Goal: Complete application form

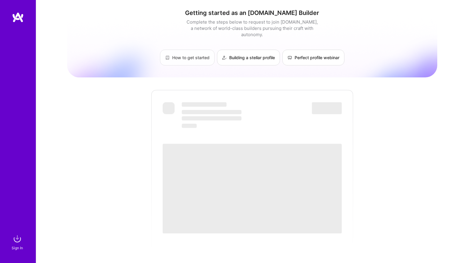
click at [190, 51] on link "How to get started" at bounding box center [187, 58] width 55 height 16
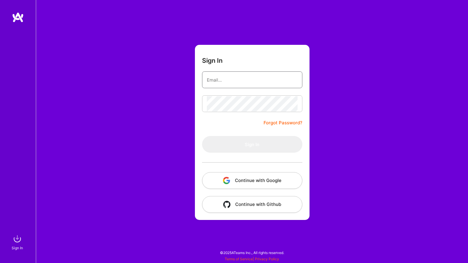
click at [232, 83] on input "email" at bounding box center [252, 79] width 91 height 15
click at [163, 139] on div "Sign In Forgot Password? Sign In Continue with Google Continue with Github" at bounding box center [252, 131] width 433 height 263
click at [234, 179] on button "Continue with Google" at bounding box center [252, 180] width 100 height 17
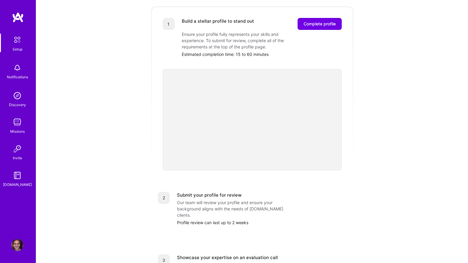
scroll to position [82, 0]
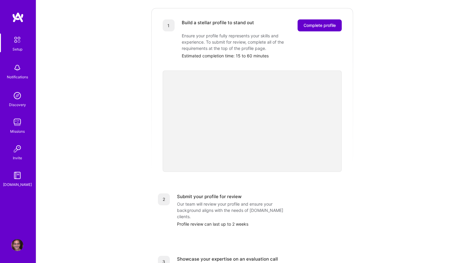
click at [317, 22] on span "Complete profile" at bounding box center [320, 25] width 32 height 6
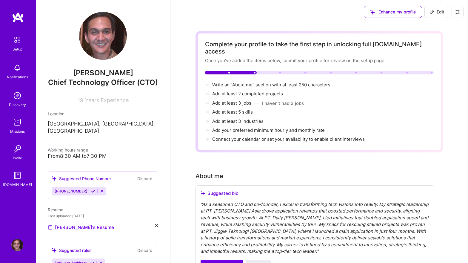
scroll to position [38, 0]
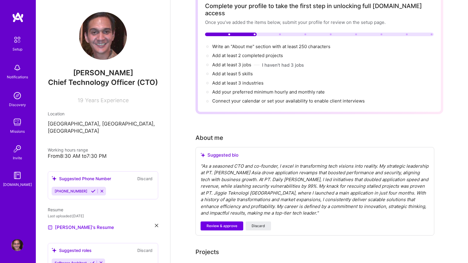
click at [228, 165] on div "" As a seasoned CTO and co-founder, I excel in transforming tech visions into r…" at bounding box center [315, 190] width 229 height 54
click at [251, 163] on div "" As a seasoned CTO and co-founder, I excel in transforming tech visions into r…" at bounding box center [315, 190] width 229 height 54
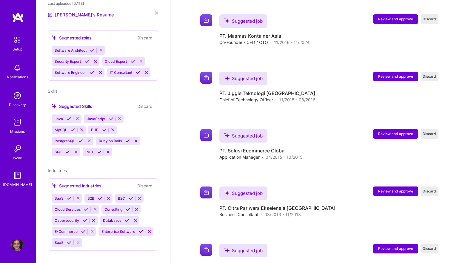
scroll to position [819, 0]
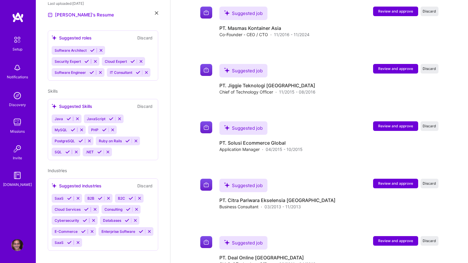
click at [105, 236] on div "SaaS B2B B2C Cloud Services Consulting Cybersecurity Databases E-Commerce Enter…" at bounding box center [103, 220] width 103 height 53
click at [93, 236] on div "SaaS B2B B2C Cloud Services Consulting Cybersecurity Databases E-Commerce Enter…" at bounding box center [103, 220] width 103 height 53
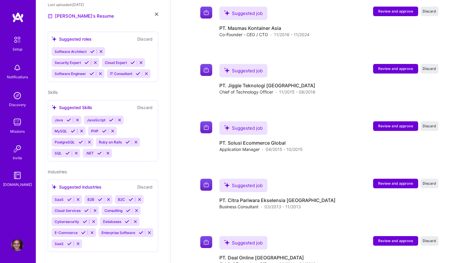
scroll to position [205, 0]
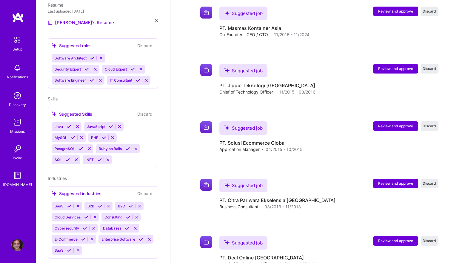
click at [119, 152] on div "Java JavaScript MySQL PHP PostgreSQL Ruby on Rails SQL .NET" at bounding box center [103, 143] width 103 height 42
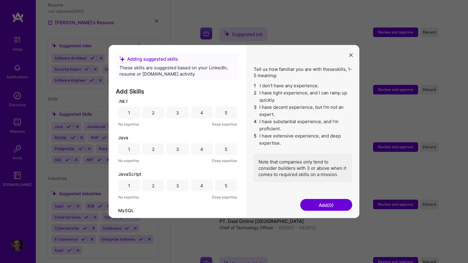
scroll to position [0, 0]
click at [353, 55] on icon "modal" at bounding box center [352, 55] width 4 height 4
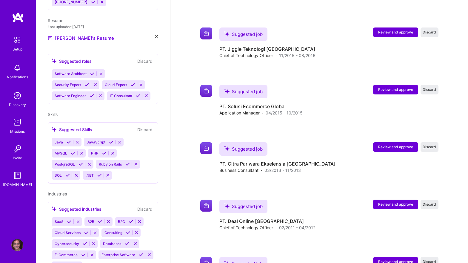
scroll to position [188, 0]
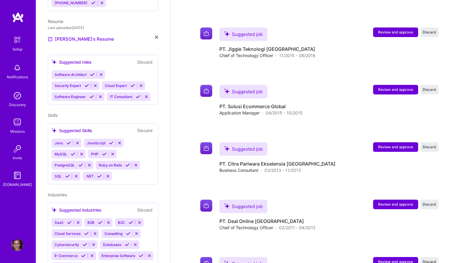
click at [121, 70] on div "Software Architect Security Expert Cloud Expert Software Engineer IT Consultant" at bounding box center [103, 85] width 103 height 31
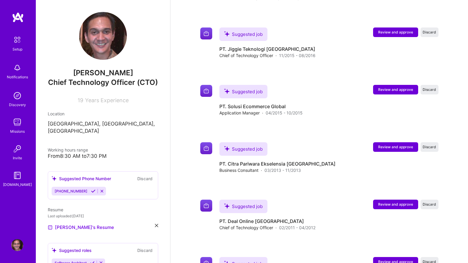
scroll to position [853, 0]
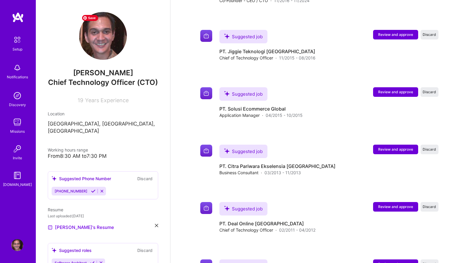
click at [107, 42] on img at bounding box center [103, 36] width 48 height 48
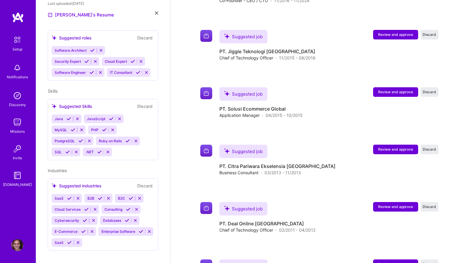
scroll to position [212, 0]
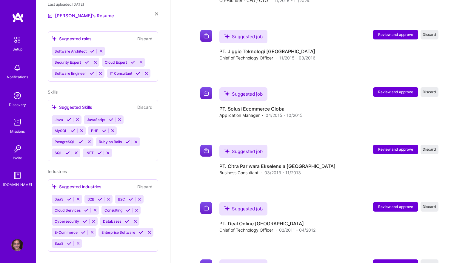
click at [145, 147] on div "Java JavaScript MySQL PHP PostgreSQL Ruby on Rails SQL .NET" at bounding box center [103, 136] width 103 height 42
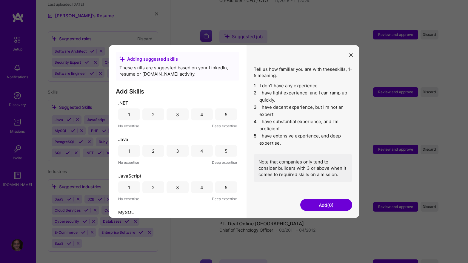
scroll to position [166, 0]
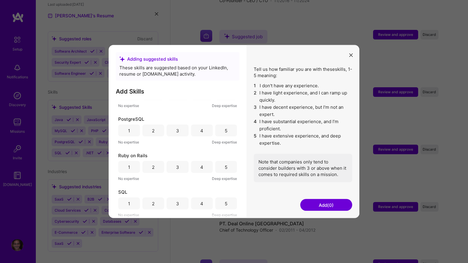
click at [351, 57] on button "modal" at bounding box center [351, 55] width 7 height 10
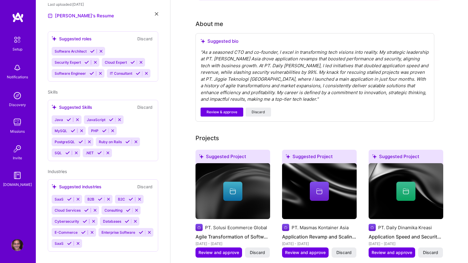
scroll to position [153, 0]
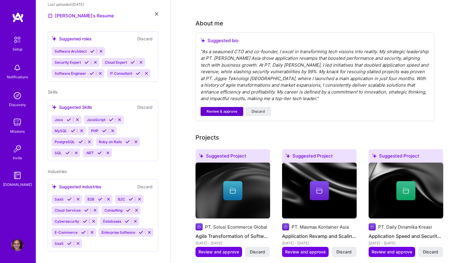
click at [229, 109] on span "Review & approve" at bounding box center [222, 111] width 31 height 5
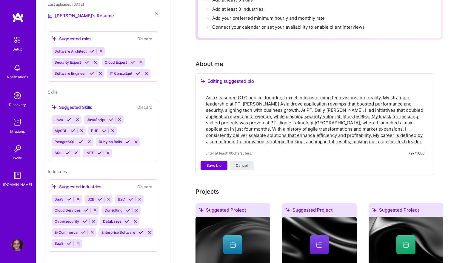
scroll to position [142, 0]
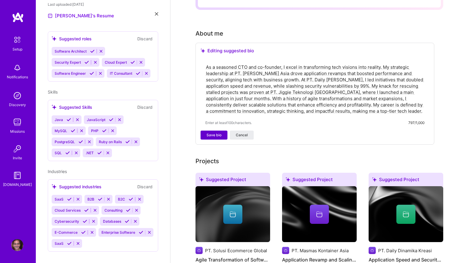
click at [213, 132] on span "Save bio" at bounding box center [214, 134] width 15 height 5
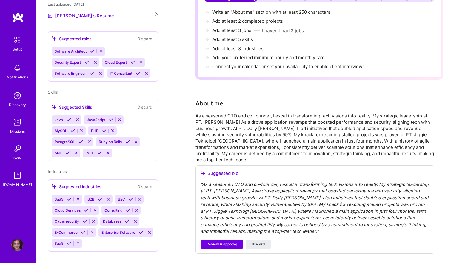
scroll to position [0, 0]
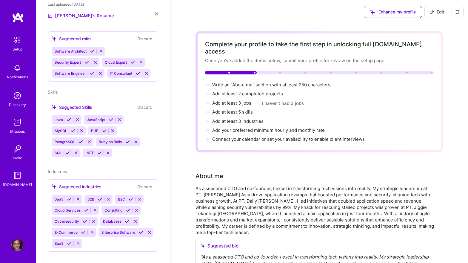
click at [207, 84] on div at bounding box center [207, 85] width 2 height 2
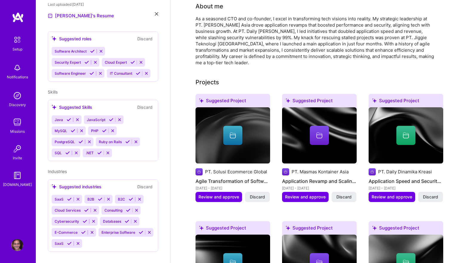
scroll to position [165, 0]
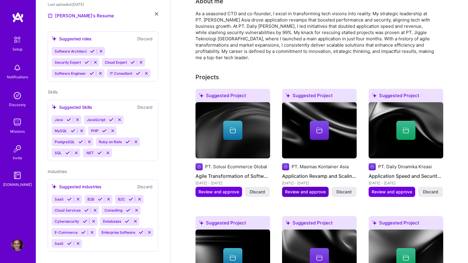
click at [307, 189] on span "Review and approve" at bounding box center [305, 192] width 41 height 6
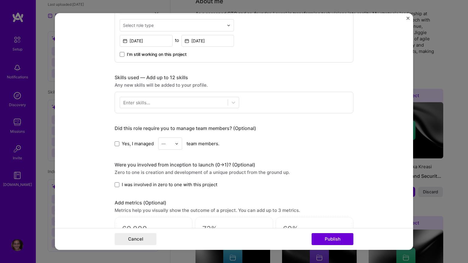
scroll to position [240, 0]
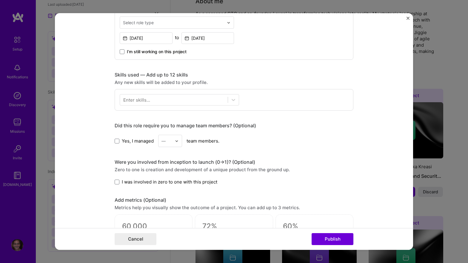
click at [138, 99] on div "Enter skills..." at bounding box center [136, 100] width 27 height 6
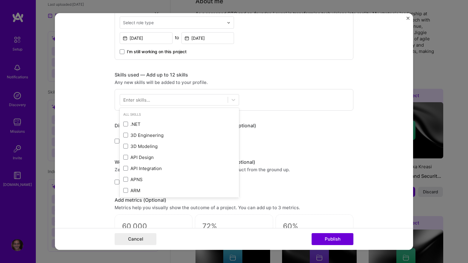
click at [138, 99] on div "Enter skills..." at bounding box center [136, 100] width 27 height 6
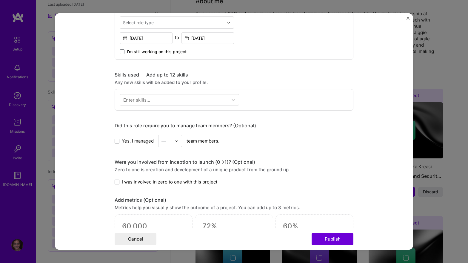
click at [139, 101] on div "Enter skills..." at bounding box center [136, 100] width 27 height 6
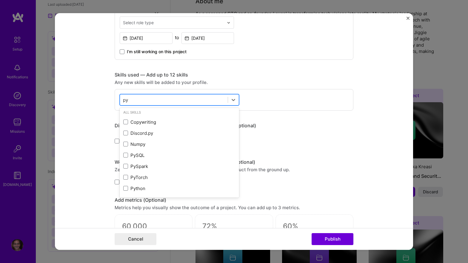
type input "p"
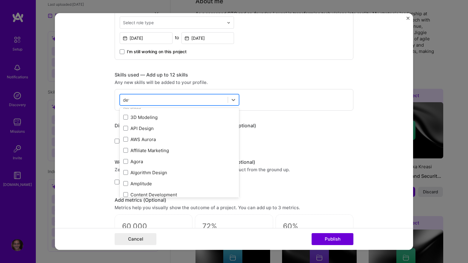
scroll to position [0, 0]
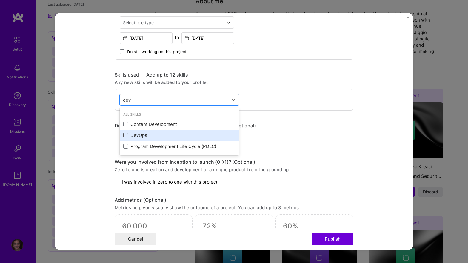
click at [127, 133] on span at bounding box center [125, 135] width 5 height 5
click at [0, 0] on input "checkbox" at bounding box center [0, 0] width 0 height 0
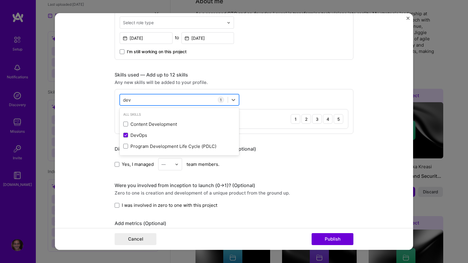
click at [154, 100] on div "dev dev" at bounding box center [174, 100] width 108 height 10
click at [139, 99] on div "dev dev" at bounding box center [174, 100] width 108 height 10
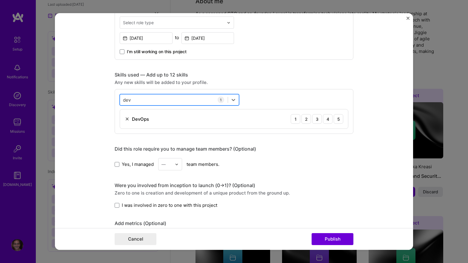
click at [139, 99] on div "dev dev" at bounding box center [174, 100] width 108 height 10
type input "d"
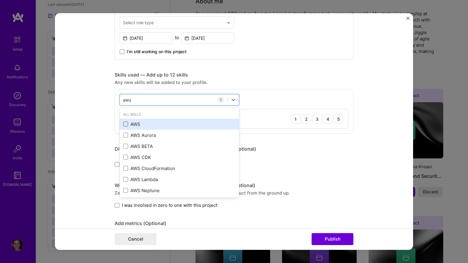
click at [126, 124] on span at bounding box center [125, 124] width 5 height 5
click at [0, 0] on input "checkbox" at bounding box center [0, 0] width 0 height 0
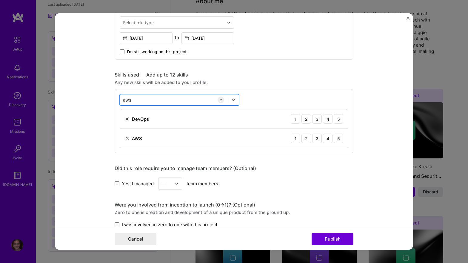
click at [146, 100] on div "aws aws" at bounding box center [174, 100] width 108 height 10
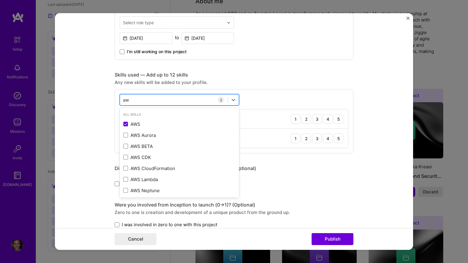
type input "a"
type input "d"
type input "c"
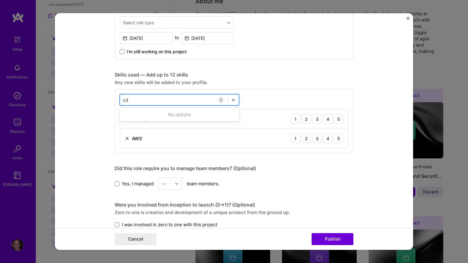
type input "c"
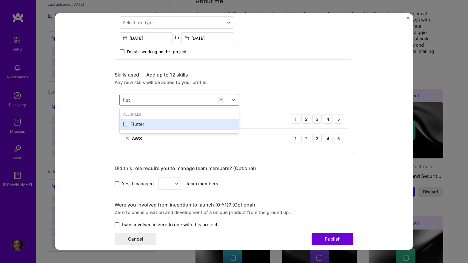
click at [125, 124] on span at bounding box center [125, 124] width 5 height 5
click at [0, 0] on input "checkbox" at bounding box center [0, 0] width 0 height 0
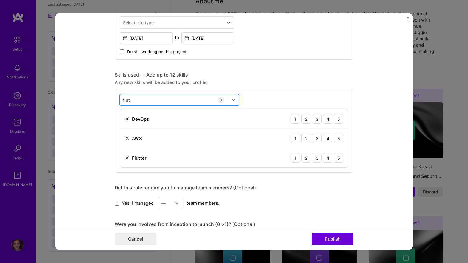
click at [146, 101] on div "flut flut" at bounding box center [174, 100] width 108 height 10
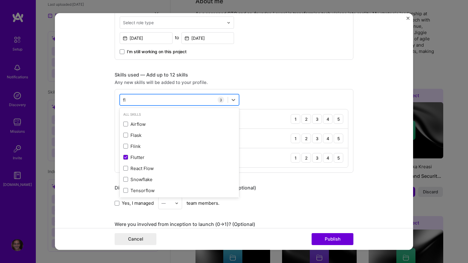
type input "f"
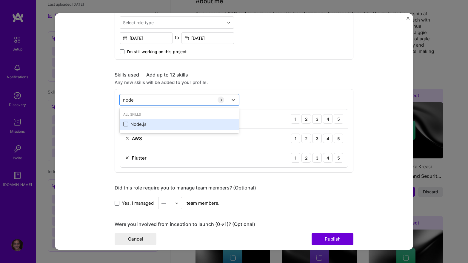
click at [125, 124] on span at bounding box center [125, 124] width 5 height 5
click at [0, 0] on input "checkbox" at bounding box center [0, 0] width 0 height 0
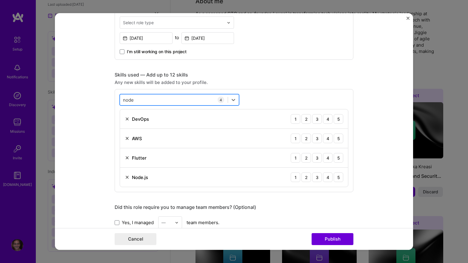
click at [144, 99] on div "node node" at bounding box center [174, 100] width 108 height 10
type input "n"
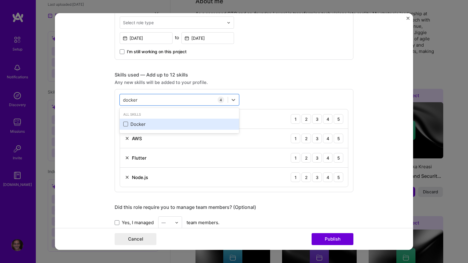
click at [125, 126] on span at bounding box center [125, 124] width 5 height 5
click at [0, 0] on input "checkbox" at bounding box center [0, 0] width 0 height 0
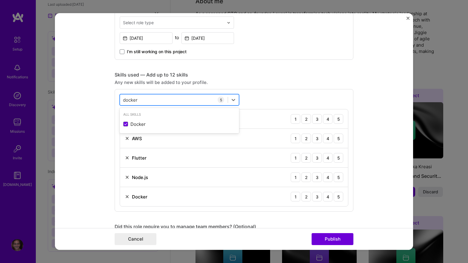
click at [148, 102] on div "docker docker" at bounding box center [174, 100] width 108 height 10
type input "d"
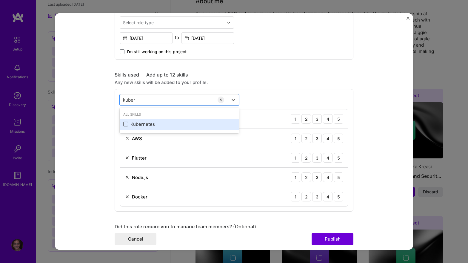
click at [125, 125] on span at bounding box center [125, 124] width 5 height 5
click at [0, 0] on input "checkbox" at bounding box center [0, 0] width 0 height 0
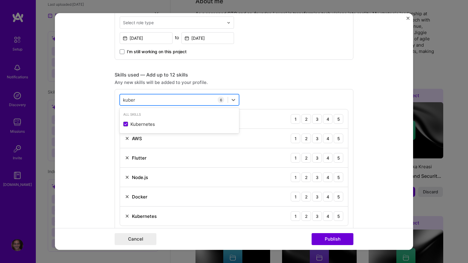
click at [148, 100] on div "[PERSON_NAME]" at bounding box center [174, 100] width 108 height 10
type input "k"
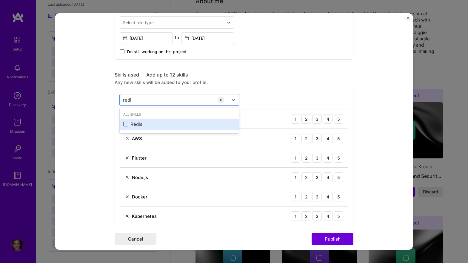
click at [125, 124] on span at bounding box center [125, 124] width 5 height 5
click at [0, 0] on input "checkbox" at bounding box center [0, 0] width 0 height 0
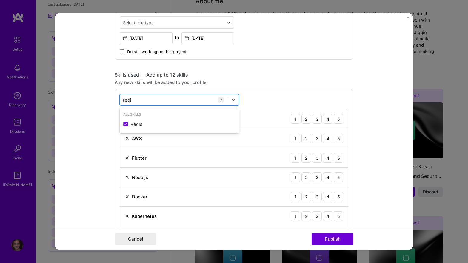
click at [144, 99] on div "redi redi" at bounding box center [174, 100] width 108 height 10
type input "r"
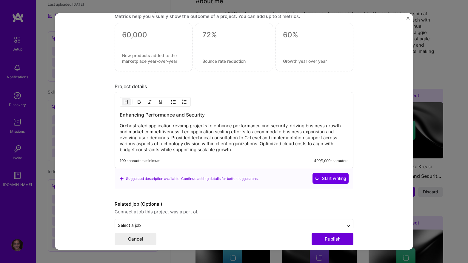
scroll to position [586, 0]
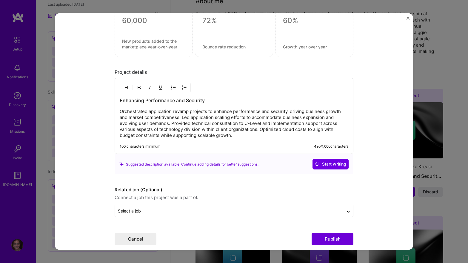
click at [311, 137] on p "Orchestrated application revamp projects to enhance performance and security, d…" at bounding box center [234, 123] width 229 height 30
click at [235, 136] on p "Orchestrated application revamp projects to enhance performance and security, d…" at bounding box center [234, 123] width 229 height 30
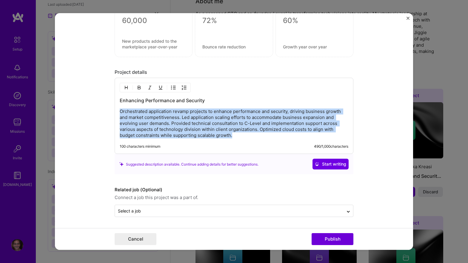
click at [235, 136] on p "Orchestrated application revamp projects to enhance performance and security, d…" at bounding box center [234, 123] width 229 height 30
copy p "Orchestrated application revamp projects to enhance performance and security, d…"
click at [330, 162] on span "Start writing" at bounding box center [330, 164] width 31 height 6
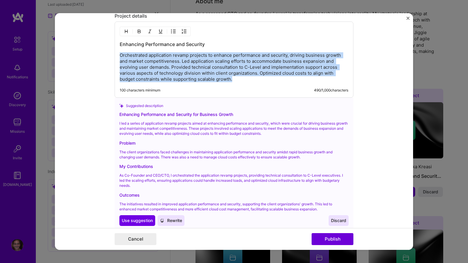
scroll to position [669, 0]
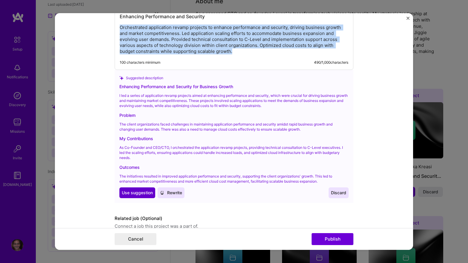
click at [131, 194] on span "Use suggestion" at bounding box center [137, 193] width 31 height 6
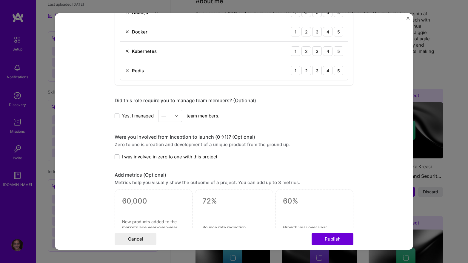
scroll to position [354, 0]
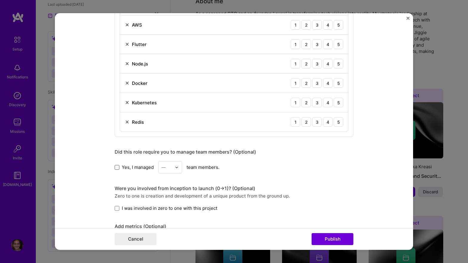
click at [117, 166] on span at bounding box center [117, 167] width 5 height 5
click at [0, 0] on input "Yes, I managed" at bounding box center [0, 0] width 0 height 0
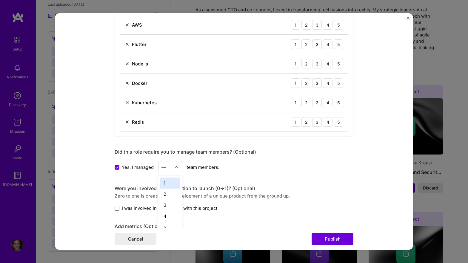
click at [179, 168] on img at bounding box center [177, 167] width 4 height 4
click at [173, 200] on div "10" at bounding box center [170, 201] width 20 height 11
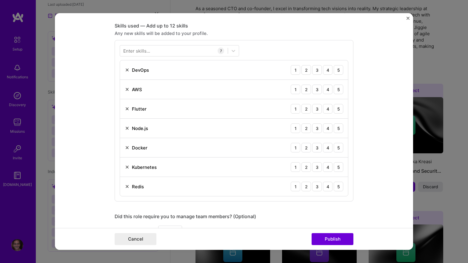
scroll to position [290, 0]
click at [143, 51] on div "Enter skills..." at bounding box center [136, 50] width 27 height 6
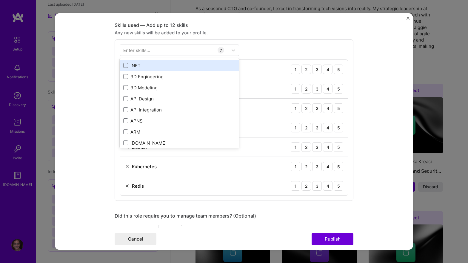
scroll to position [0, 0]
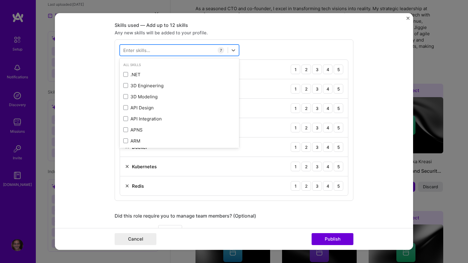
click at [157, 48] on div at bounding box center [174, 50] width 108 height 10
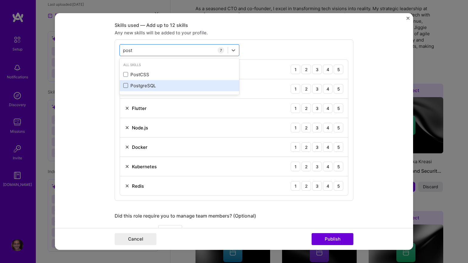
click at [125, 85] on span at bounding box center [125, 85] width 5 height 5
click at [0, 0] on input "checkbox" at bounding box center [0, 0] width 0 height 0
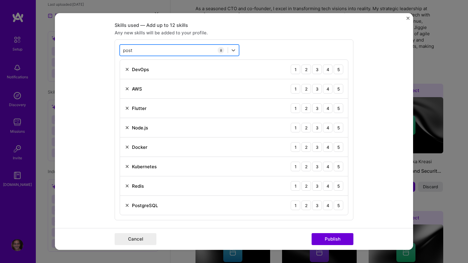
click at [142, 52] on div "post post" at bounding box center [174, 50] width 108 height 10
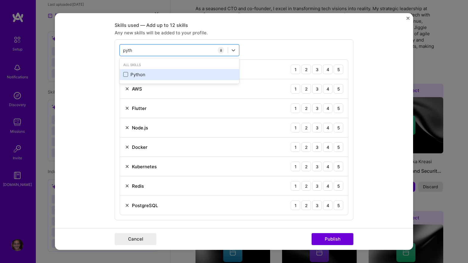
click at [126, 74] on span at bounding box center [125, 74] width 5 height 5
click at [0, 0] on input "checkbox" at bounding box center [0, 0] width 0 height 0
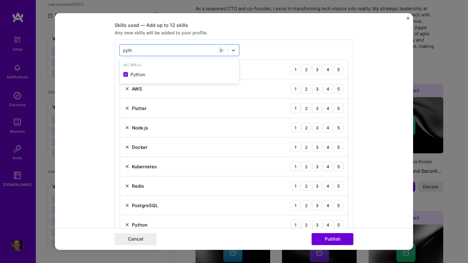
type input "pyth"
click at [106, 87] on form "Editing suggested project This project is suggested based on your LinkedIn, res…" at bounding box center [234, 131] width 358 height 237
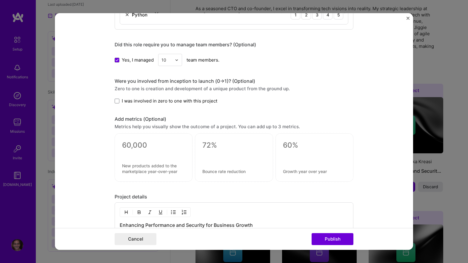
scroll to position [503, 0]
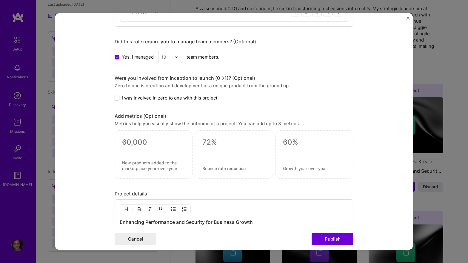
click at [115, 99] on span at bounding box center [117, 98] width 5 height 5
click at [0, 0] on input "I was involved in zero to one with this project" at bounding box center [0, 0] width 0 height 0
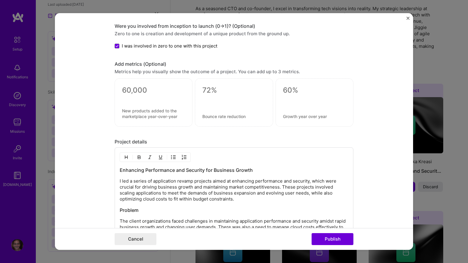
scroll to position [562, 0]
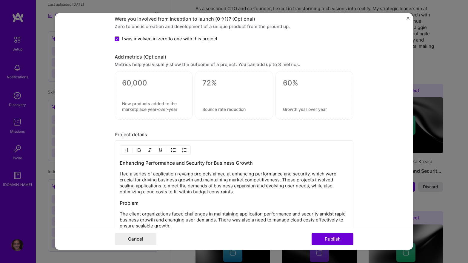
click at [293, 84] on textarea at bounding box center [314, 83] width 63 height 9
click at [298, 84] on textarea at bounding box center [314, 83] width 63 height 9
type textarea "0"
type textarea "60%"
click at [300, 110] on textarea at bounding box center [314, 109] width 63 height 6
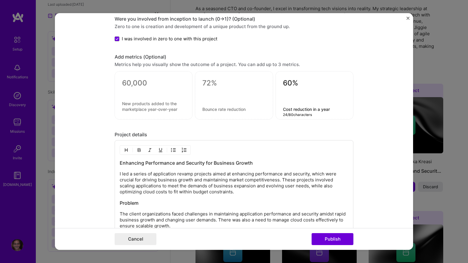
type textarea "Cost reduction in a year"
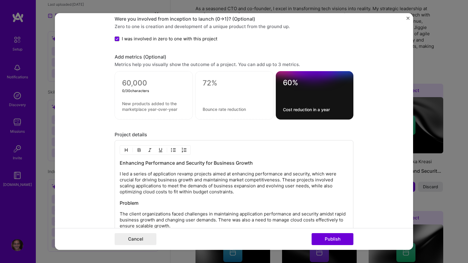
click at [133, 83] on textarea at bounding box center [153, 83] width 63 height 9
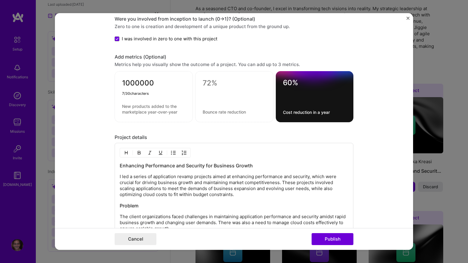
type textarea "1000000"
click at [121, 107] on div "1000000 7 / 30 characters" at bounding box center [154, 96] width 78 height 51
click at [128, 107] on textarea at bounding box center [153, 108] width 63 height 11
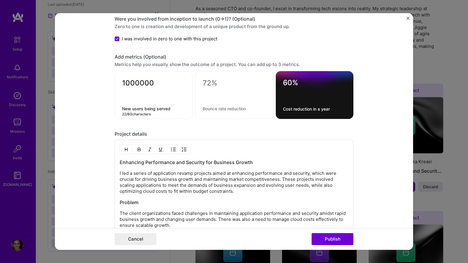
type textarea "New users being served"
click at [222, 61] on div "Add metrics (Optional) Metrics help you visually show the outcome of a project.…" at bounding box center [234, 86] width 239 height 65
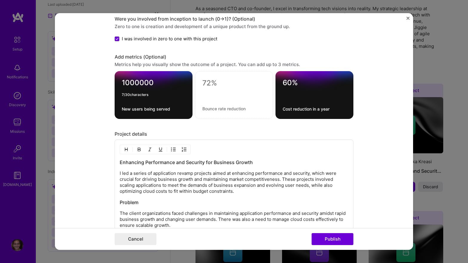
click at [133, 82] on textarea "1000000" at bounding box center [154, 84] width 64 height 12
drag, startPoint x: 126, startPoint y: 82, endPoint x: 155, endPoint y: 82, distance: 29.3
click at [155, 82] on textarea "1000000" at bounding box center [154, 84] width 64 height 12
type textarea "1M"
click at [210, 86] on textarea at bounding box center [235, 83] width 64 height 9
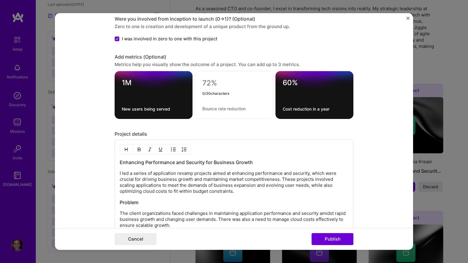
click at [320, 110] on textarea "Cost reduction in a year" at bounding box center [315, 109] width 64 height 6
drag, startPoint x: 318, startPoint y: 111, endPoint x: 335, endPoint y: 110, distance: 17.0
click at [335, 110] on textarea "Cost reduction in a year" at bounding box center [315, 109] width 64 height 6
type textarea "Cost reduction [DATE]"
click at [251, 58] on div "Add metrics (Optional)" at bounding box center [234, 57] width 239 height 6
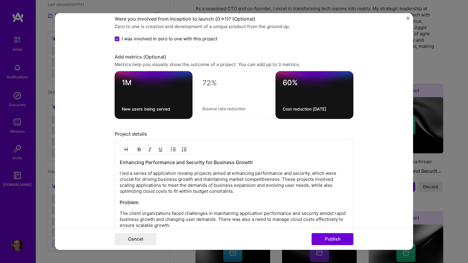
click at [217, 82] on textarea at bounding box center [235, 83] width 64 height 9
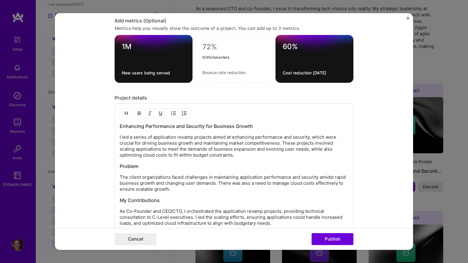
scroll to position [598, 0]
click at [134, 137] on p "I led a series of application revamp projects aimed at enhancing performance an…" at bounding box center [234, 146] width 229 height 24
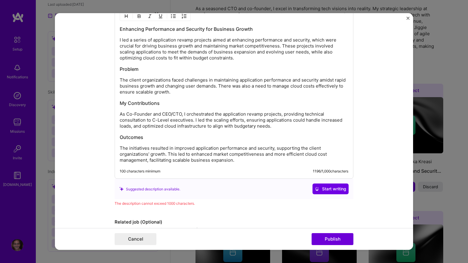
scroll to position [699, 0]
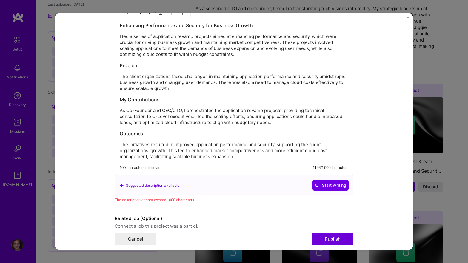
click at [301, 145] on p "The initiatives resulted in improved application performance and security, supp…" at bounding box center [234, 151] width 229 height 18
click at [151, 150] on p "The initiatives resulted in improved application performance and security, supp…" at bounding box center [234, 151] width 229 height 18
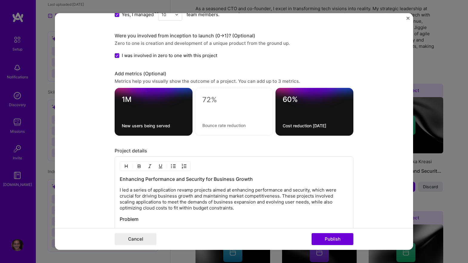
scroll to position [544, 0]
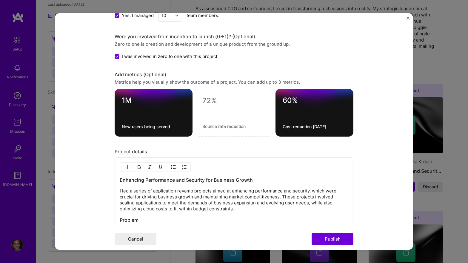
click at [208, 102] on textarea at bounding box center [235, 100] width 64 height 9
type textarea "30%"
click at [207, 128] on textarea at bounding box center [235, 126] width 64 height 6
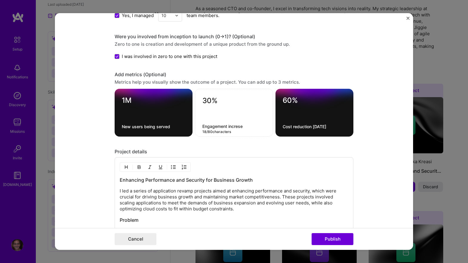
type textarea "Engagement increse"
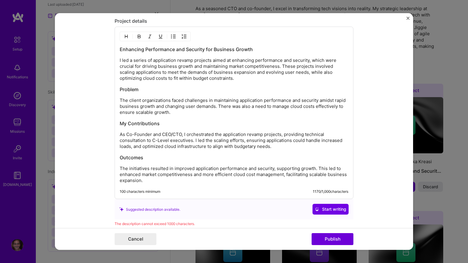
scroll to position [672, 0]
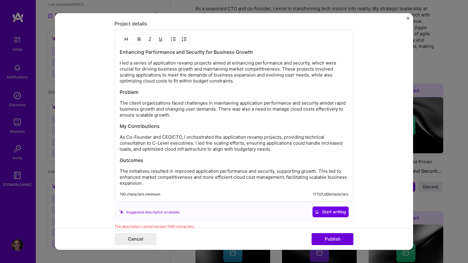
click at [309, 76] on p "I led a series of application revamp projects aimed at enhancing performance an…" at bounding box center [234, 72] width 229 height 24
click at [233, 82] on p "I led a series of application revamp projects aimed at enhancing performance an…" at bounding box center [234, 72] width 229 height 24
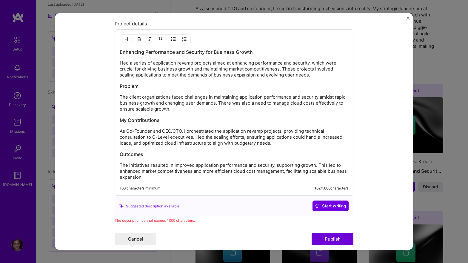
click at [312, 78] on p "I led a series of application revamp projects aimed at enhancing performance an…" at bounding box center [234, 69] width 229 height 18
click at [312, 76] on p "I led a series of application revamp projects aimed at enhancing performance an…" at bounding box center [234, 69] width 229 height 18
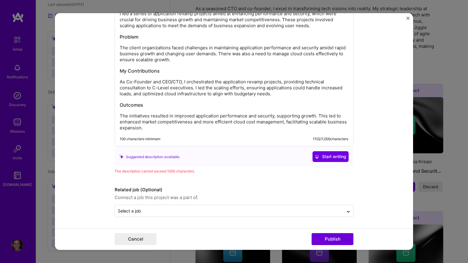
scroll to position [721, 0]
click at [215, 115] on p "The initiatives resulted in improved application performance and security, supp…" at bounding box center [234, 122] width 229 height 18
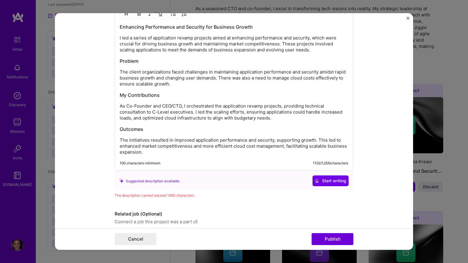
scroll to position [680, 0]
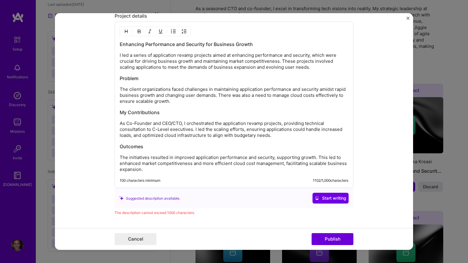
click at [235, 66] on p "I led a series of application revamp projects aimed at enhancing performance an…" at bounding box center [234, 61] width 229 height 18
click at [121, 45] on h3 "Enhancing Performance and Security for Business Growth" at bounding box center [234, 44] width 229 height 7
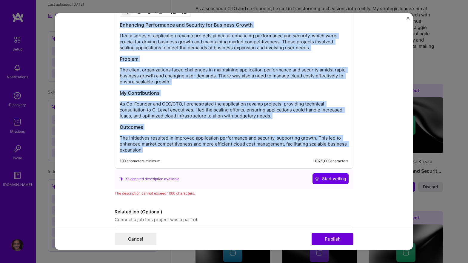
click at [166, 151] on p "The initiatives resulted in improved application performance and security, supp…" at bounding box center [234, 144] width 229 height 18
copy div "Enhancing Performance and Security for Business Growth I led a series of applic…"
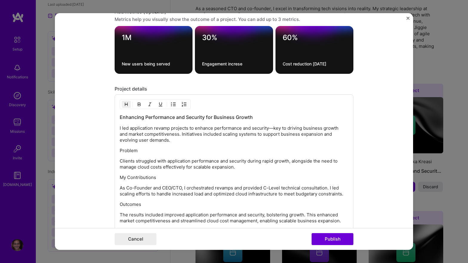
scroll to position [599, 0]
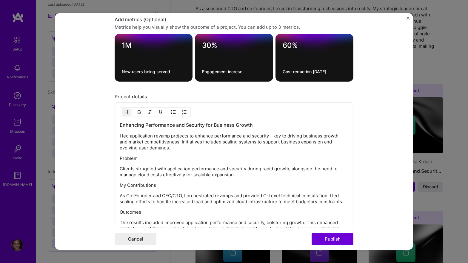
click at [132, 158] on p "Problem" at bounding box center [234, 158] width 229 height 6
click at [140, 114] on img "button" at bounding box center [139, 112] width 5 height 5
click at [133, 185] on p "My Contributions" at bounding box center [234, 185] width 229 height 6
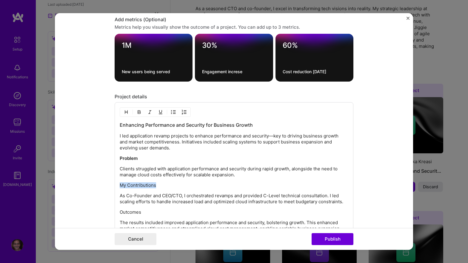
click at [133, 185] on p "My Contributions" at bounding box center [234, 185] width 229 height 6
click at [137, 113] on img "button" at bounding box center [139, 112] width 5 height 5
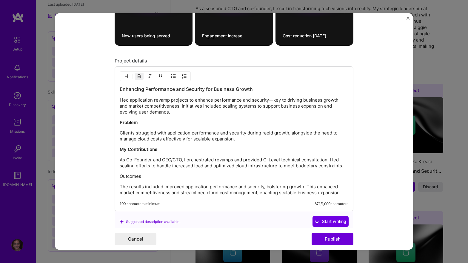
click at [131, 175] on p "Outcomes" at bounding box center [234, 176] width 229 height 6
click at [138, 75] on img "button" at bounding box center [139, 76] width 5 height 5
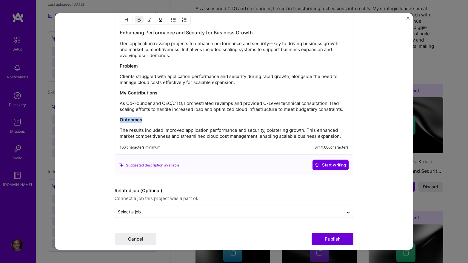
scroll to position [691, 0]
click at [321, 165] on span "Start writing" at bounding box center [330, 165] width 31 height 6
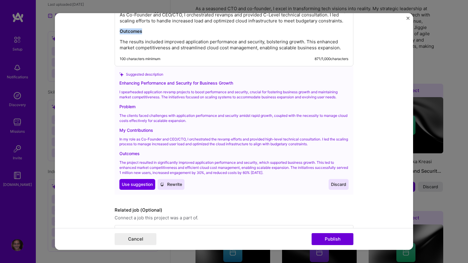
scroll to position [778, 0]
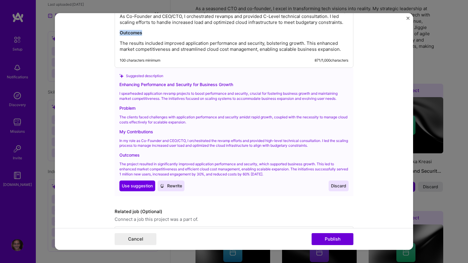
click at [338, 187] on span "Discard" at bounding box center [338, 186] width 15 height 6
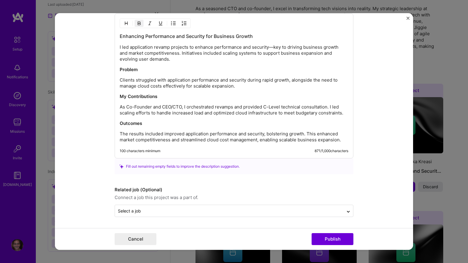
click at [98, 136] on form "Editing suggested project This project is suggested based on your LinkedIn, res…" at bounding box center [234, 131] width 358 height 237
click at [144, 207] on div at bounding box center [229, 210] width 223 height 7
click at [158, 192] on div "No options" at bounding box center [234, 194] width 235 height 11
click at [78, 192] on form "Editing suggested project This project is suggested based on your LinkedIn, res…" at bounding box center [234, 131] width 358 height 237
click at [333, 239] on button "Publish" at bounding box center [333, 239] width 42 height 12
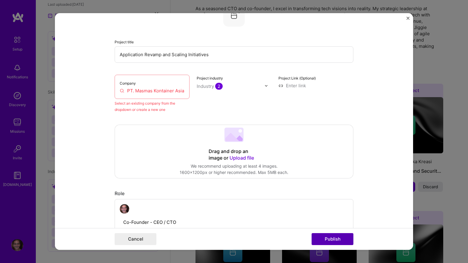
scroll to position [39, 0]
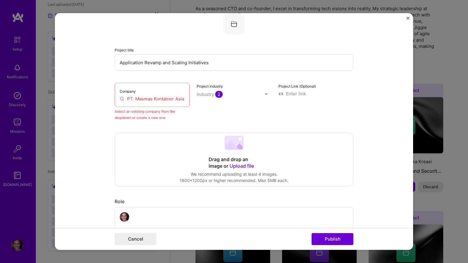
click at [163, 101] on input "PT. Masmas Kontainer Asia" at bounding box center [152, 99] width 65 height 6
click at [207, 115] on div "Project industry Industry 2" at bounding box center [234, 102] width 75 height 38
click at [266, 95] on img at bounding box center [267, 94] width 4 height 4
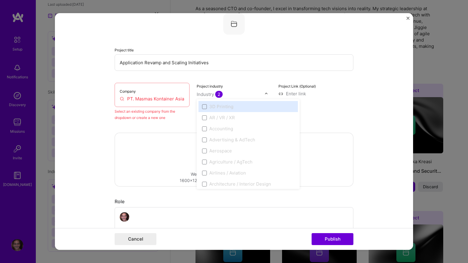
click at [243, 95] on input "text" at bounding box center [231, 94] width 68 height 6
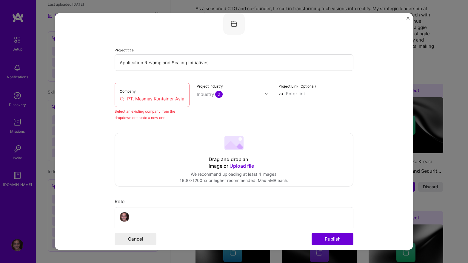
click at [145, 103] on div "Company PT. Masmas Kontainer Asia" at bounding box center [152, 95] width 75 height 24
click at [143, 99] on input "PT. Masmas Kontainer Asia" at bounding box center [152, 99] width 65 height 6
click at [120, 100] on input "PT. Masmas Kontainer Asia" at bounding box center [152, 99] width 65 height 6
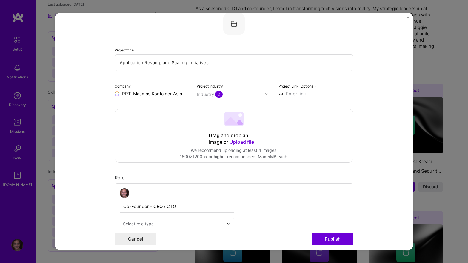
type input "PT. Masmas Kontainer Asia"
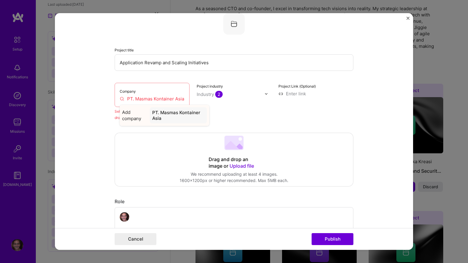
click at [191, 114] on div "PT. Masmas Kontainer Asia" at bounding box center [178, 115] width 57 height 16
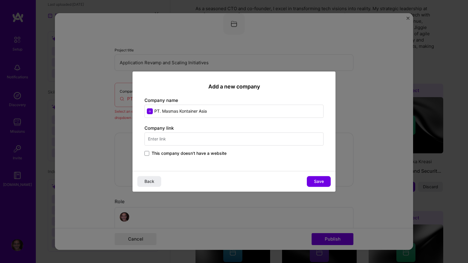
click at [212, 140] on input "text" at bounding box center [234, 138] width 179 height 13
type input "[DOMAIN_NAME]"
click at [318, 182] on span "Save" at bounding box center [319, 181] width 10 height 6
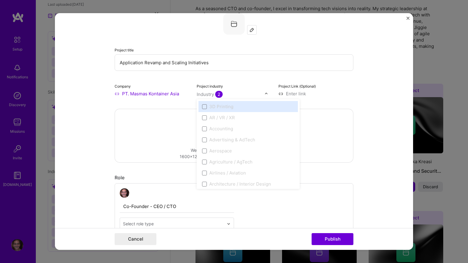
click at [265, 94] on img at bounding box center [267, 94] width 4 height 4
click at [205, 147] on span at bounding box center [204, 146] width 5 height 5
click at [204, 143] on span at bounding box center [204, 142] width 5 height 5
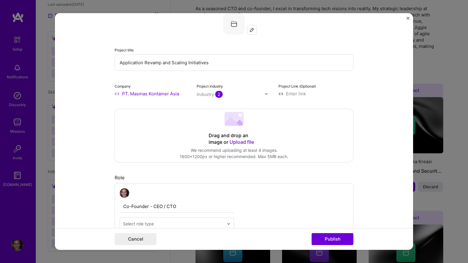
click at [262, 82] on div "Project title Application Revamp and Scaling Initiatives Company PT. Masmas Kon…" at bounding box center [234, 55] width 239 height 84
click at [327, 239] on button "Publish" at bounding box center [333, 239] width 42 height 12
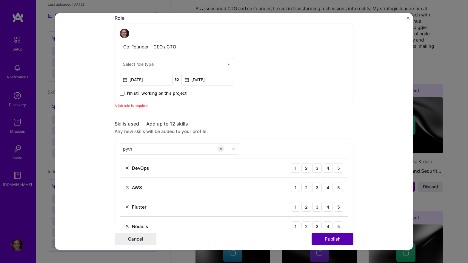
scroll to position [201, 0]
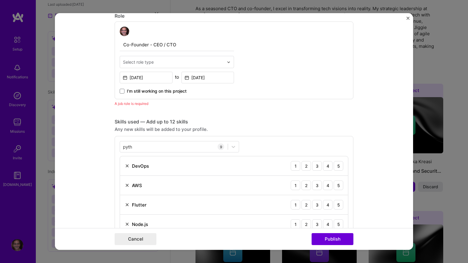
click at [229, 62] on img at bounding box center [229, 62] width 4 height 4
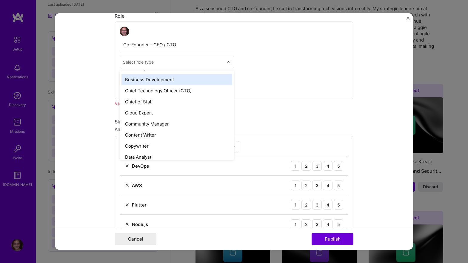
scroll to position [141, 0]
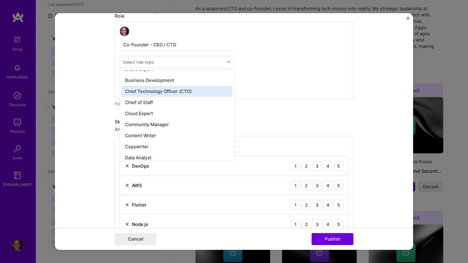
click at [195, 92] on div "Chief Technology Officer (CTO)" at bounding box center [177, 91] width 111 height 11
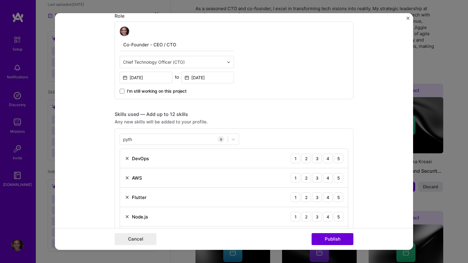
scroll to position [243, 0]
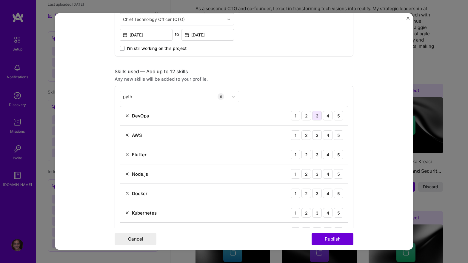
click at [316, 116] on div "3" at bounding box center [317, 116] width 10 height 10
click at [318, 131] on div "3" at bounding box center [317, 135] width 10 height 10
click at [318, 156] on div "3" at bounding box center [317, 155] width 10 height 10
click at [330, 178] on div "4" at bounding box center [328, 174] width 10 height 10
click at [329, 192] on div "4" at bounding box center [328, 193] width 10 height 10
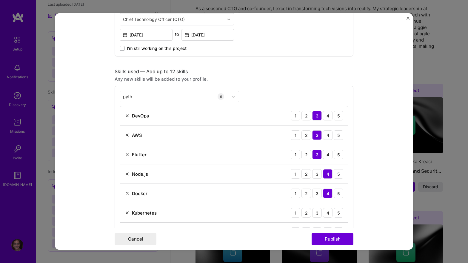
scroll to position [275, 0]
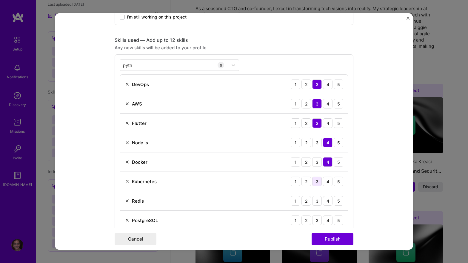
click at [320, 184] on div "3" at bounding box center [317, 182] width 10 height 10
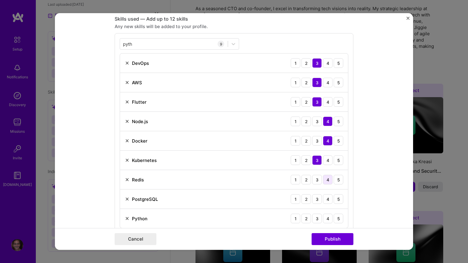
click at [326, 180] on div "4" at bounding box center [328, 180] width 10 height 10
click at [328, 199] on div "4" at bounding box center [328, 199] width 10 height 10
click at [329, 217] on div "4" at bounding box center [328, 219] width 10 height 10
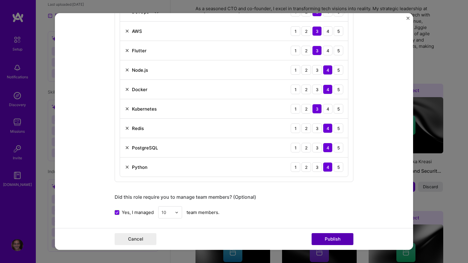
click at [320, 241] on button "Publish" at bounding box center [333, 239] width 42 height 12
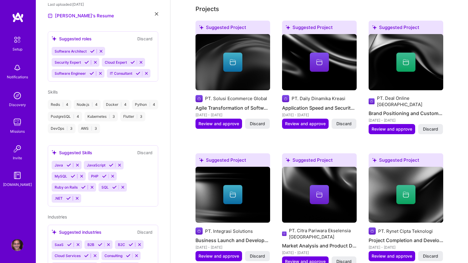
scroll to position [218, 0]
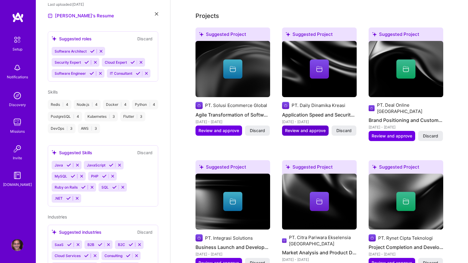
click at [300, 128] on span "Review and approve" at bounding box center [305, 131] width 41 height 6
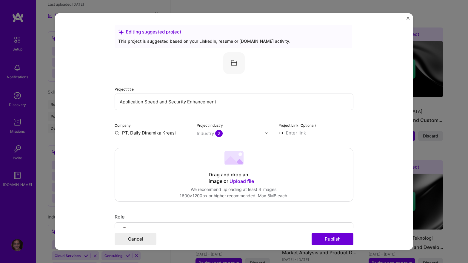
click at [139, 131] on input "PT. Daily Dinamika Kreasi" at bounding box center [152, 133] width 75 height 6
click at [154, 132] on input "PT. Daily Dinamika Kreasi" at bounding box center [152, 133] width 75 height 6
click at [219, 101] on input "Application Speed and Security Enhancement" at bounding box center [234, 102] width 239 height 16
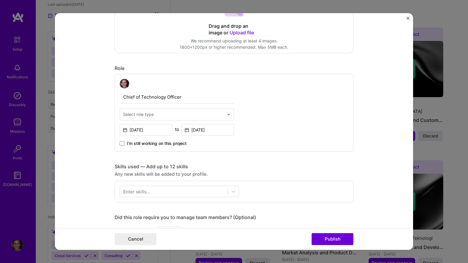
scroll to position [153, 0]
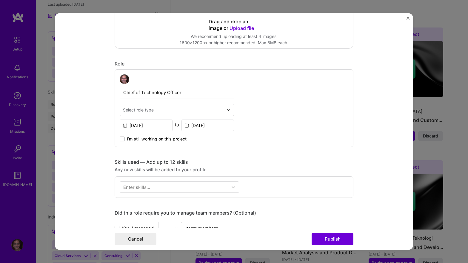
click at [231, 111] on div at bounding box center [230, 110] width 7 height 12
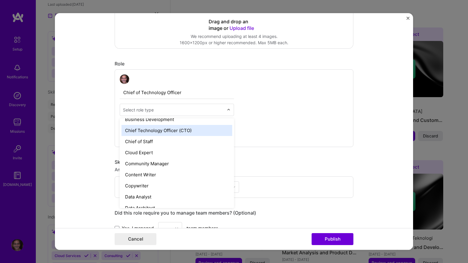
scroll to position [154, 0]
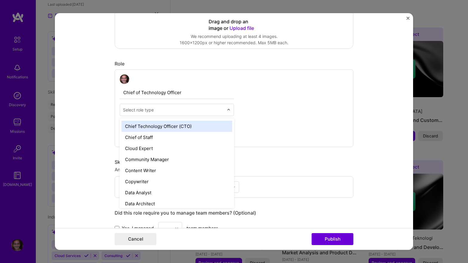
click at [190, 129] on div "Chief Technology Officer (CTO)" at bounding box center [177, 126] width 111 height 11
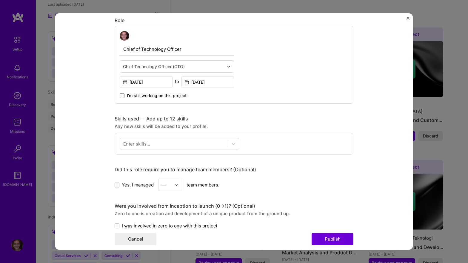
scroll to position [196, 0]
click at [196, 143] on div at bounding box center [174, 144] width 108 height 10
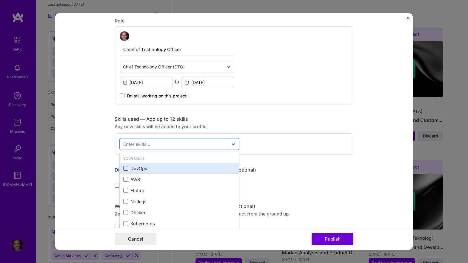
click at [127, 167] on span at bounding box center [125, 168] width 5 height 5
click at [0, 0] on input "checkbox" at bounding box center [0, 0] width 0 height 0
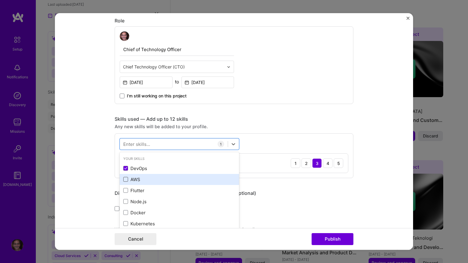
click at [126, 180] on span at bounding box center [125, 179] width 5 height 5
click at [0, 0] on input "checkbox" at bounding box center [0, 0] width 0 height 0
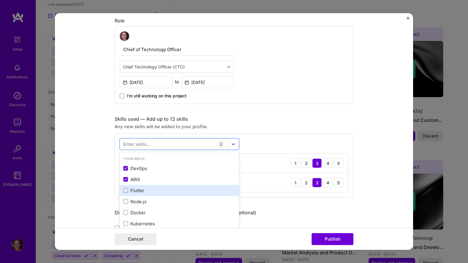
scroll to position [19, 0]
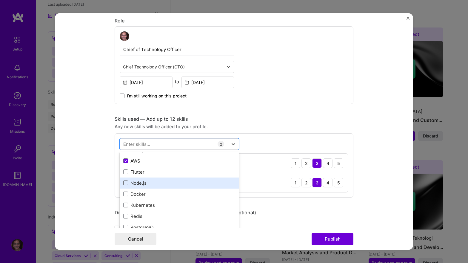
click at [126, 183] on span at bounding box center [125, 182] width 5 height 5
click at [0, 0] on input "checkbox" at bounding box center [0, 0] width 0 height 0
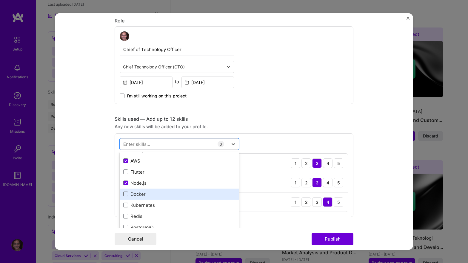
click at [126, 194] on span at bounding box center [125, 193] width 5 height 5
click at [0, 0] on input "checkbox" at bounding box center [0, 0] width 0 height 0
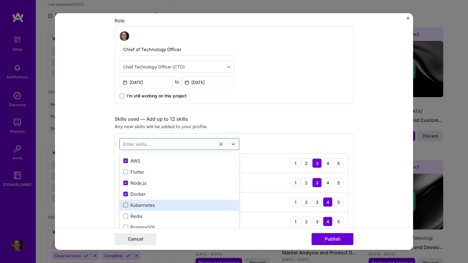
click at [125, 207] on span at bounding box center [125, 205] width 5 height 5
click at [0, 0] on input "checkbox" at bounding box center [0, 0] width 0 height 0
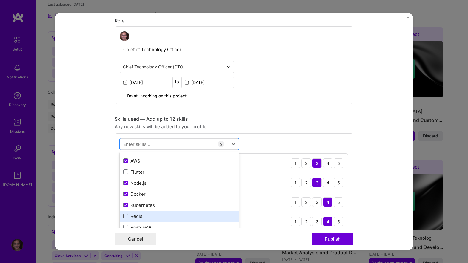
click at [125, 216] on span at bounding box center [125, 216] width 5 height 5
click at [0, 0] on input "checkbox" at bounding box center [0, 0] width 0 height 0
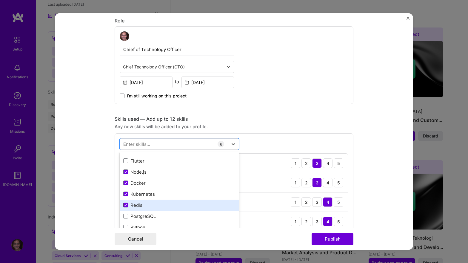
scroll to position [32, 0]
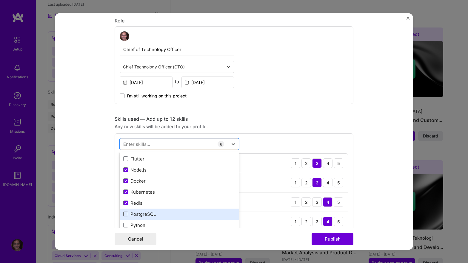
click at [125, 216] on span at bounding box center [125, 214] width 5 height 5
click at [0, 0] on input "checkbox" at bounding box center [0, 0] width 0 height 0
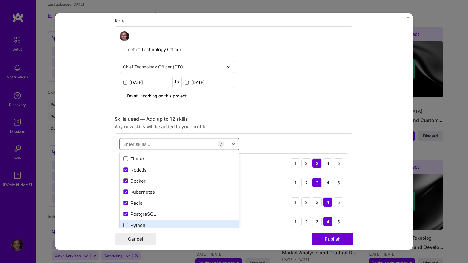
click at [127, 224] on span at bounding box center [125, 225] width 5 height 5
click at [0, 0] on input "checkbox" at bounding box center [0, 0] width 0 height 0
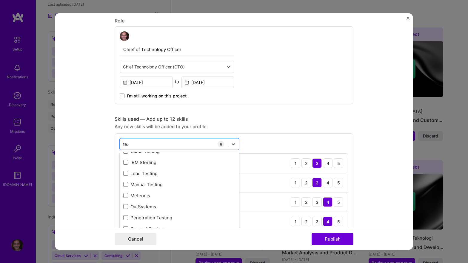
scroll to position [0, 0]
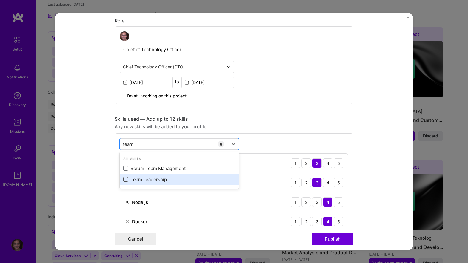
click at [126, 180] on span at bounding box center [125, 179] width 5 height 5
click at [0, 0] on input "checkbox" at bounding box center [0, 0] width 0 height 0
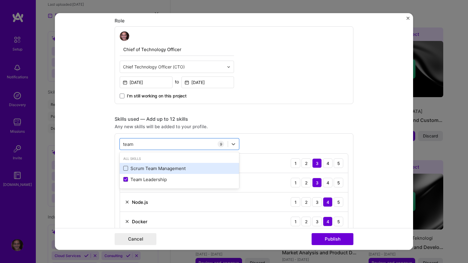
click at [125, 168] on span at bounding box center [125, 168] width 5 height 5
click at [0, 0] on input "checkbox" at bounding box center [0, 0] width 0 height 0
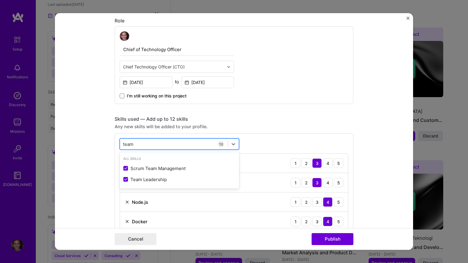
click at [145, 143] on div "team team" at bounding box center [174, 144] width 108 height 10
type input "t"
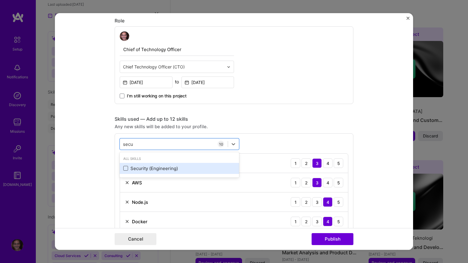
click at [126, 169] on span at bounding box center [125, 168] width 5 height 5
click at [0, 0] on input "checkbox" at bounding box center [0, 0] width 0 height 0
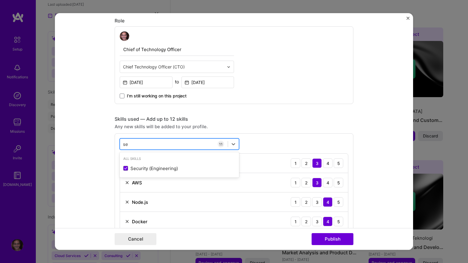
type input "s"
click at [220, 122] on div "Skills used — Add up to 12 skills" at bounding box center [234, 119] width 239 height 6
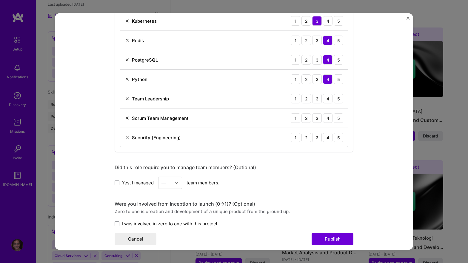
scroll to position [416, 0]
click at [329, 97] on div "4" at bounding box center [328, 99] width 10 height 10
click at [330, 116] on div "4" at bounding box center [328, 118] width 10 height 10
click at [316, 140] on div "3" at bounding box center [317, 137] width 10 height 10
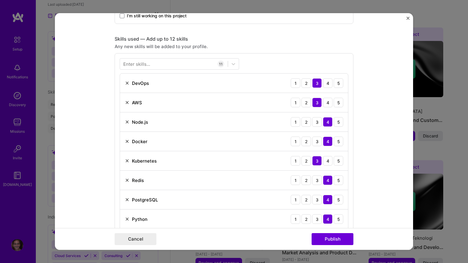
scroll to position [275, 0]
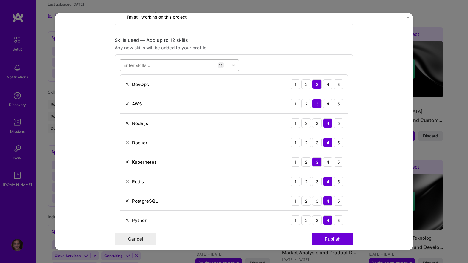
click at [188, 65] on div at bounding box center [174, 65] width 108 height 10
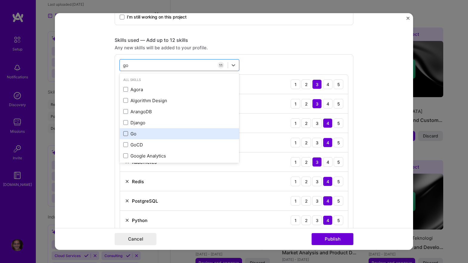
click at [126, 133] on span at bounding box center [125, 133] width 5 height 5
click at [0, 0] on input "checkbox" at bounding box center [0, 0] width 0 height 0
type input "go"
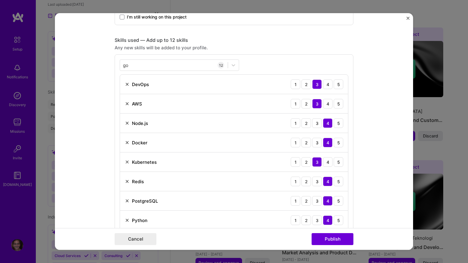
click at [258, 63] on div "go go 12 DevOps 1 2 3 4 5 AWS 1 2 3 4 5 Node.js 1 2 3 4 5 Docker 1 2 3 4 5 Kube…" at bounding box center [234, 183] width 239 height 258
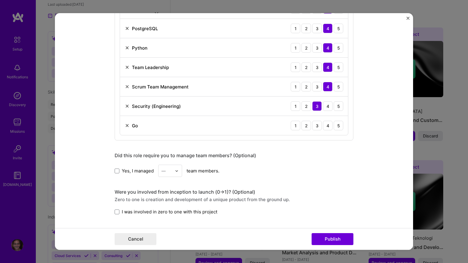
scroll to position [454, 0]
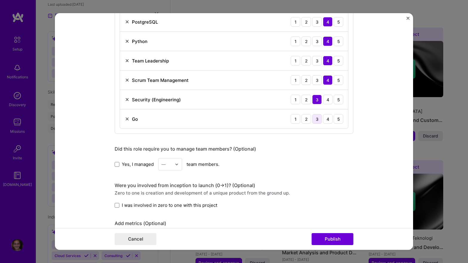
click at [319, 118] on div "3" at bounding box center [317, 119] width 10 height 10
click at [118, 165] on span at bounding box center [117, 164] width 5 height 5
click at [0, 0] on input "Yes, I managed" at bounding box center [0, 0] width 0 height 0
click at [177, 165] on img at bounding box center [177, 165] width 4 height 4
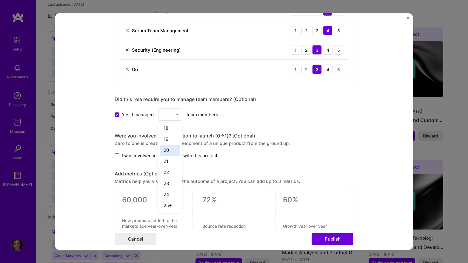
scroll to position [504, 0]
click at [172, 205] on div "25+" at bounding box center [170, 204] width 20 height 11
click at [117, 156] on span at bounding box center [117, 155] width 5 height 5
click at [0, 0] on input "I was involved in zero to one with this project" at bounding box center [0, 0] width 0 height 0
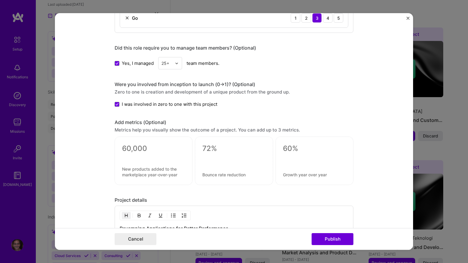
scroll to position [559, 0]
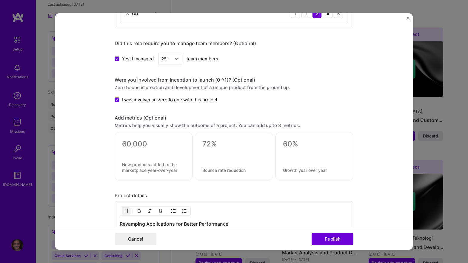
click at [206, 144] on textarea at bounding box center [234, 144] width 63 height 9
type textarea "99%"
click at [213, 172] on textarea at bounding box center [234, 170] width 63 height 6
type textarea "Uptime"
click at [126, 140] on textarea at bounding box center [153, 144] width 63 height 9
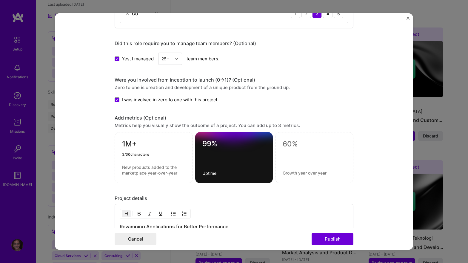
type textarea "1M+"
click at [133, 171] on textarea at bounding box center [153, 169] width 63 height 11
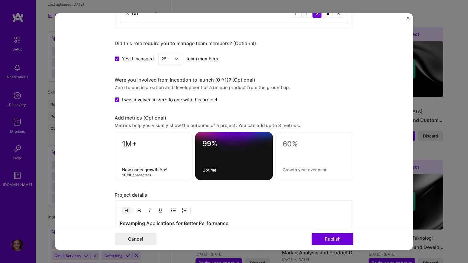
type textarea "New users growth YoY"
click at [126, 145] on textarea "1M+" at bounding box center [153, 146] width 63 height 12
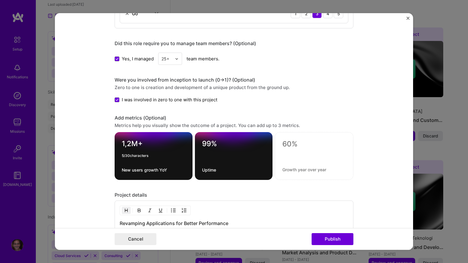
type textarea "1,2M+"
click at [90, 148] on form "Editing suggested project This project is suggested based on your LinkedIn, res…" at bounding box center [234, 131] width 358 height 237
click at [287, 144] on textarea at bounding box center [315, 144] width 64 height 9
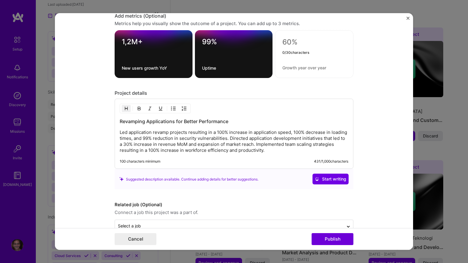
scroll to position [663, 0]
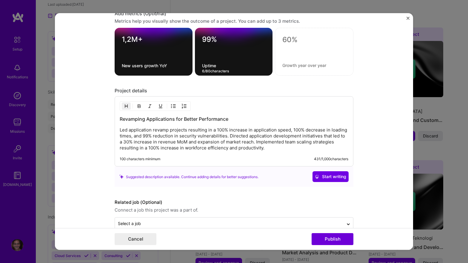
click at [208, 66] on textarea "Uptime" at bounding box center [234, 66] width 64 height 6
type textarea "r"
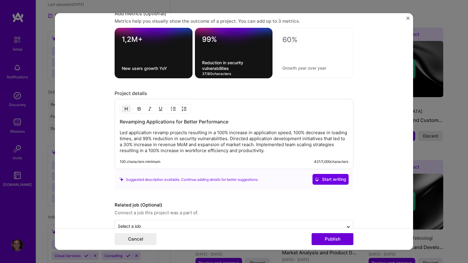
type textarea "Reduction in security vulnerabilities"
click at [287, 40] on textarea at bounding box center [315, 39] width 64 height 9
type textarea "30%"
click at [297, 67] on textarea at bounding box center [315, 68] width 64 height 6
type textarea "Revenue growth MoM"
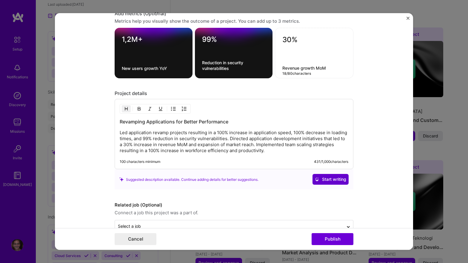
click at [324, 179] on span "Start writing" at bounding box center [330, 179] width 31 height 6
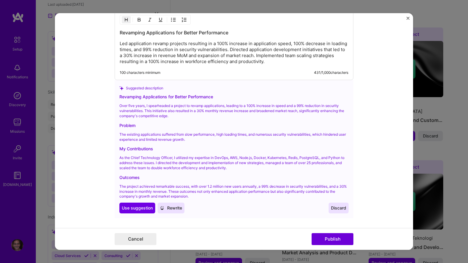
scroll to position [759, 0]
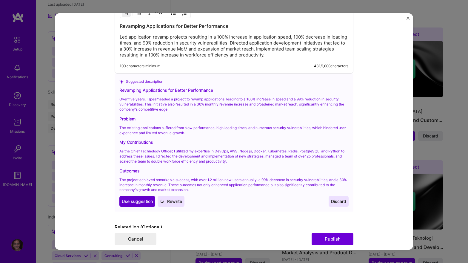
click at [131, 200] on span "Use suggestion" at bounding box center [137, 201] width 31 height 6
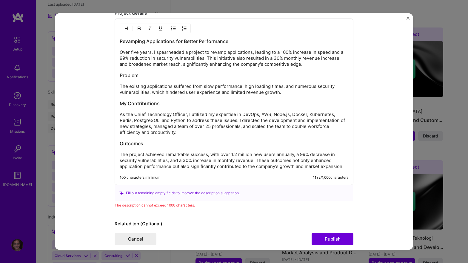
scroll to position [742, 0]
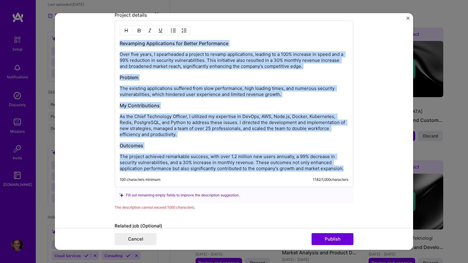
drag, startPoint x: 120, startPoint y: 44, endPoint x: 348, endPoint y: 168, distance: 259.5
click at [348, 168] on div "Revamping Applications for Better Performance Over five years, I spearheaded a …" at bounding box center [234, 105] width 229 height 131
copy div "Revamping Applications for Better Performance Over five years, I spearheaded a …"
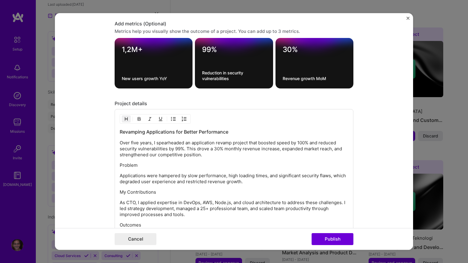
scroll to position [674, 0]
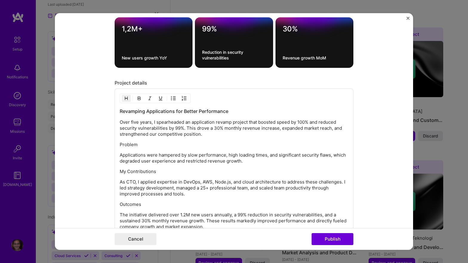
click at [131, 145] on p "Problem" at bounding box center [234, 145] width 229 height 6
click at [139, 101] on img "button" at bounding box center [139, 98] width 5 height 5
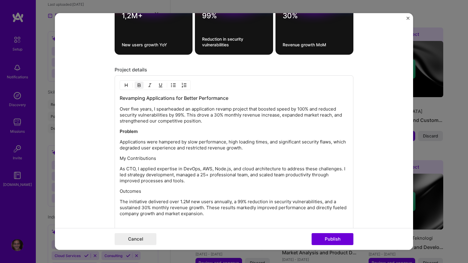
scroll to position [689, 0]
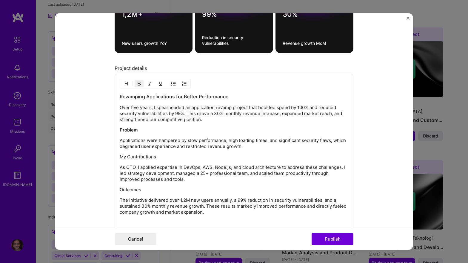
click at [140, 159] on p "My Contributions" at bounding box center [234, 157] width 229 height 6
click at [141, 83] on img "button" at bounding box center [139, 83] width 5 height 5
click at [131, 191] on p "Outcomes" at bounding box center [234, 190] width 229 height 6
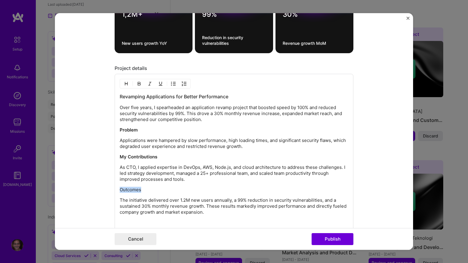
click at [131, 191] on p "Outcomes" at bounding box center [234, 190] width 229 height 6
click at [140, 83] on img "button" at bounding box center [139, 83] width 5 height 5
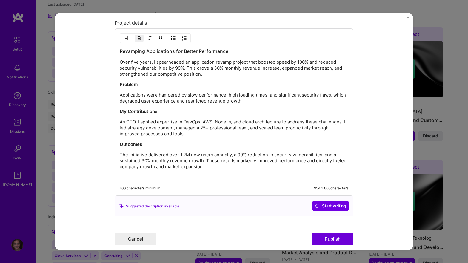
scroll to position [776, 0]
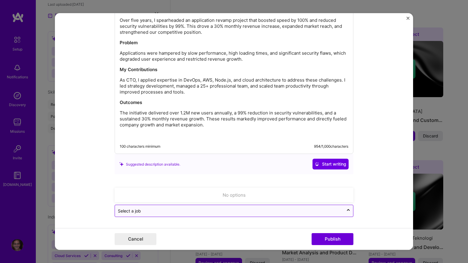
click at [328, 211] on input "text" at bounding box center [229, 211] width 223 height 6
click at [346, 210] on icon at bounding box center [348, 212] width 5 height 6
click at [346, 210] on icon at bounding box center [348, 210] width 5 height 6
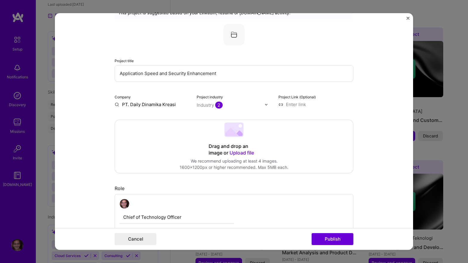
scroll to position [9, 0]
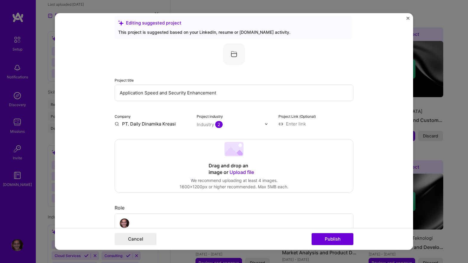
click at [155, 93] on input "Application Speed and Security Enhancement" at bounding box center [234, 93] width 239 height 16
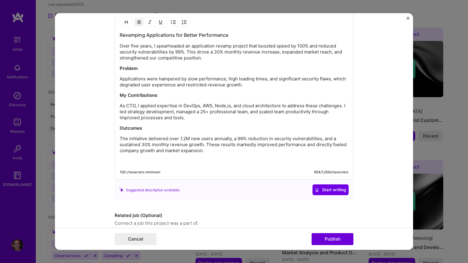
scroll to position [776, 0]
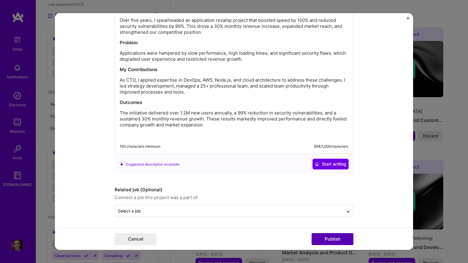
type input "Application Development, Cost Management, Security Enhancement and Team Building"
click at [325, 239] on button "Publish" at bounding box center [333, 239] width 42 height 12
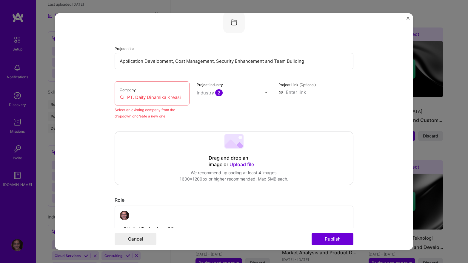
scroll to position [39, 0]
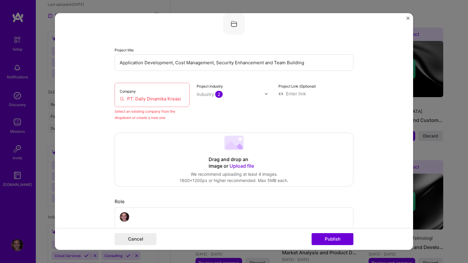
click at [142, 99] on input "PT. Daily Dinamika Kreasi" at bounding box center [152, 99] width 65 height 6
click at [127, 99] on input "PT. Daily Dinamika Kreasi" at bounding box center [152, 99] width 65 height 6
click at [120, 100] on input "PT. Daily Dinamika Kreasi" at bounding box center [152, 99] width 65 height 6
click at [122, 100] on input "PT. Daily Dinamika Kreasi" at bounding box center [152, 99] width 65 height 6
click at [138, 99] on input "PT. Daily Dinamika Kreasi" at bounding box center [152, 99] width 65 height 6
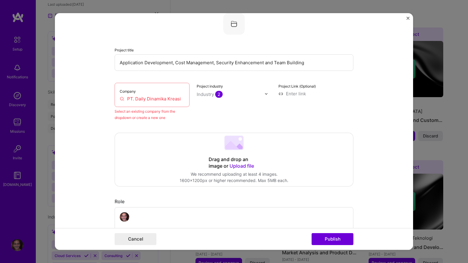
click at [138, 99] on input "PT. Daily Dinamika Kreasi" at bounding box center [152, 99] width 65 height 6
click at [131, 99] on input "PT. Daily Dinamika Kreasi" at bounding box center [152, 99] width 65 height 6
click at [127, 99] on input "PT. Daily Dinamika Kreasi" at bounding box center [152, 99] width 65 height 6
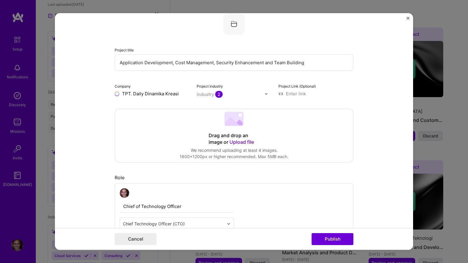
type input "PT. Daily Dinamika Kreasi"
click at [160, 96] on input "PT. Daily Dinamika Kreasi" at bounding box center [152, 94] width 75 height 6
click at [159, 112] on div "PT. Daily Dinamika Kreasi" at bounding box center [174, 110] width 56 height 16
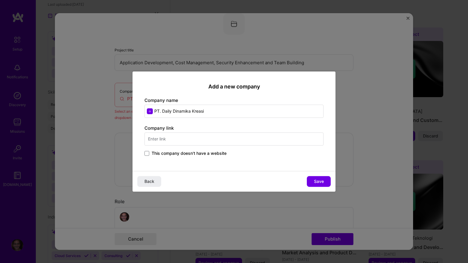
click at [188, 140] on input "text" at bounding box center [234, 138] width 179 height 13
type input "[URL][DOMAIN_NAME]"
click at [315, 181] on span "Save" at bounding box center [319, 181] width 10 height 6
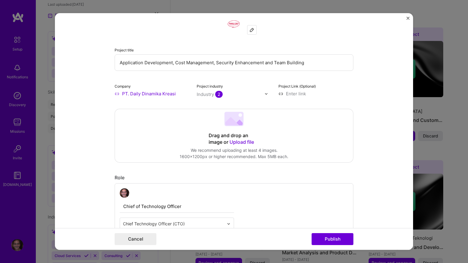
click at [301, 96] on input at bounding box center [316, 94] width 75 height 6
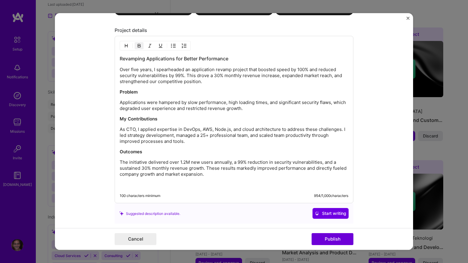
scroll to position [776, 0]
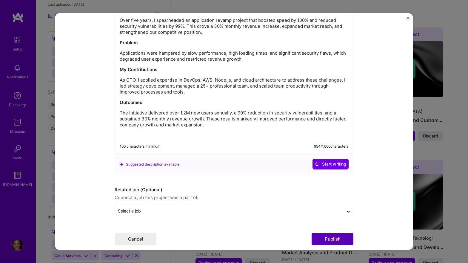
type input "[URL][DOMAIN_NAME]"
click at [338, 239] on button "Publish" at bounding box center [333, 239] width 42 height 12
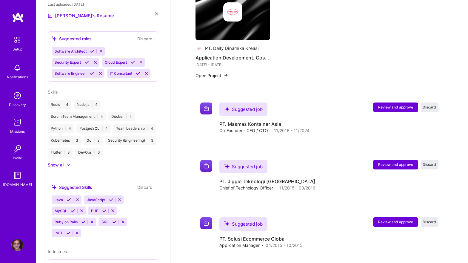
scroll to position [648, 0]
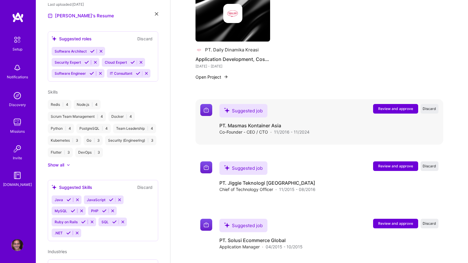
click at [396, 106] on span "Review and approve" at bounding box center [395, 108] width 35 height 5
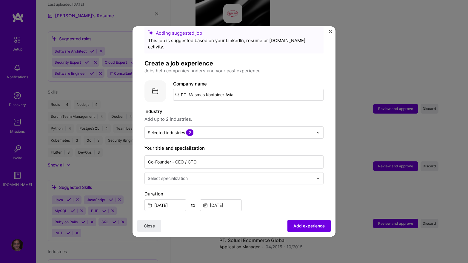
scroll to position [13, 0]
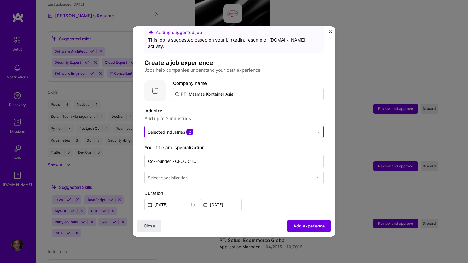
click at [318, 130] on img at bounding box center [319, 132] width 4 height 4
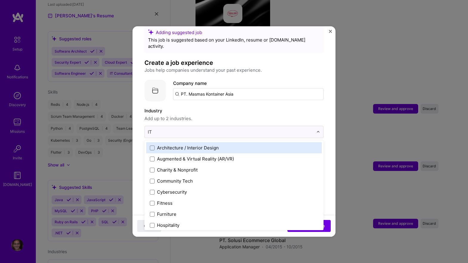
type input "I"
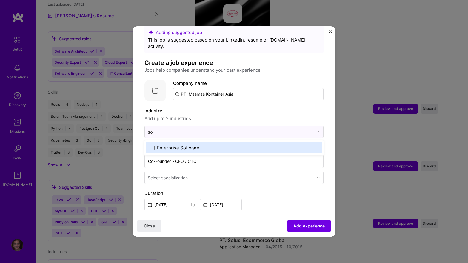
type input "s"
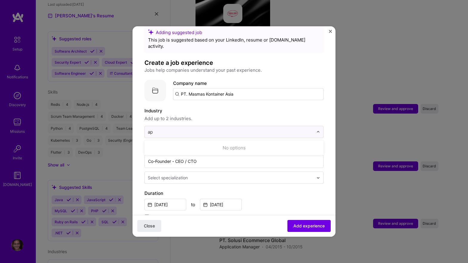
type input "a"
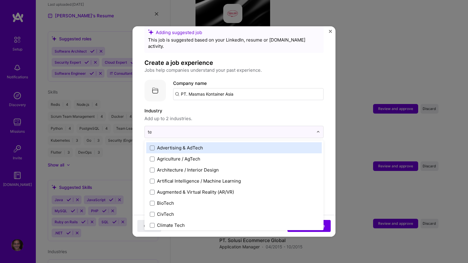
type input "t"
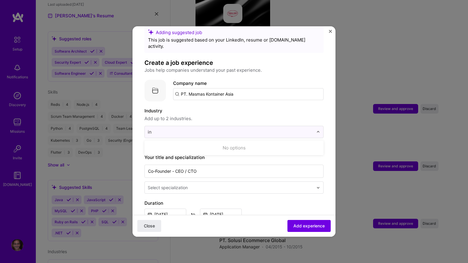
type input "i"
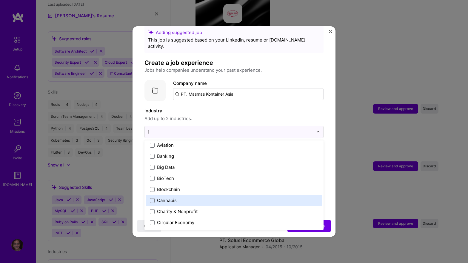
scroll to position [102, 0]
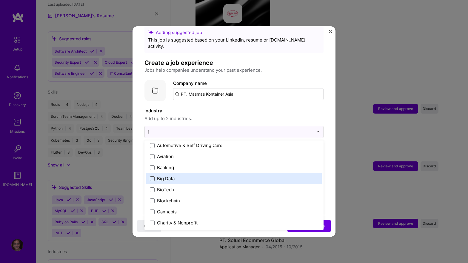
click at [153, 176] on span at bounding box center [152, 178] width 5 height 5
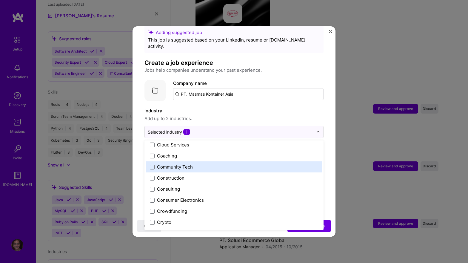
scroll to position [374, 0]
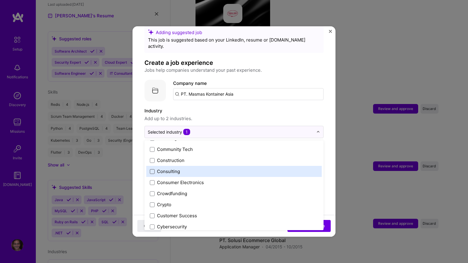
click at [152, 169] on span at bounding box center [152, 171] width 5 height 5
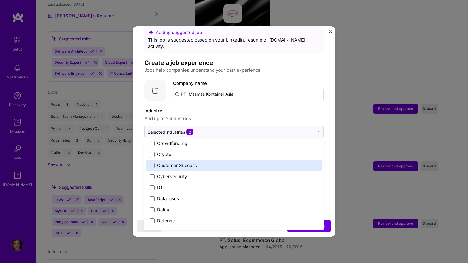
scroll to position [425, 0]
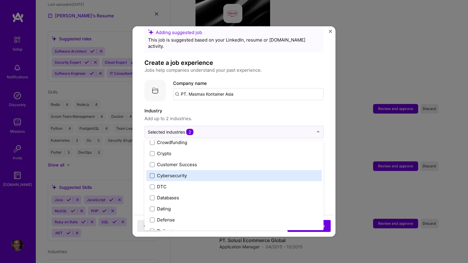
click at [152, 173] on span at bounding box center [152, 175] width 5 height 5
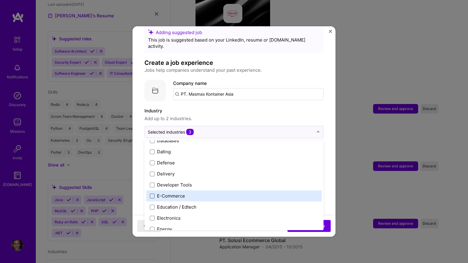
click at [152, 194] on span at bounding box center [152, 196] width 5 height 5
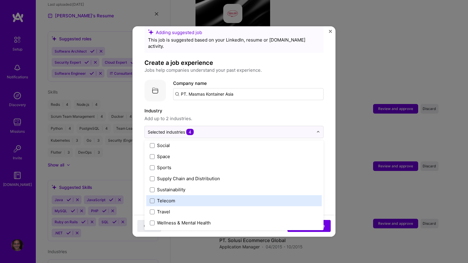
scroll to position [1240, 0]
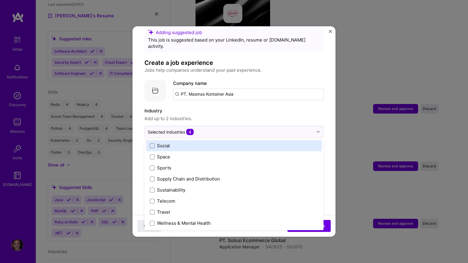
click at [222, 107] on label "Industry" at bounding box center [234, 110] width 179 height 7
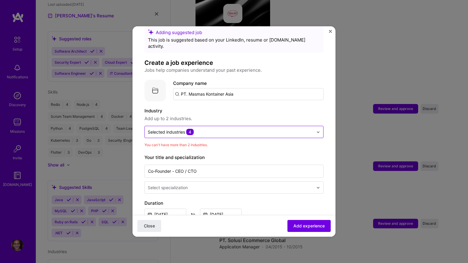
click at [224, 129] on div at bounding box center [231, 131] width 166 height 7
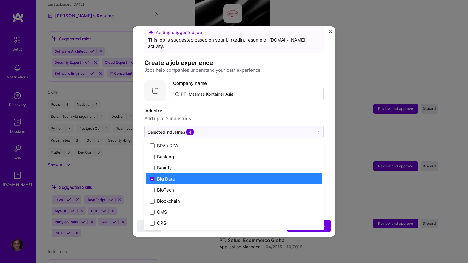
scroll to position [200, 0]
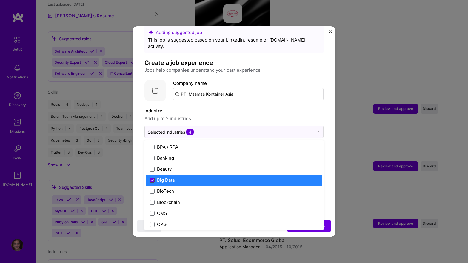
click at [151, 179] on icon at bounding box center [152, 180] width 2 height 2
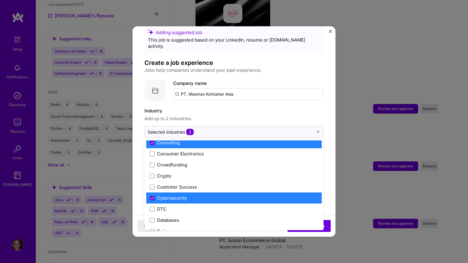
scroll to position [425, 0]
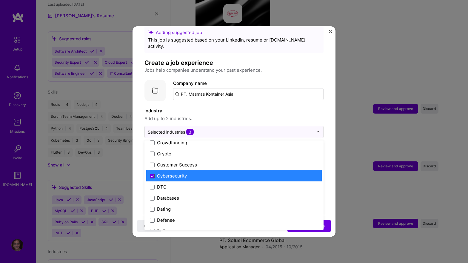
click at [152, 175] on icon at bounding box center [152, 176] width 3 height 2
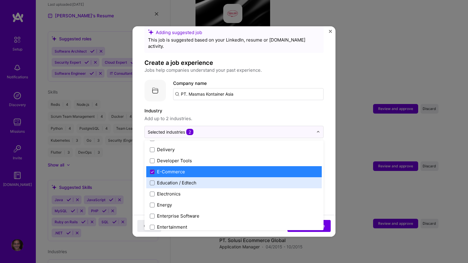
scroll to position [506, 0]
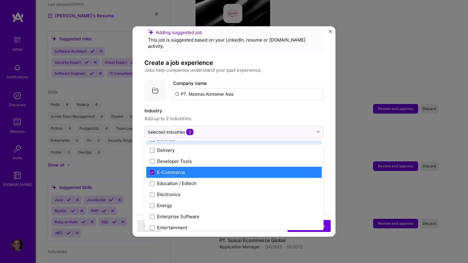
click at [255, 107] on label "Industry" at bounding box center [234, 110] width 179 height 7
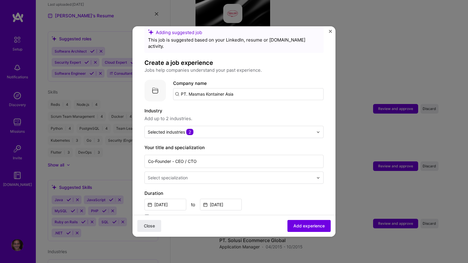
click at [322, 173] on div at bounding box center [320, 178] width 7 height 12
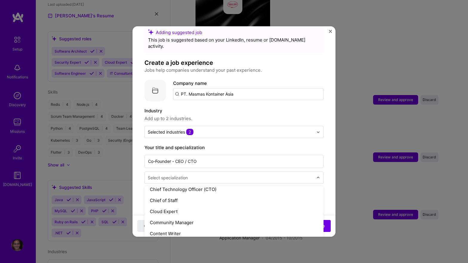
scroll to position [152, 0]
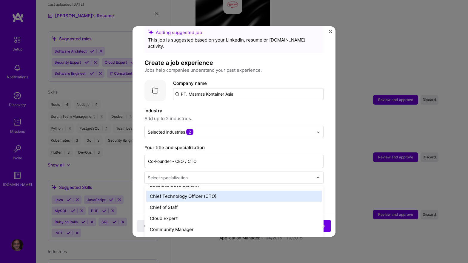
click at [252, 191] on div "Chief Technology Officer (CTO)" at bounding box center [234, 196] width 176 height 11
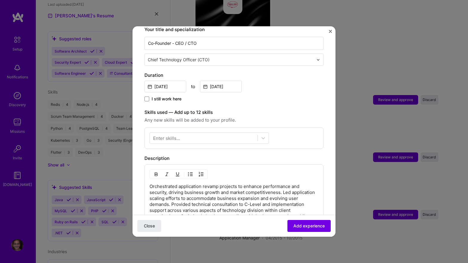
scroll to position [137, 0]
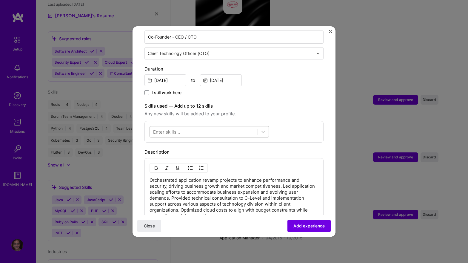
click at [226, 127] on div at bounding box center [204, 132] width 108 height 10
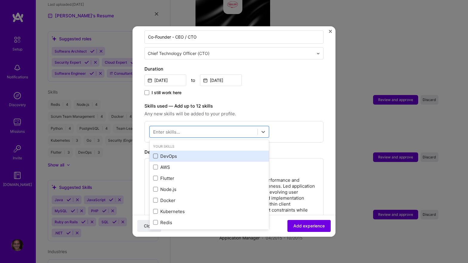
click at [158, 154] on span at bounding box center [155, 156] width 5 height 5
click at [0, 0] on input "checkbox" at bounding box center [0, 0] width 0 height 0
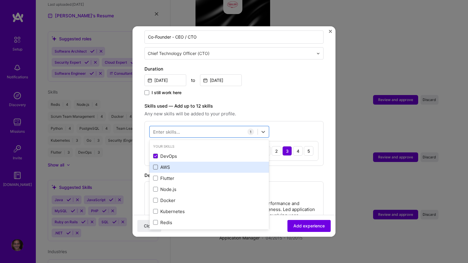
click at [156, 165] on span at bounding box center [155, 167] width 5 height 5
click at [0, 0] on input "checkbox" at bounding box center [0, 0] width 0 height 0
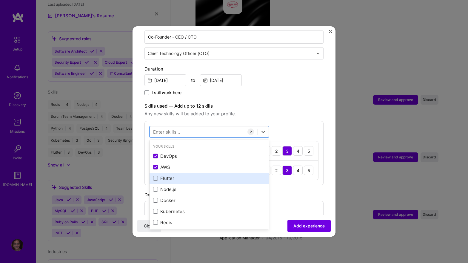
click at [155, 176] on span at bounding box center [155, 178] width 5 height 5
click at [0, 0] on input "checkbox" at bounding box center [0, 0] width 0 height 0
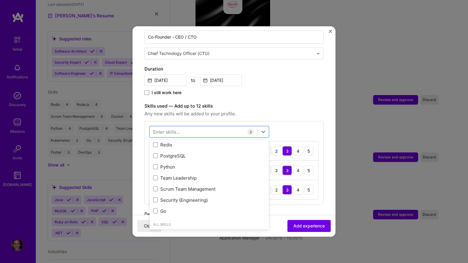
scroll to position [79, 0]
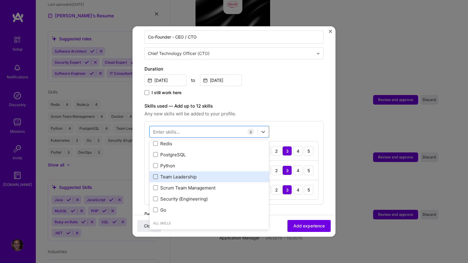
click at [156, 174] on span at bounding box center [155, 176] width 5 height 5
click at [0, 0] on input "checkbox" at bounding box center [0, 0] width 0 height 0
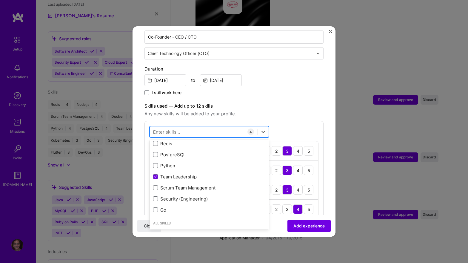
scroll to position [0, 0]
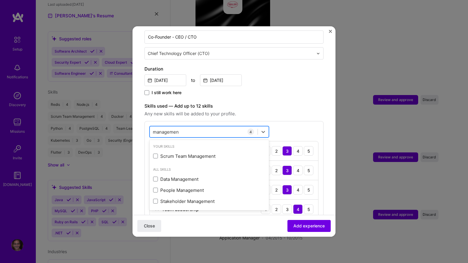
type input "management"
click at [155, 188] on span at bounding box center [155, 190] width 5 height 5
click at [0, 0] on input "checkbox" at bounding box center [0, 0] width 0 height 0
click at [192, 127] on div "management management" at bounding box center [204, 132] width 108 height 10
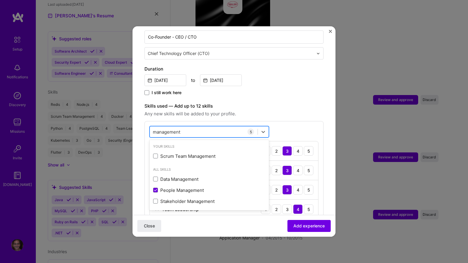
click at [192, 127] on div "management management" at bounding box center [204, 132] width 108 height 10
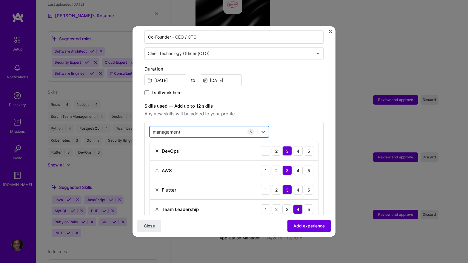
click at [173, 129] on input "management" at bounding box center [167, 132] width 28 height 6
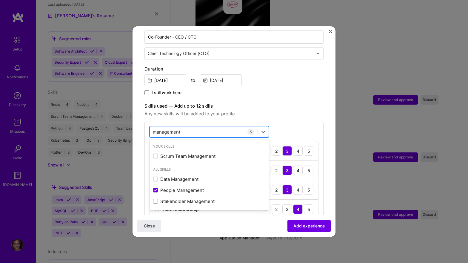
click at [173, 129] on input "management" at bounding box center [167, 132] width 28 height 6
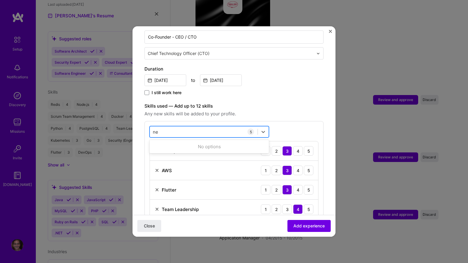
type input "n"
click at [284, 112] on div "Skills used — Add up to 12 skills Any new skills will be added to your profile.…" at bounding box center [234, 172] width 179 height 141
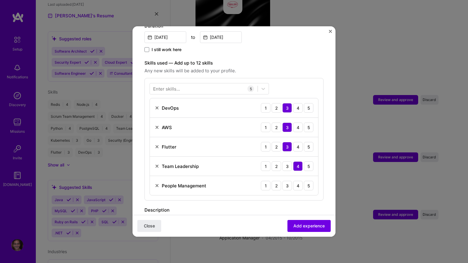
scroll to position [184, 0]
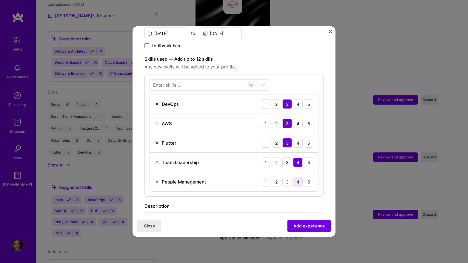
click at [299, 177] on div "4" at bounding box center [298, 182] width 10 height 10
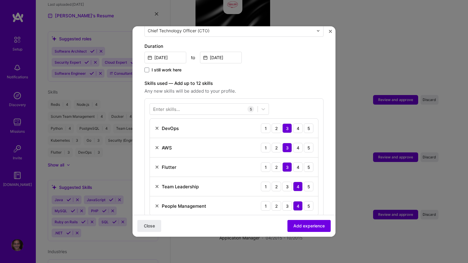
scroll to position [158, 0]
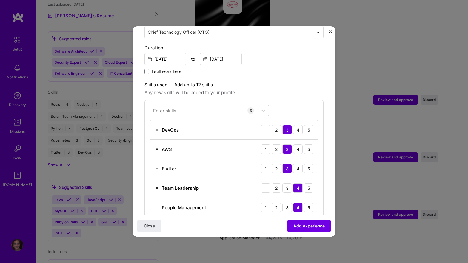
click at [192, 106] on div at bounding box center [204, 111] width 108 height 10
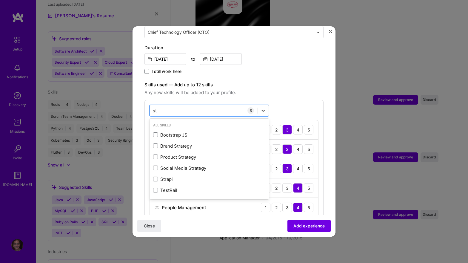
type input "s"
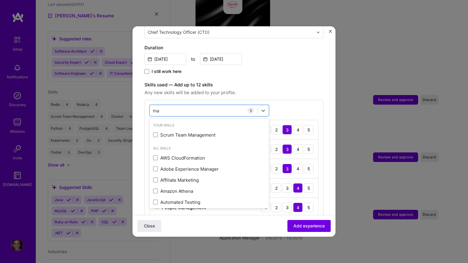
type input "m"
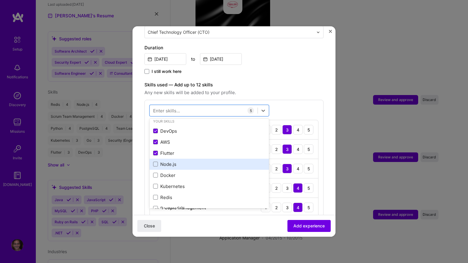
scroll to position [3, 0]
click at [155, 163] on span at bounding box center [155, 165] width 5 height 5
click at [0, 0] on input "checkbox" at bounding box center [0, 0] width 0 height 0
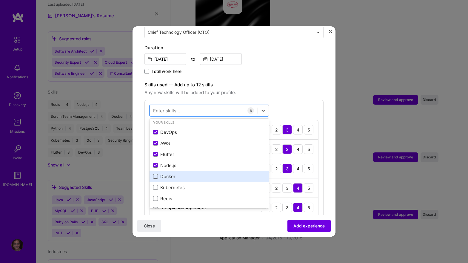
click at [155, 174] on span at bounding box center [155, 176] width 5 height 5
click at [0, 0] on input "checkbox" at bounding box center [0, 0] width 0 height 0
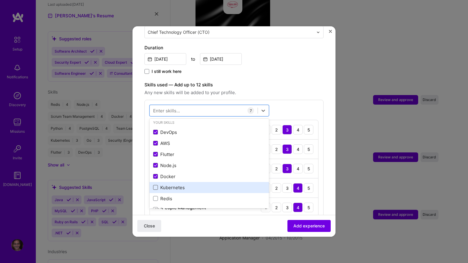
click at [157, 185] on span at bounding box center [155, 187] width 5 height 5
click at [0, 0] on input "checkbox" at bounding box center [0, 0] width 0 height 0
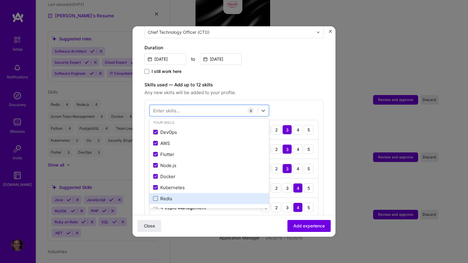
click at [156, 196] on span at bounding box center [155, 198] width 5 height 5
click at [0, 0] on input "checkbox" at bounding box center [0, 0] width 0 height 0
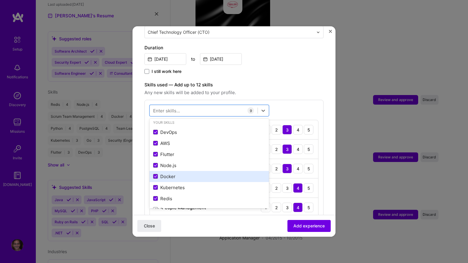
scroll to position [38, 0]
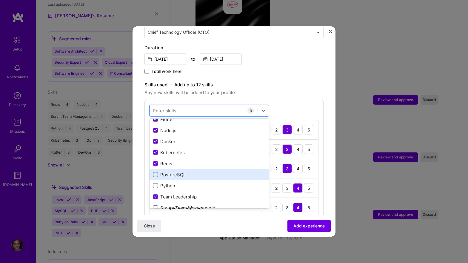
click at [154, 169] on div "PostgreSQL" at bounding box center [209, 174] width 119 height 11
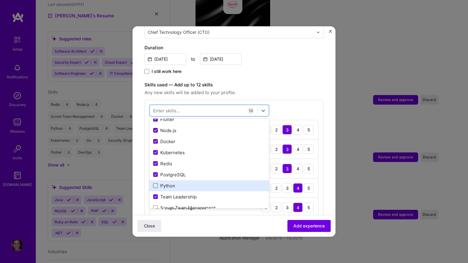
click at [155, 183] on span at bounding box center [155, 185] width 5 height 5
click at [0, 0] on input "checkbox" at bounding box center [0, 0] width 0 height 0
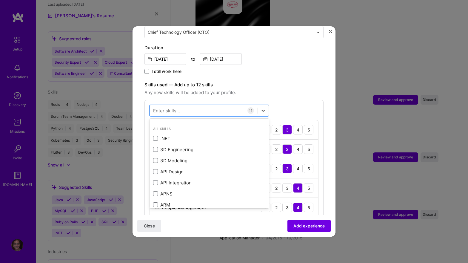
scroll to position [152, 0]
click at [277, 89] on span "Any new skills will be added to your profile." at bounding box center [234, 92] width 179 height 7
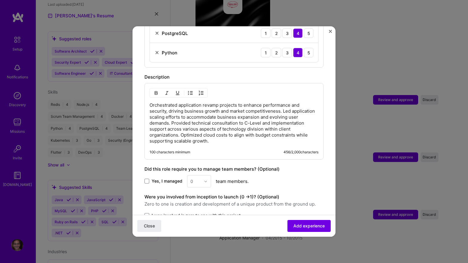
scroll to position [437, 0]
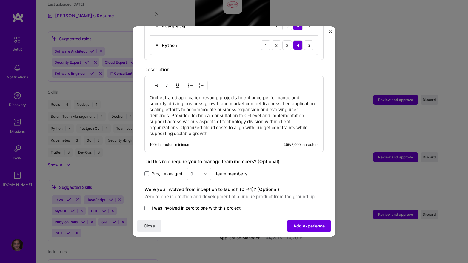
click at [202, 169] on div "0" at bounding box center [199, 174] width 24 height 12
click at [206, 168] on div "0" at bounding box center [199, 174] width 24 height 12
click at [148, 171] on span at bounding box center [147, 173] width 5 height 5
click at [0, 0] on input "Yes, I managed" at bounding box center [0, 0] width 0 height 0
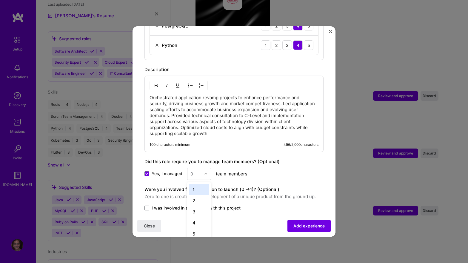
click at [203, 168] on div "0" at bounding box center [196, 174] width 16 height 12
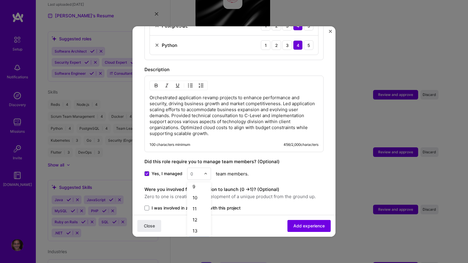
scroll to position [91, 0]
click at [197, 195] on div "10" at bounding box center [199, 198] width 20 height 11
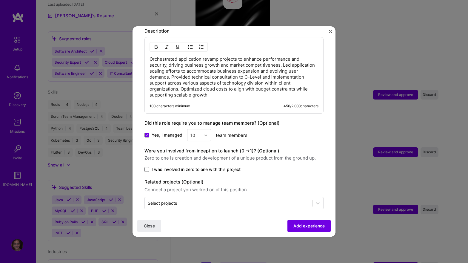
click at [148, 167] on span at bounding box center [147, 169] width 5 height 5
click at [0, 0] on input "I was involved in zero to one with this project" at bounding box center [0, 0] width 0 height 0
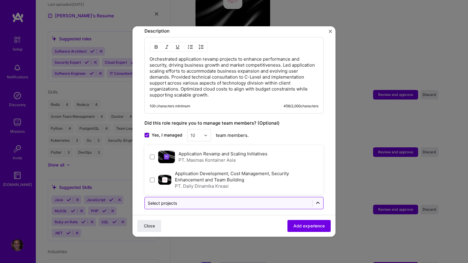
click at [314, 198] on div at bounding box center [318, 203] width 11 height 11
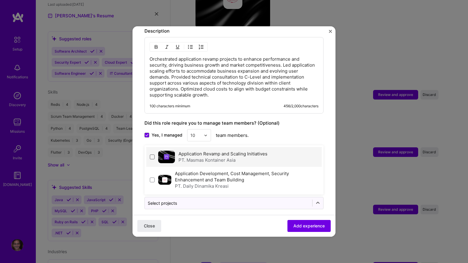
click at [153, 154] on span at bounding box center [152, 156] width 5 height 5
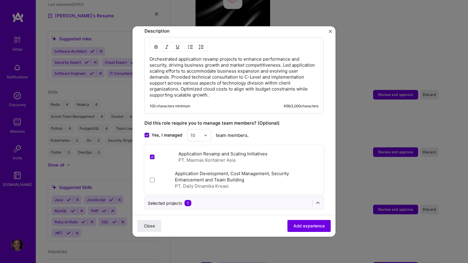
click at [310, 129] on div "Yes, I managed 10 team members." at bounding box center [234, 135] width 179 height 12
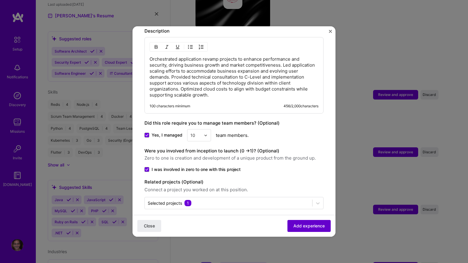
click at [311, 225] on span "Add experience" at bounding box center [309, 226] width 31 height 6
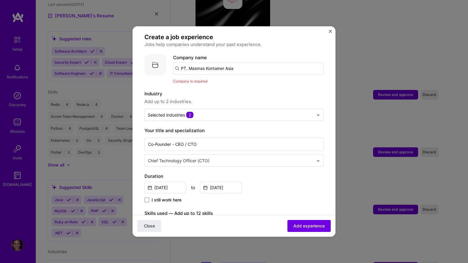
scroll to position [37, 0]
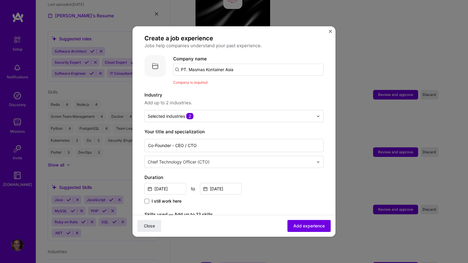
click at [212, 64] on input "PT. Masmas Kontainer Asia" at bounding box center [248, 70] width 151 height 12
click at [184, 64] on input "PT. Masmas Kontainer Asia" at bounding box center [248, 70] width 151 height 12
type input "PT. Masmas Kontainer Asia"
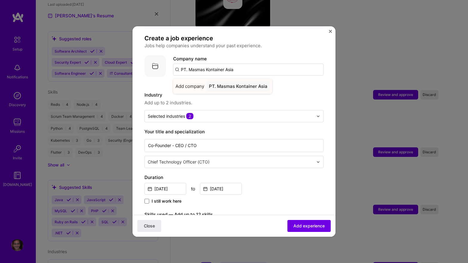
click at [231, 81] on div "PT. Masmas Kontainer Asia" at bounding box center [238, 86] width 63 height 10
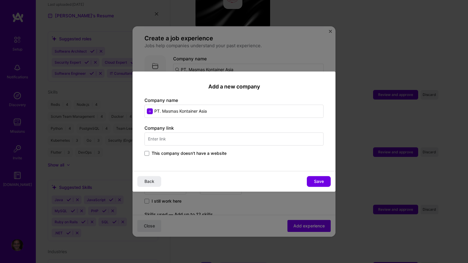
click at [207, 138] on input "text" at bounding box center [234, 138] width 179 height 13
type input "[URL][DOMAIN_NAME]"
click at [321, 182] on span "Save" at bounding box center [319, 181] width 10 height 6
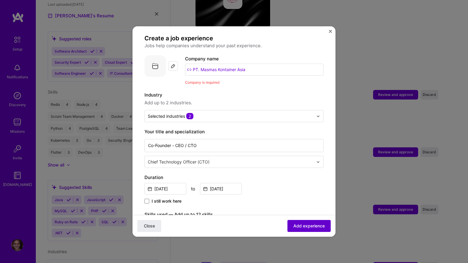
click at [310, 230] on button "Add experience" at bounding box center [309, 226] width 43 height 12
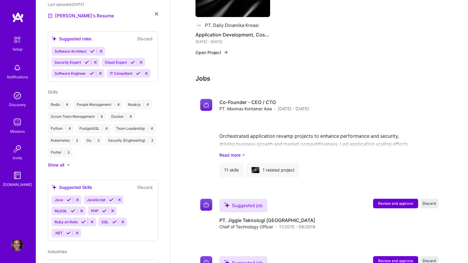
scroll to position [672, 0]
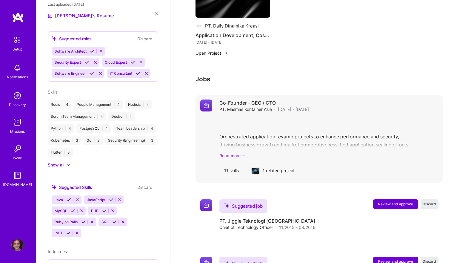
click at [239, 152] on link "Read more" at bounding box center [329, 155] width 219 height 6
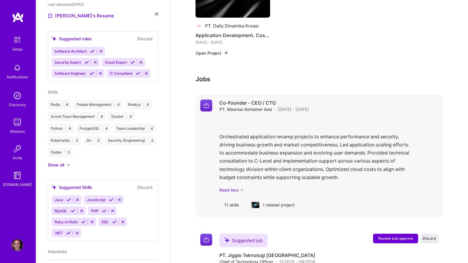
click at [236, 187] on link "Read less" at bounding box center [329, 190] width 219 height 6
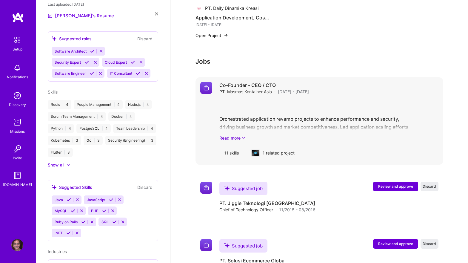
scroll to position [689, 0]
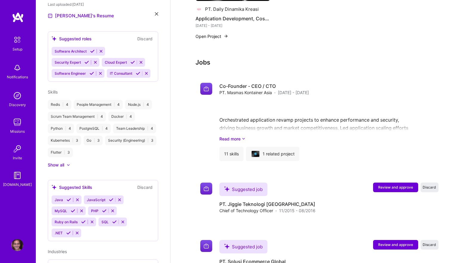
click at [210, 59] on h3 "Jobs" at bounding box center [320, 62] width 248 height 7
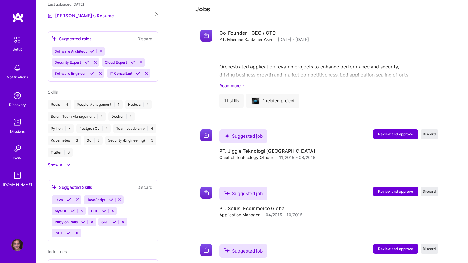
scroll to position [752, 0]
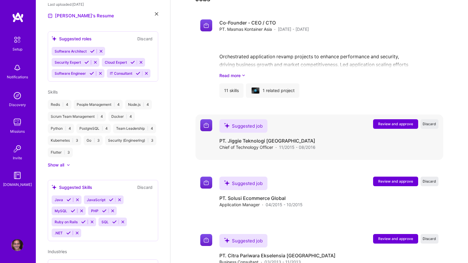
click at [389, 121] on span "Review and approve" at bounding box center [395, 123] width 35 height 5
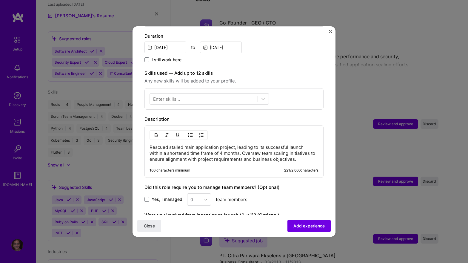
scroll to position [174, 0]
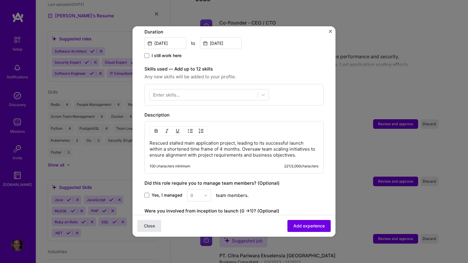
click at [153, 228] on span "Close" at bounding box center [149, 226] width 11 height 6
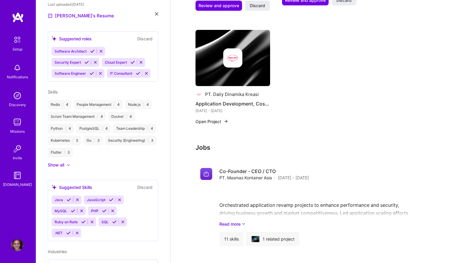
scroll to position [560, 0]
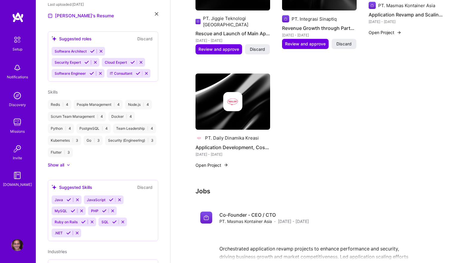
click at [213, 162] on button "Open Project" at bounding box center [212, 165] width 33 height 6
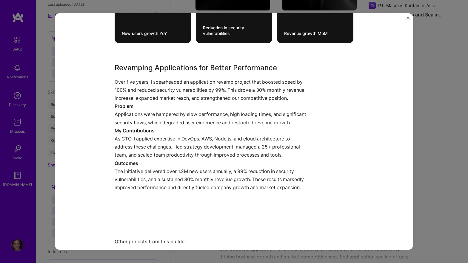
scroll to position [263, 0]
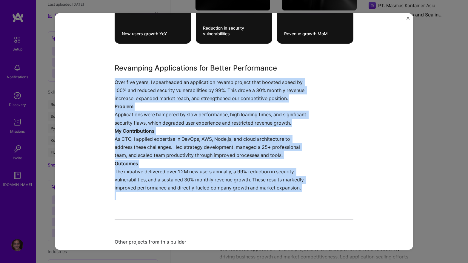
drag, startPoint x: 114, startPoint y: 82, endPoint x: 300, endPoint y: 192, distance: 216.0
click at [300, 192] on div "Application Development, Cost Management, Security Enhancement and Team Buildin…" at bounding box center [234, 131] width 358 height 237
copy div "Over five years, I spearheaded an application revamp project that boosted speed…"
click at [408, 19] on img "Close" at bounding box center [408, 18] width 3 height 3
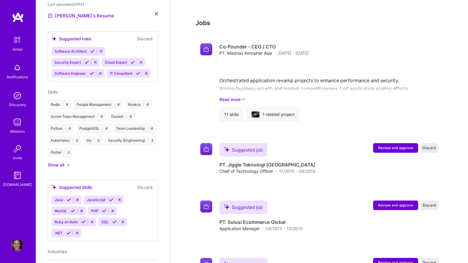
scroll to position [730, 0]
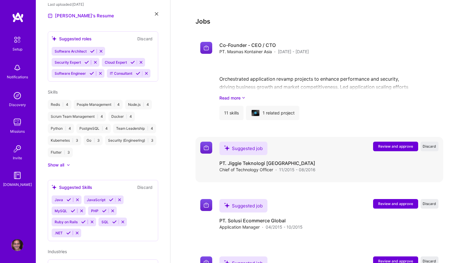
click at [388, 144] on span "Review and approve" at bounding box center [395, 146] width 35 height 5
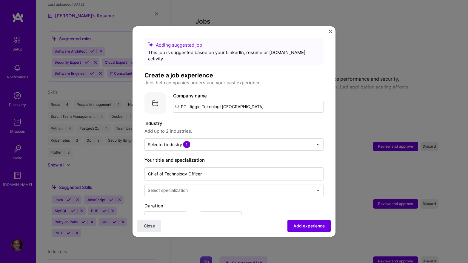
drag, startPoint x: 190, startPoint y: 101, endPoint x: 249, endPoint y: 101, distance: 59.1
click at [249, 101] on input "PT. Jiggie Teknologi [GEOGRAPHIC_DATA]" at bounding box center [248, 107] width 151 height 12
type input "PT. Daily Dinamika Kreasi"
click at [247, 118] on div "PT. Daily Dinamika Kreasi" at bounding box center [237, 123] width 60 height 10
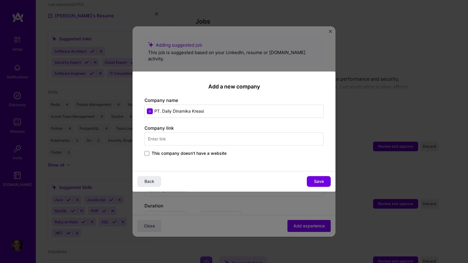
click at [241, 142] on input "text" at bounding box center [234, 138] width 179 height 13
type input "[URL][DOMAIN_NAME]"
click at [319, 181] on span "Save" at bounding box center [319, 181] width 10 height 6
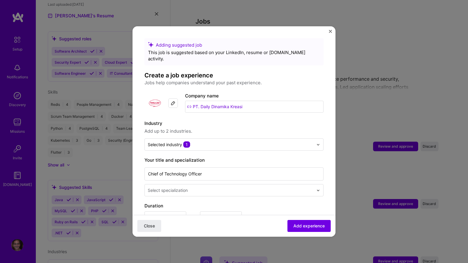
scroll to position [51, 0]
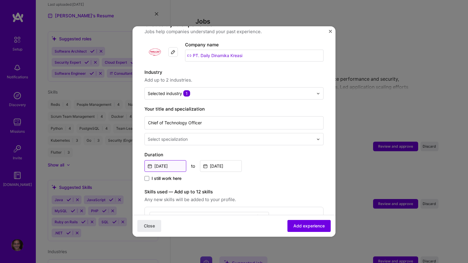
click at [162, 160] on input "[DATE]" at bounding box center [166, 166] width 42 height 12
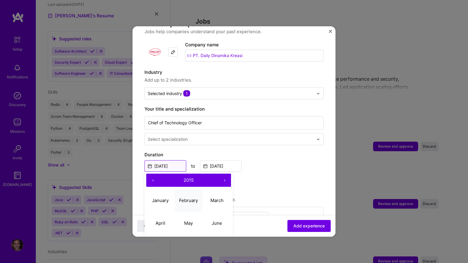
scroll to position [81, 0]
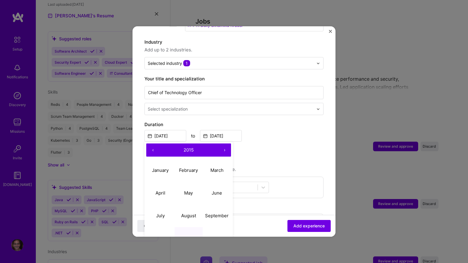
click at [226, 143] on button "›" at bounding box center [224, 149] width 13 height 13
click at [190, 213] on abbr "August" at bounding box center [188, 216] width 15 height 6
type input "[DATE]"
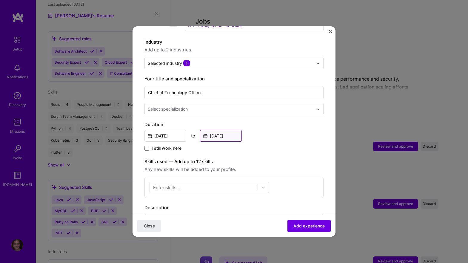
click at [223, 130] on input "[DATE]" at bounding box center [221, 136] width 42 height 12
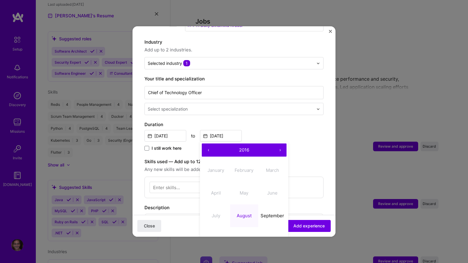
click at [280, 144] on button "›" at bounding box center [280, 149] width 13 height 13
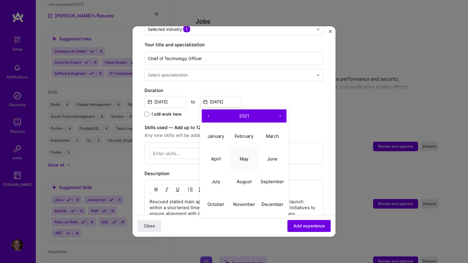
scroll to position [119, 0]
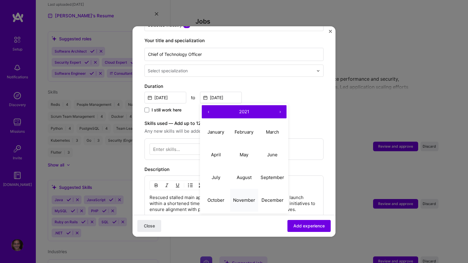
click at [251, 197] on abbr "November" at bounding box center [244, 200] width 22 height 6
type input "[DATE]"
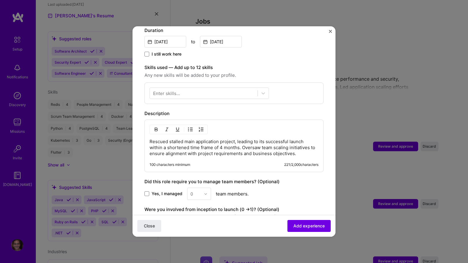
scroll to position [181, 0]
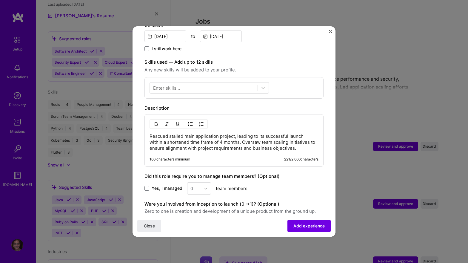
click at [212, 137] on p "Rescued stalled main application project, leading to its successful launch with…" at bounding box center [234, 142] width 169 height 18
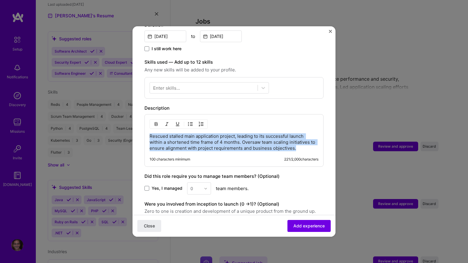
click at [212, 137] on p "Rescued stalled main application project, leading to its successful launch with…" at bounding box center [234, 142] width 169 height 18
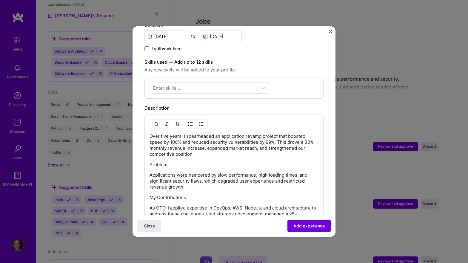
click at [161, 162] on p "Problem" at bounding box center [234, 165] width 169 height 6
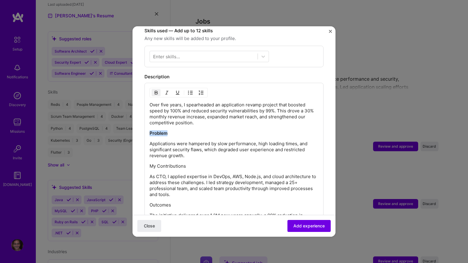
scroll to position [217, 0]
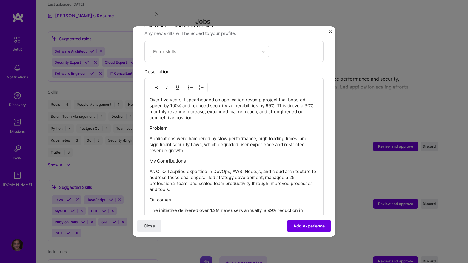
click at [164, 158] on p "My Contributions" at bounding box center [234, 161] width 169 height 6
click at [164, 197] on p "Outcomes" at bounding box center [234, 200] width 169 height 6
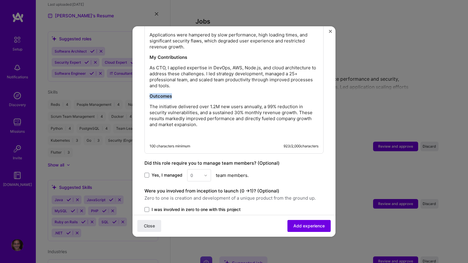
scroll to position [322, 0]
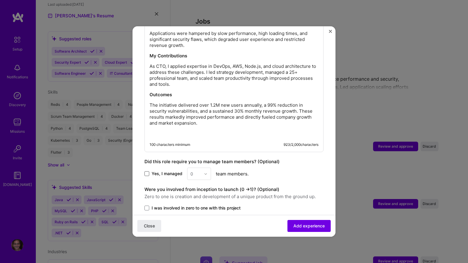
click at [146, 171] on span at bounding box center [147, 173] width 5 height 5
click at [0, 0] on input "Yes, I managed" at bounding box center [0, 0] width 0 height 0
click at [206, 172] on img at bounding box center [206, 174] width 4 height 4
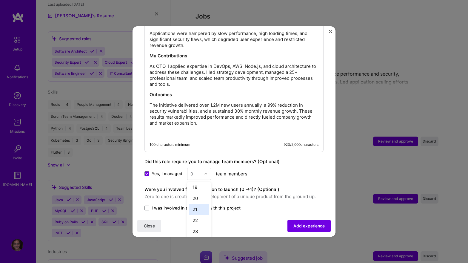
scroll to position [361, 0]
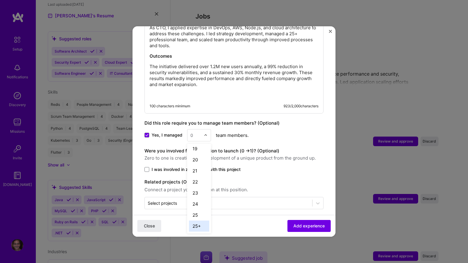
click at [196, 220] on div "25+" at bounding box center [199, 225] width 20 height 11
click at [147, 167] on span at bounding box center [147, 169] width 5 height 5
click at [0, 0] on input "I was involved in zero to one with this project" at bounding box center [0, 0] width 0 height 0
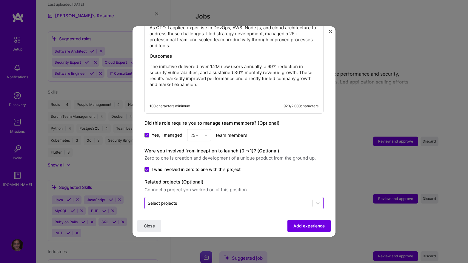
click at [213, 200] on input "text" at bounding box center [229, 203] width 162 height 6
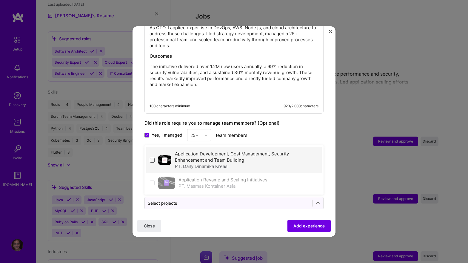
click at [152, 158] on span at bounding box center [152, 160] width 5 height 5
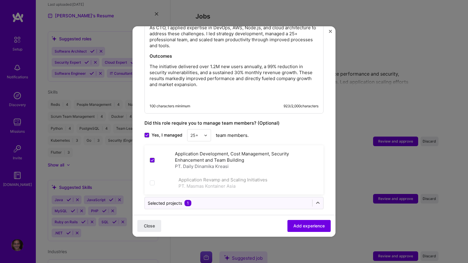
click at [273, 129] on div "Yes, I managed 25+ team members." at bounding box center [234, 135] width 179 height 12
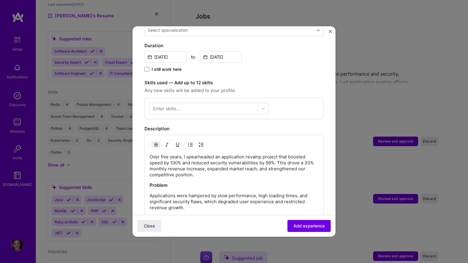
scroll to position [160, 0]
click at [220, 104] on div at bounding box center [204, 109] width 108 height 10
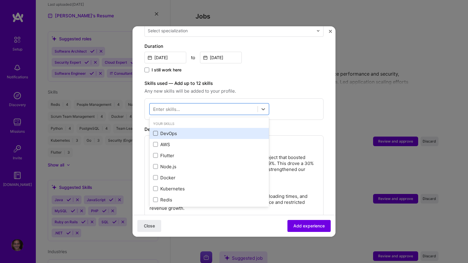
click at [157, 131] on span at bounding box center [155, 133] width 5 height 5
click at [0, 0] on input "checkbox" at bounding box center [0, 0] width 0 height 0
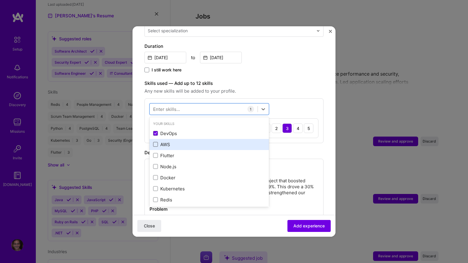
click at [157, 142] on span at bounding box center [155, 144] width 5 height 5
click at [0, 0] on input "checkbox" at bounding box center [0, 0] width 0 height 0
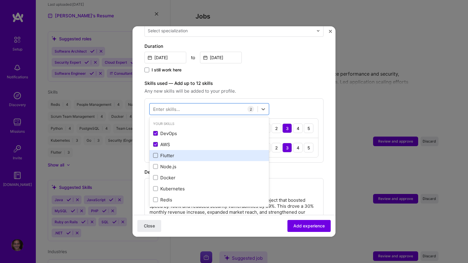
click at [156, 153] on span at bounding box center [155, 155] width 5 height 5
click at [0, 0] on input "checkbox" at bounding box center [0, 0] width 0 height 0
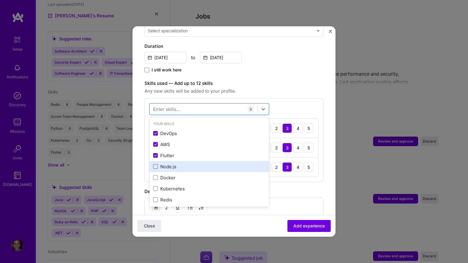
click at [155, 164] on span at bounding box center [155, 166] width 5 height 5
click at [0, 0] on input "checkbox" at bounding box center [0, 0] width 0 height 0
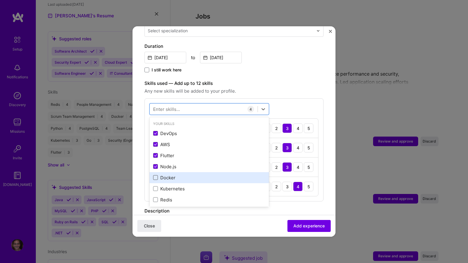
click at [155, 175] on span at bounding box center [155, 177] width 5 height 5
click at [0, 0] on input "checkbox" at bounding box center [0, 0] width 0 height 0
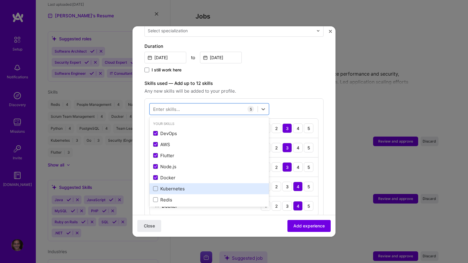
click at [155, 186] on div "Kubernetes" at bounding box center [209, 189] width 112 height 6
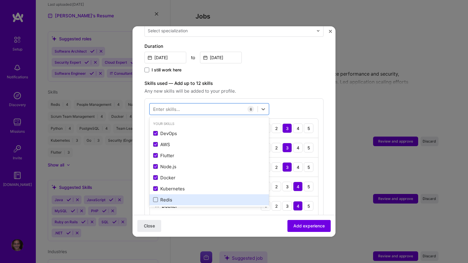
click at [156, 197] on span at bounding box center [155, 199] width 5 height 5
click at [0, 0] on input "checkbox" at bounding box center [0, 0] width 0 height 0
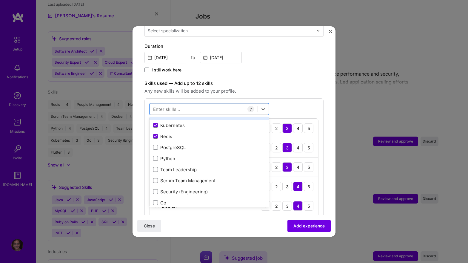
scroll to position [73, 0]
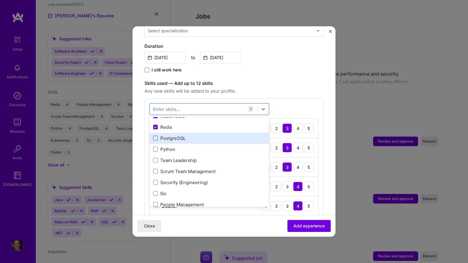
click at [156, 136] on span at bounding box center [155, 138] width 5 height 5
click at [0, 0] on input "checkbox" at bounding box center [0, 0] width 0 height 0
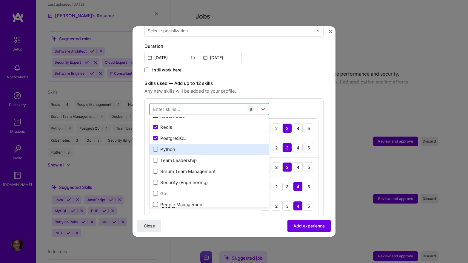
click at [156, 147] on span at bounding box center [155, 149] width 5 height 5
click at [0, 0] on input "checkbox" at bounding box center [0, 0] width 0 height 0
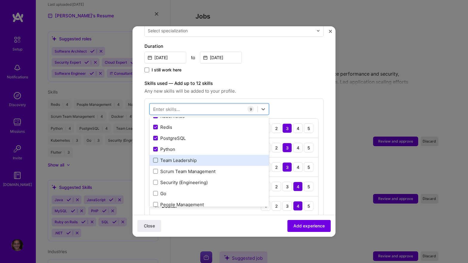
click at [156, 158] on span at bounding box center [155, 160] width 5 height 5
click at [0, 0] on input "checkbox" at bounding box center [0, 0] width 0 height 0
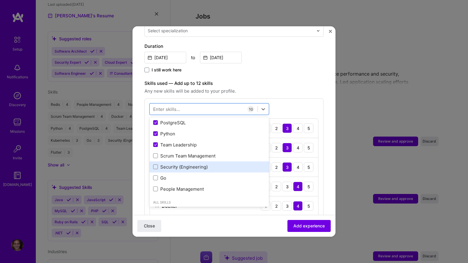
scroll to position [89, 0]
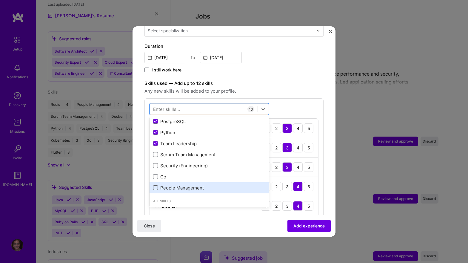
click at [156, 185] on span at bounding box center [155, 187] width 5 height 5
click at [0, 0] on input "checkbox" at bounding box center [0, 0] width 0 height 0
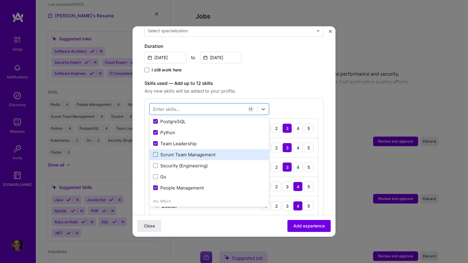
click at [155, 152] on span at bounding box center [155, 154] width 5 height 5
click at [0, 0] on input "checkbox" at bounding box center [0, 0] width 0 height 0
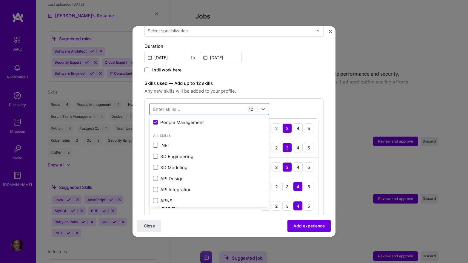
scroll to position [159, 0]
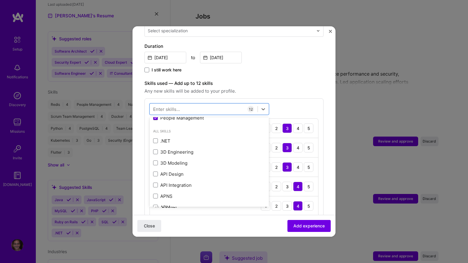
click at [291, 80] on label "Skills used — Add up to 12 skills" at bounding box center [234, 83] width 179 height 7
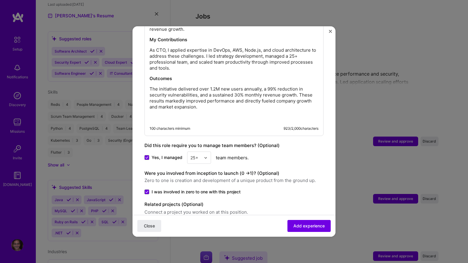
scroll to position [598, 0]
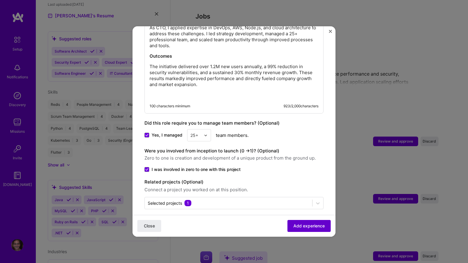
click at [310, 228] on span "Add experience" at bounding box center [309, 226] width 31 height 6
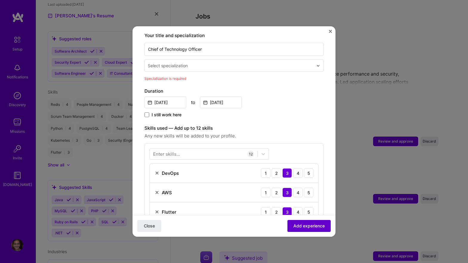
scroll to position [124, 0]
click at [316, 60] on div "Select specialization" at bounding box center [231, 66] width 172 height 12
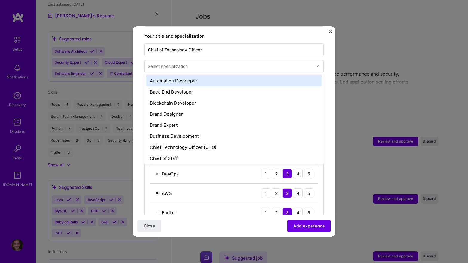
scroll to position [88, 0]
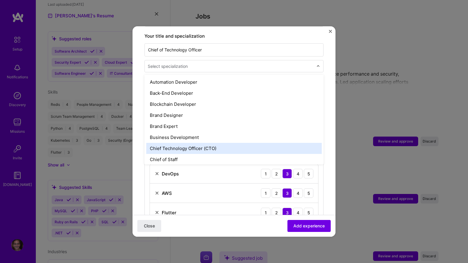
click at [213, 143] on div "Chief Technology Officer (CTO)" at bounding box center [234, 148] width 176 height 11
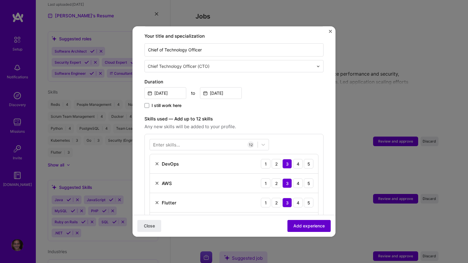
click at [315, 227] on span "Add experience" at bounding box center [309, 226] width 31 height 6
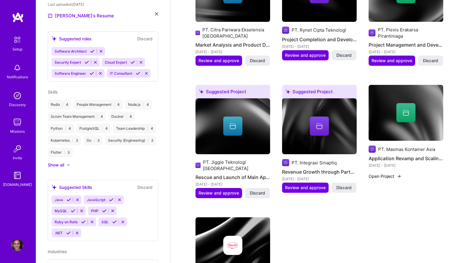
scroll to position [417, 0]
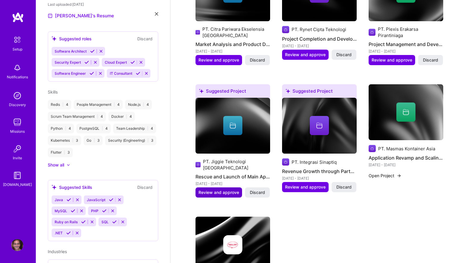
click at [215, 189] on span "Review and approve" at bounding box center [219, 192] width 41 height 6
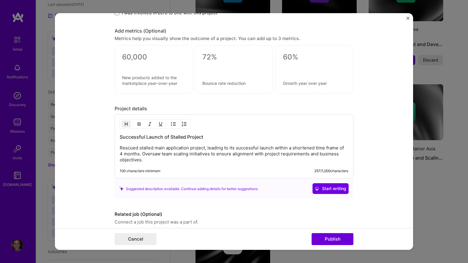
scroll to position [434, 0]
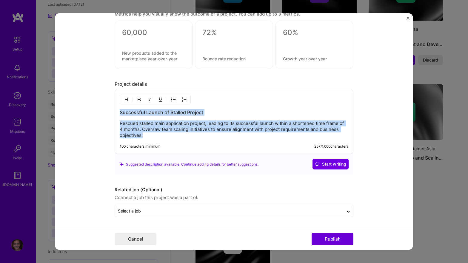
drag, startPoint x: 145, startPoint y: 137, endPoint x: 117, endPoint y: 112, distance: 37.9
click at [117, 112] on div "Successful Launch of Stalled Project Rescued stalled main application project, …" at bounding box center [234, 122] width 239 height 64
copy div "Successful Launch of Stalled Project Rescued stalled main application project, …"
click at [145, 240] on button "Cancel" at bounding box center [136, 239] width 42 height 12
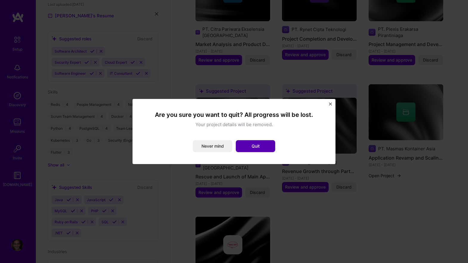
click at [261, 146] on button "Quit" at bounding box center [255, 146] width 39 height 12
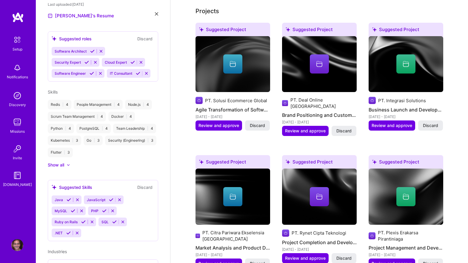
scroll to position [0, 0]
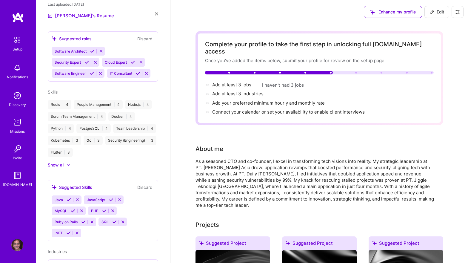
click at [439, 10] on span "Edit" at bounding box center [437, 12] width 15 height 6
select select "US"
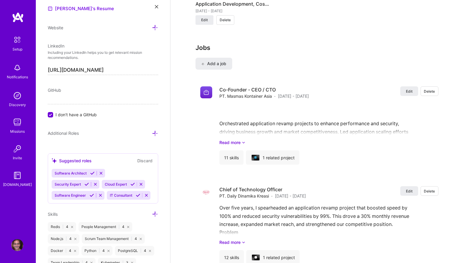
scroll to position [914, 0]
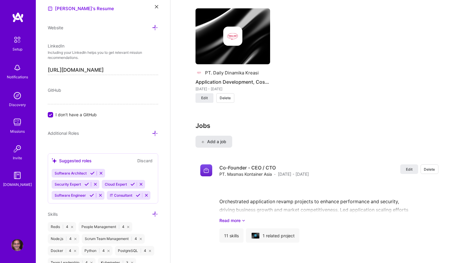
click at [223, 136] on button "Add a job" at bounding box center [214, 142] width 37 height 12
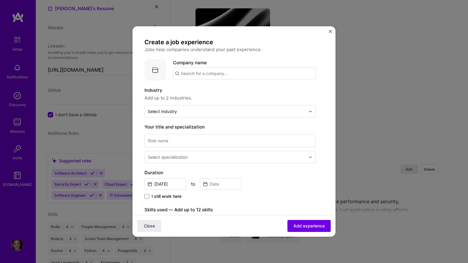
click at [201, 76] on input "text" at bounding box center [244, 74] width 143 height 12
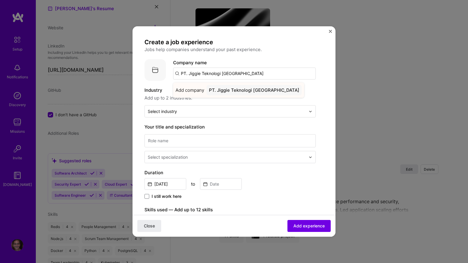
type input "PT. Jiggie Teknologi [GEOGRAPHIC_DATA]"
click at [191, 88] on span "Add company" at bounding box center [190, 90] width 29 height 6
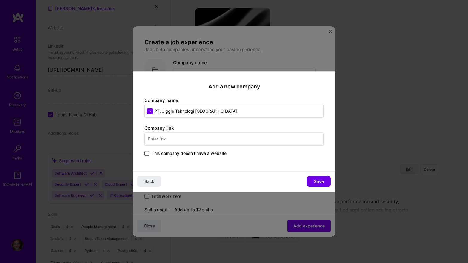
click at [145, 151] on span at bounding box center [147, 153] width 5 height 5
click at [0, 0] on input "This company doesn't have a website" at bounding box center [0, 0] width 0 height 0
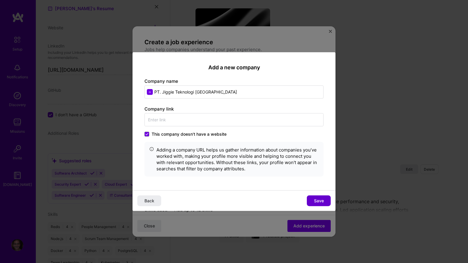
click at [316, 200] on span "Save" at bounding box center [319, 200] width 10 height 6
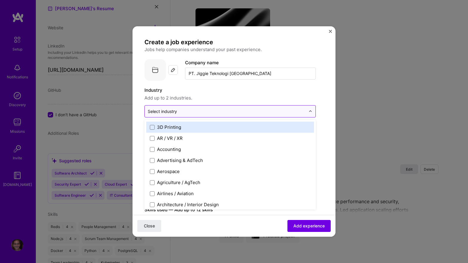
click at [311, 111] on img at bounding box center [311, 112] width 4 height 4
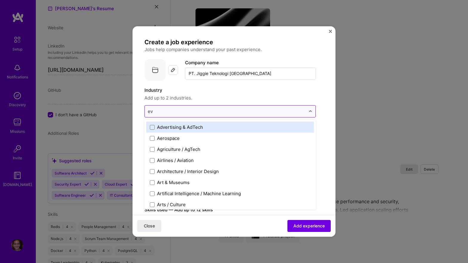
type input "eve"
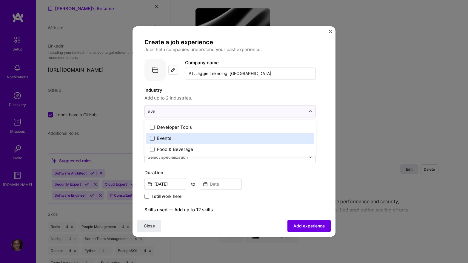
click at [153, 138] on span at bounding box center [152, 138] width 5 height 5
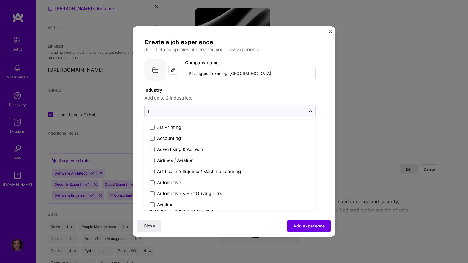
type input "t"
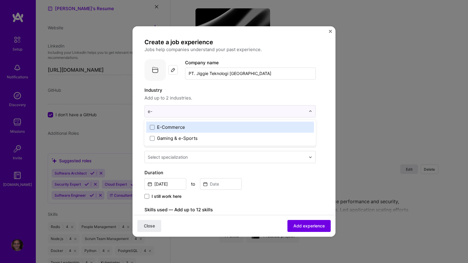
type input "e"
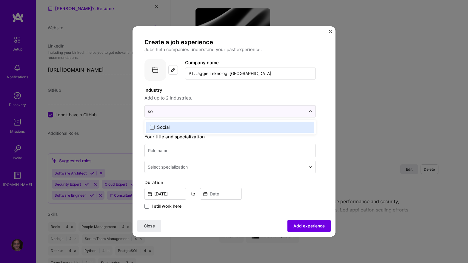
type input "s"
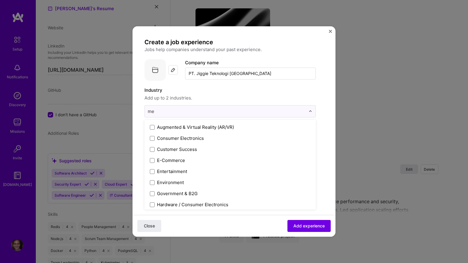
type input "m"
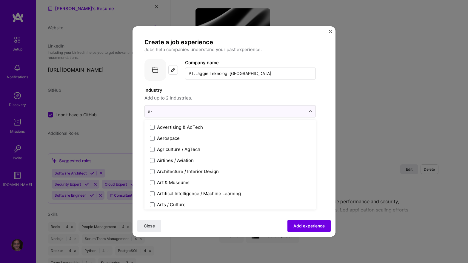
type input "e-c"
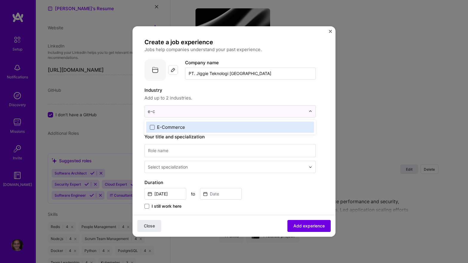
click at [154, 128] on span at bounding box center [152, 127] width 5 height 5
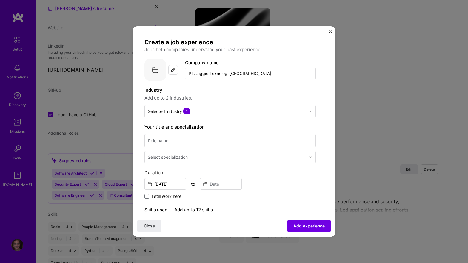
click at [171, 93] on label "Industry" at bounding box center [230, 90] width 171 height 7
click at [172, 144] on input at bounding box center [230, 140] width 171 height 13
type input "CTO"
click at [198, 158] on input "text" at bounding box center [227, 157] width 159 height 6
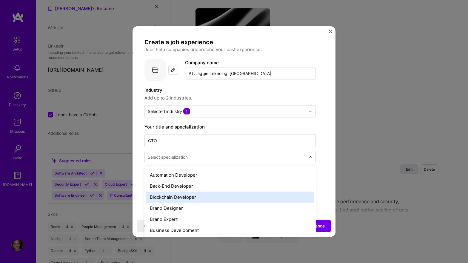
scroll to position [134, 0]
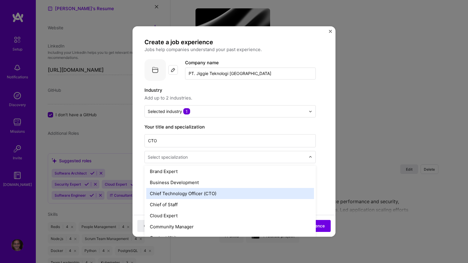
click at [199, 193] on div "Chief Technology Officer (CTO)" at bounding box center [230, 193] width 168 height 11
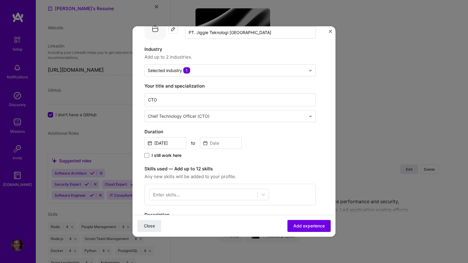
scroll to position [42, 0]
click at [158, 142] on input "[DATE]" at bounding box center [166, 142] width 42 height 12
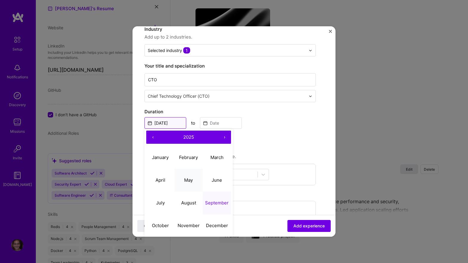
scroll to position [63, 0]
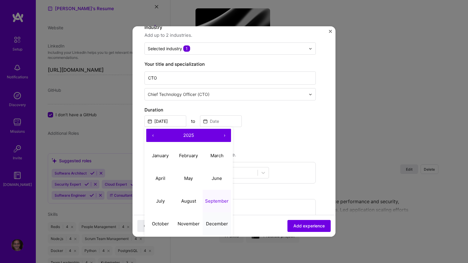
click at [206, 222] on button "December" at bounding box center [217, 223] width 28 height 23
type input "[DATE]"
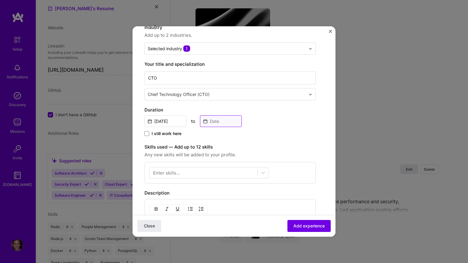
click at [226, 121] on input at bounding box center [221, 121] width 42 height 12
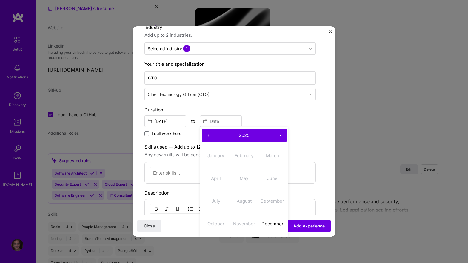
click at [280, 134] on button "›" at bounding box center [280, 135] width 13 height 13
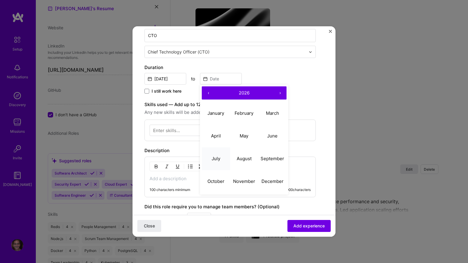
click at [221, 161] on button "July" at bounding box center [216, 158] width 28 height 23
type input "[DATE]"
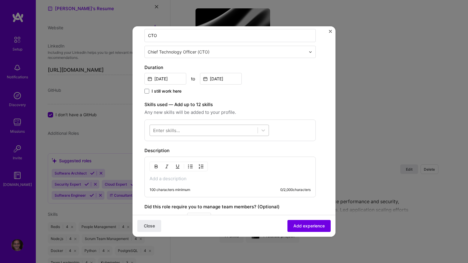
click at [203, 129] on div at bounding box center [204, 130] width 108 height 10
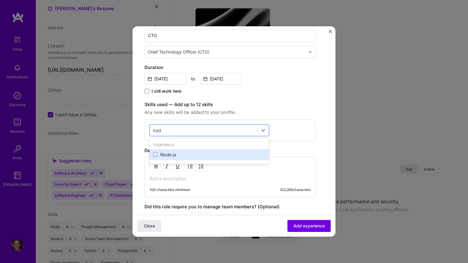
click at [178, 157] on div "Node.js" at bounding box center [209, 154] width 112 height 6
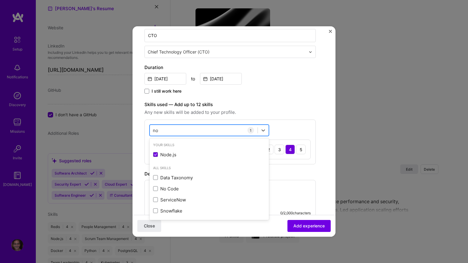
type input "n"
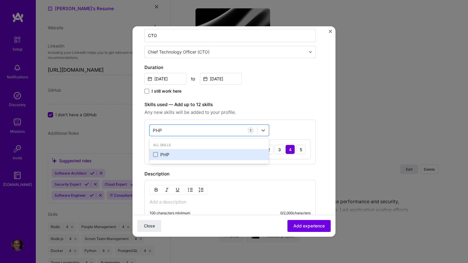
click at [156, 154] on span at bounding box center [155, 154] width 5 height 5
click at [0, 0] on input "checkbox" at bounding box center [0, 0] width 0 height 0
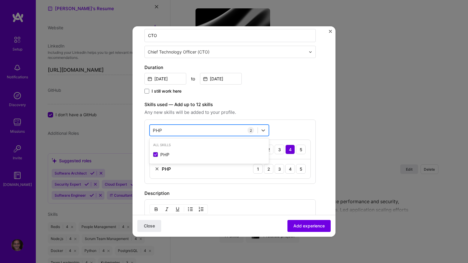
click at [186, 131] on div "PHP PHP" at bounding box center [204, 130] width 108 height 10
type input "P"
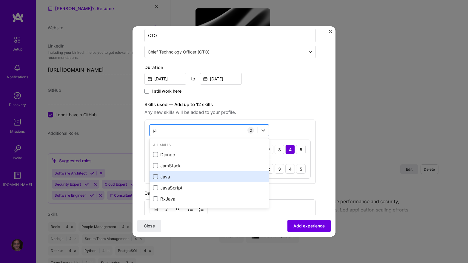
type input "j"
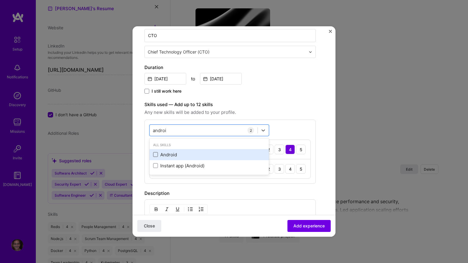
click at [157, 155] on span at bounding box center [155, 154] width 5 height 5
click at [0, 0] on input "checkbox" at bounding box center [0, 0] width 0 height 0
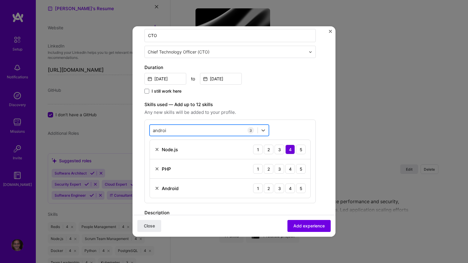
click at [188, 130] on div "[PERSON_NAME]" at bounding box center [204, 130] width 108 height 10
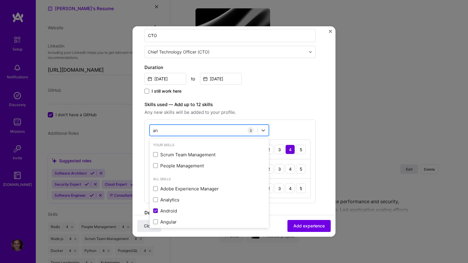
type input "a"
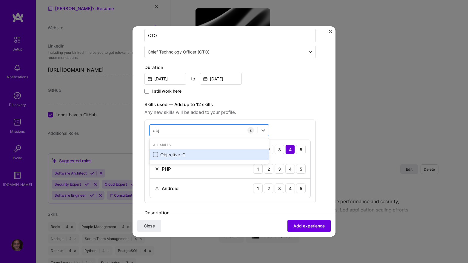
click at [155, 155] on span at bounding box center [155, 154] width 5 height 5
click at [0, 0] on input "checkbox" at bounding box center [0, 0] width 0 height 0
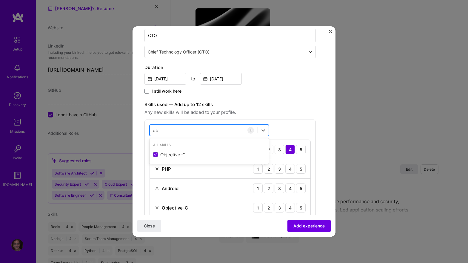
type input "o"
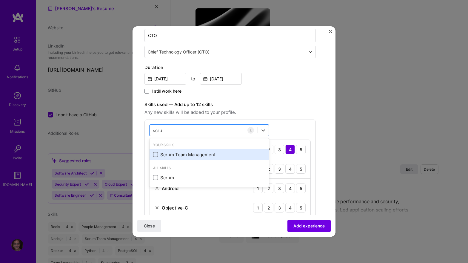
click at [157, 154] on span at bounding box center [155, 154] width 5 height 5
click at [0, 0] on input "checkbox" at bounding box center [0, 0] width 0 height 0
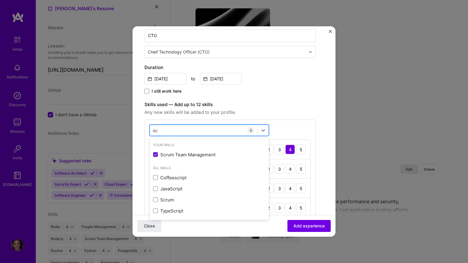
type input "s"
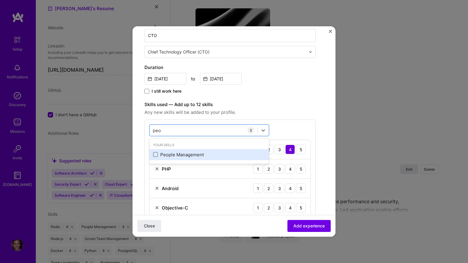
click at [155, 155] on span at bounding box center [155, 154] width 5 height 5
click at [0, 0] on input "checkbox" at bounding box center [0, 0] width 0 height 0
type input "peo"
click at [270, 113] on span "Any new skills will be added to your profile." at bounding box center [230, 112] width 171 height 7
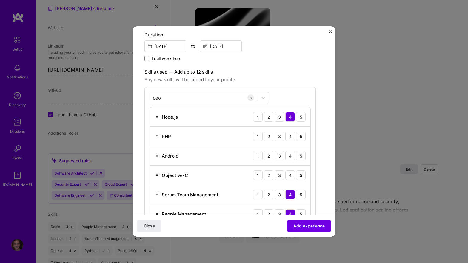
scroll to position [142, 0]
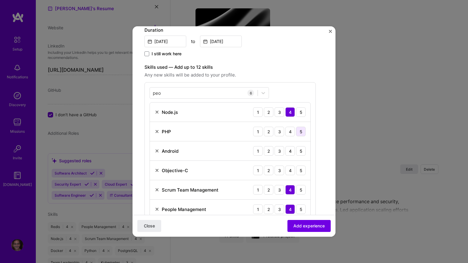
click at [300, 132] on div "5" at bounding box center [301, 132] width 10 height 10
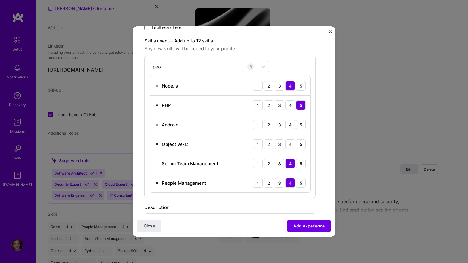
scroll to position [171, 0]
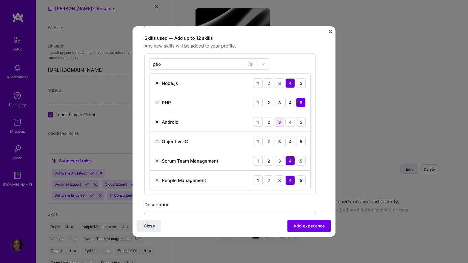
click at [281, 122] on div "3" at bounding box center [280, 122] width 10 height 10
click at [280, 141] on div "3" at bounding box center [280, 142] width 10 height 10
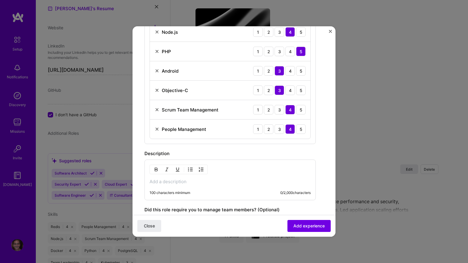
scroll to position [267, 0]
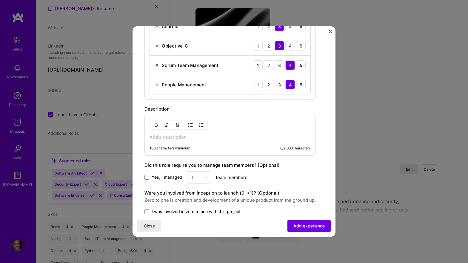
click at [182, 138] on p at bounding box center [230, 137] width 161 height 6
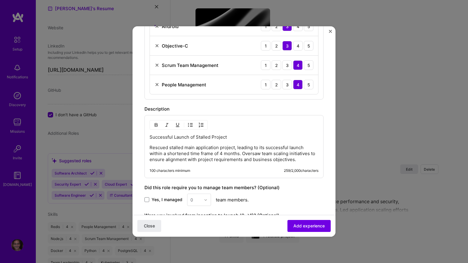
click at [182, 138] on p "Successful Launch of Stalled Project" at bounding box center [234, 137] width 169 height 6
click at [142, 170] on div "100 characters minimum 259 / 2,000 characters" at bounding box center [229, 173] width 179 height 10
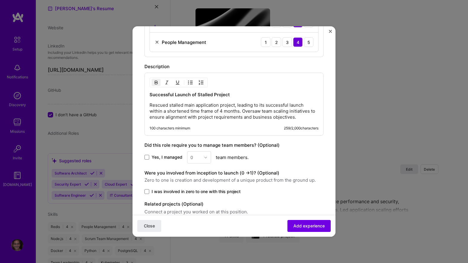
scroll to position [319, 0]
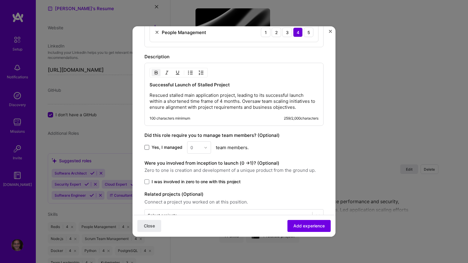
click at [148, 148] on span at bounding box center [147, 147] width 5 height 5
click at [0, 0] on input "Yes, I managed" at bounding box center [0, 0] width 0 height 0
click at [204, 147] on img at bounding box center [206, 148] width 4 height 4
click at [198, 167] on div "10" at bounding box center [199, 167] width 20 height 11
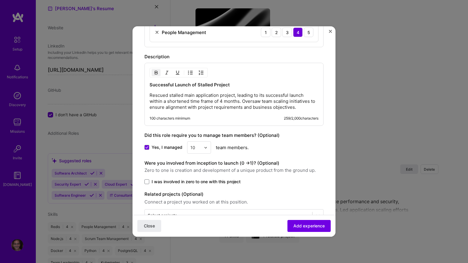
scroll to position [338, 0]
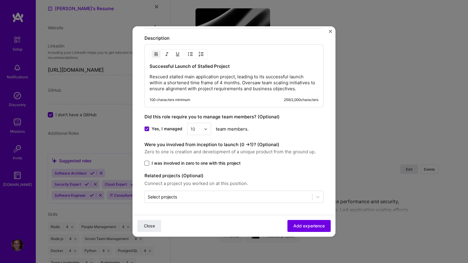
click at [147, 164] on span at bounding box center [147, 163] width 5 height 5
click at [0, 0] on input "I was involved in zero to one with this project" at bounding box center [0, 0] width 0 height 0
click at [207, 195] on input "text" at bounding box center [229, 197] width 162 height 6
click at [222, 216] on div "Close Add experience" at bounding box center [234, 226] width 203 height 22
click at [303, 225] on span "Add experience" at bounding box center [309, 226] width 31 height 6
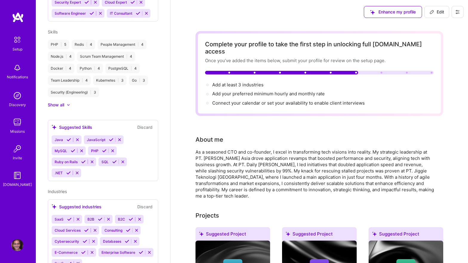
scroll to position [292, 0]
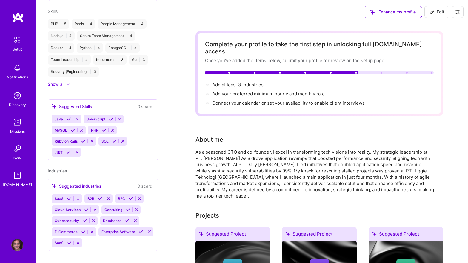
click at [85, 207] on icon at bounding box center [86, 209] width 4 height 4
click at [128, 207] on icon at bounding box center [128, 209] width 4 height 4
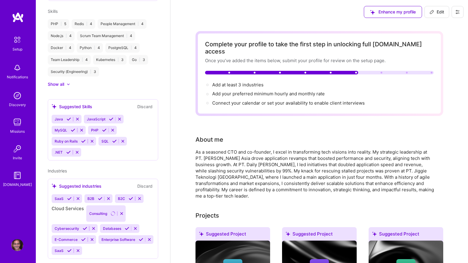
scroll to position [281, 0]
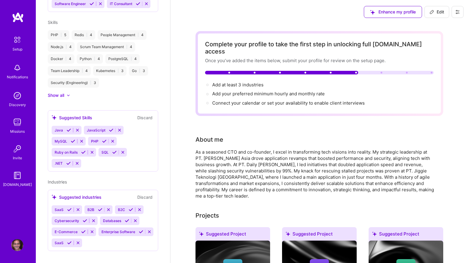
click at [100, 207] on icon at bounding box center [100, 209] width 4 height 4
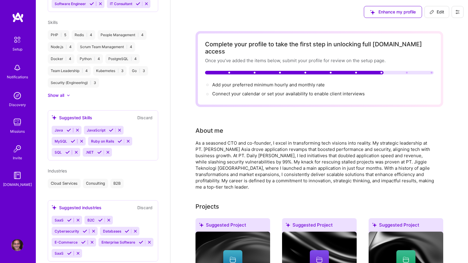
click at [82, 240] on icon at bounding box center [83, 242] width 4 height 4
click at [68, 218] on icon at bounding box center [69, 220] width 4 height 4
click at [99, 218] on icon at bounding box center [100, 220] width 4 height 4
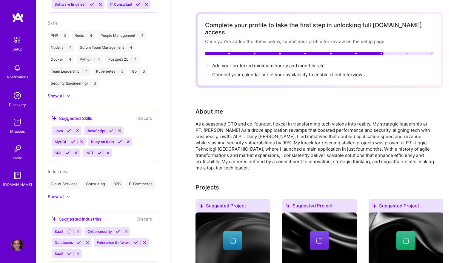
scroll to position [0, 0]
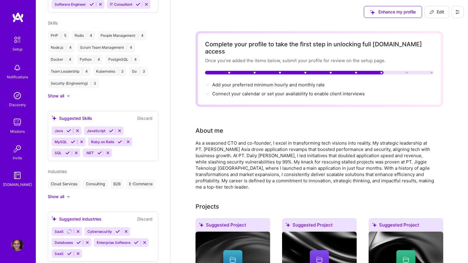
click at [119, 128] on icon at bounding box center [119, 130] width 4 height 4
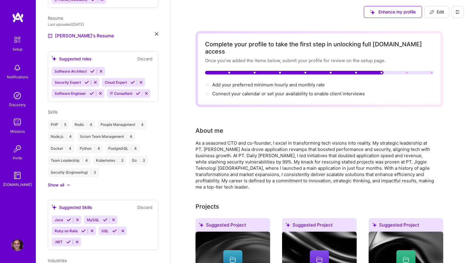
scroll to position [189, 0]
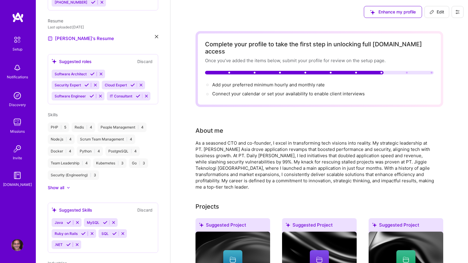
click at [102, 72] on icon at bounding box center [101, 74] width 4 height 4
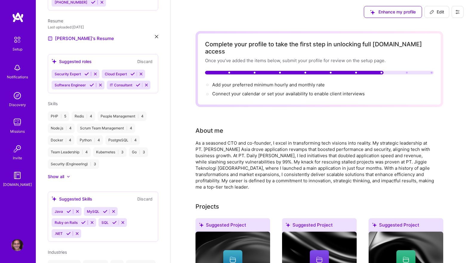
click at [101, 83] on icon at bounding box center [100, 85] width 4 height 4
click at [93, 83] on icon at bounding box center [91, 85] width 4 height 4
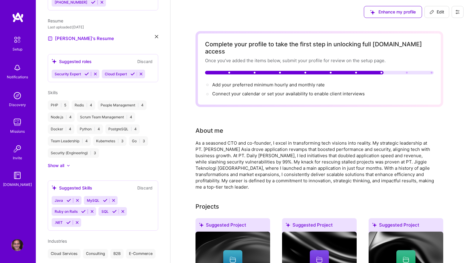
click at [438, 10] on span "Edit" at bounding box center [437, 12] width 15 height 6
select select "US"
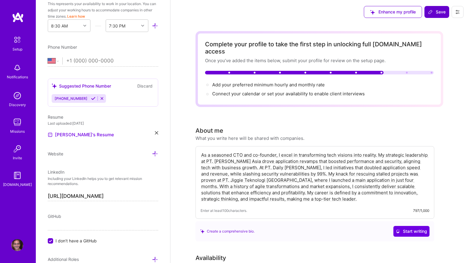
scroll to position [292, 0]
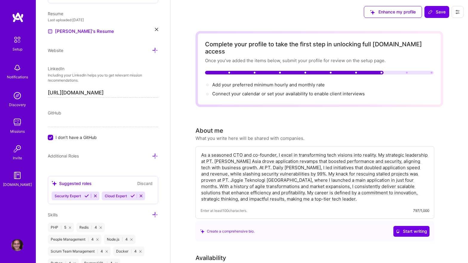
click at [49, 138] on input "I don't have a GitHub" at bounding box center [50, 137] width 5 height 5
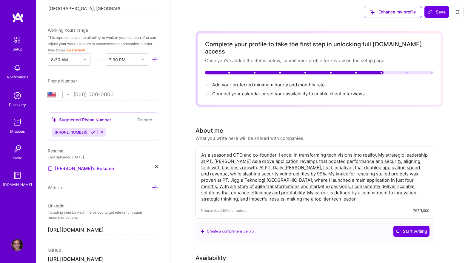
scroll to position [156, 0]
type input "[URL][DOMAIN_NAME]"
click at [59, 92] on select "[GEOGRAPHIC_DATA] [GEOGRAPHIC_DATA] [GEOGRAPHIC_DATA] [GEOGRAPHIC_DATA] [US_STA…" at bounding box center [55, 93] width 15 height 7
select select "ID"
click at [48, 90] on select "[GEOGRAPHIC_DATA] [GEOGRAPHIC_DATA] [GEOGRAPHIC_DATA] [GEOGRAPHIC_DATA] [US_STA…" at bounding box center [55, 93] width 15 height 7
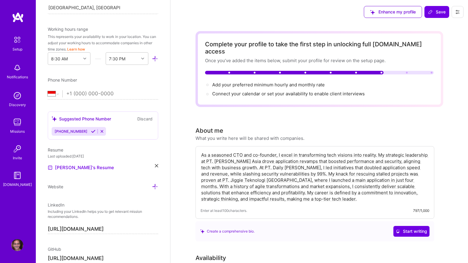
click at [87, 91] on input "tel" at bounding box center [112, 93] width 92 height 17
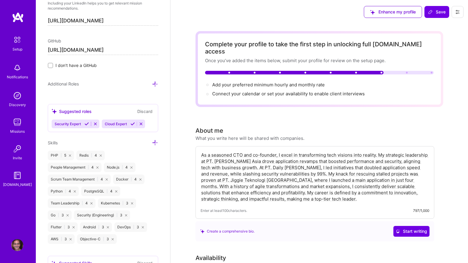
scroll to position [364, 0]
type input "[PHONE_NUMBER]"
click at [141, 122] on icon at bounding box center [141, 123] width 4 height 4
click at [155, 83] on icon at bounding box center [155, 84] width 6 height 6
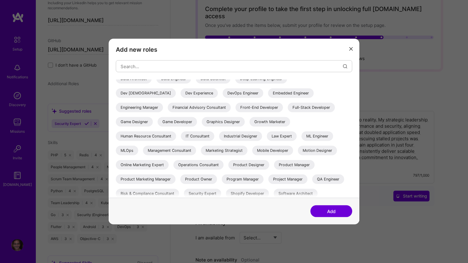
scroll to position [0, 0]
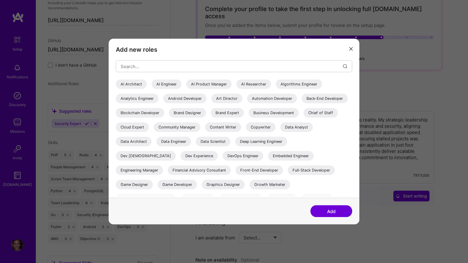
click at [352, 47] on icon "modal" at bounding box center [352, 49] width 4 height 4
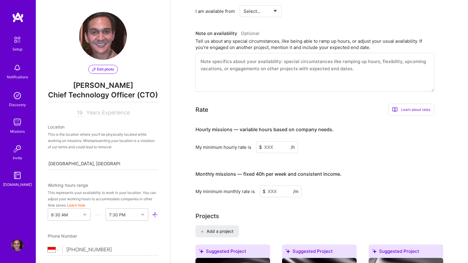
scroll to position [253, 0]
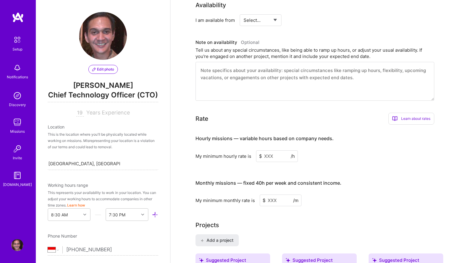
click at [219, 71] on textarea at bounding box center [315, 81] width 239 height 39
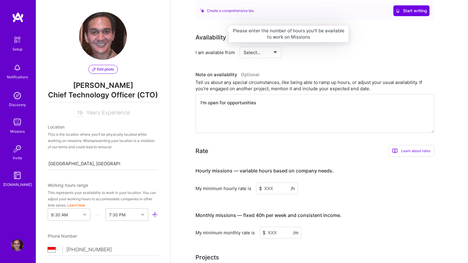
scroll to position [217, 0]
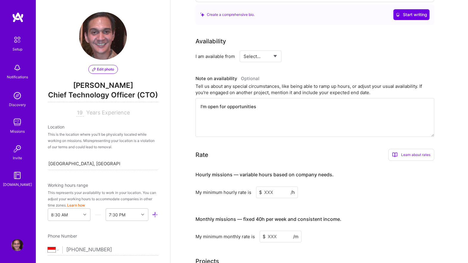
type textarea "I'm open for opportunities"
click at [273, 50] on select "Select... Right Now Future Date Not Available" at bounding box center [261, 56] width 34 height 15
select select "Right Now"
click at [244, 49] on select "Select... Right Now Future Date Not Available" at bounding box center [261, 56] width 34 height 15
click at [304, 50] on input at bounding box center [315, 56] width 36 height 12
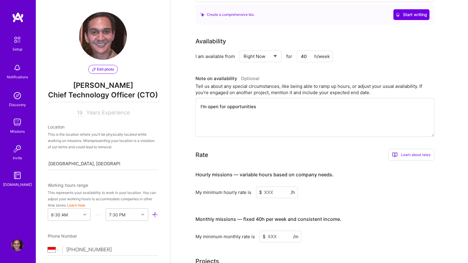
type input "40"
click at [200, 83] on div "Tell us about any special circumstances, like being able to ramp up hours, or a…" at bounding box center [315, 89] width 239 height 13
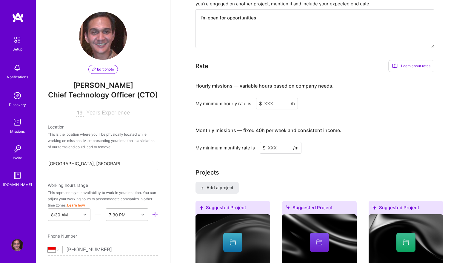
scroll to position [305, 0]
click at [273, 98] on input at bounding box center [277, 104] width 42 height 12
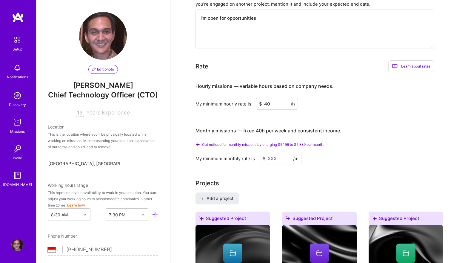
type input "40"
click at [274, 153] on input at bounding box center [281, 159] width 42 height 12
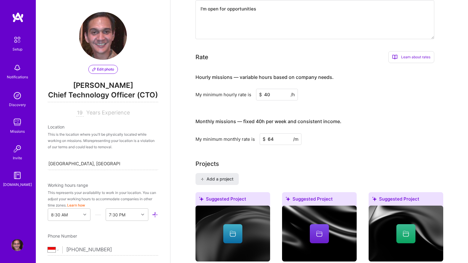
type input "6"
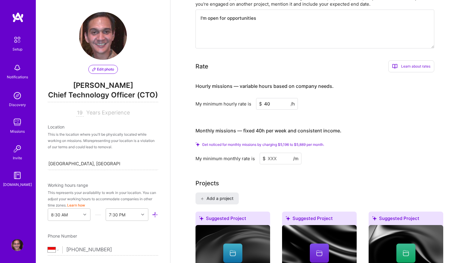
click at [283, 142] on span "Get noticed for monthly missions by charging $5,196 to $5,889 per month." at bounding box center [263, 144] width 122 height 4
click at [261, 142] on span "Get noticed for monthly missions by charging $5,196 to $5,889 per month." at bounding box center [263, 144] width 122 height 4
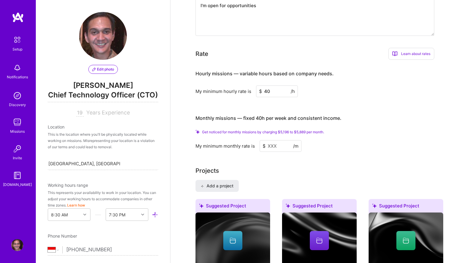
scroll to position [318, 0]
click at [269, 140] on input at bounding box center [281, 146] width 42 height 12
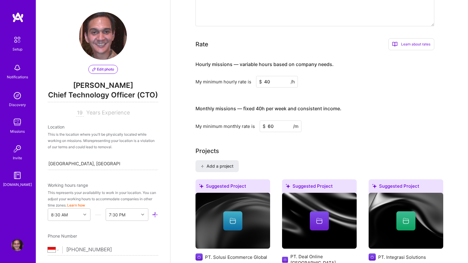
type input "6"
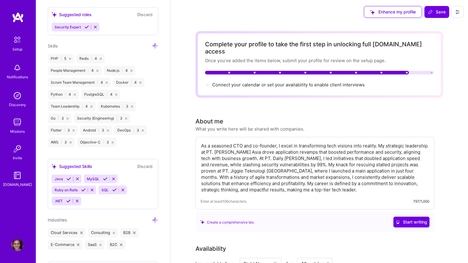
scroll to position [476, 0]
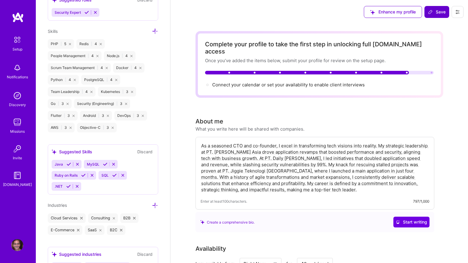
type input "5889"
click at [435, 13] on span "Save" at bounding box center [437, 12] width 18 height 6
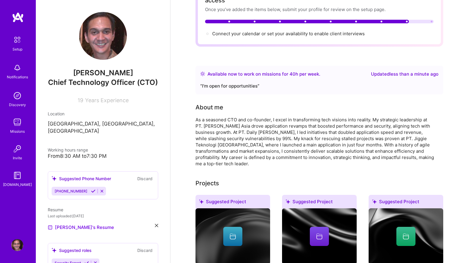
scroll to position [0, 0]
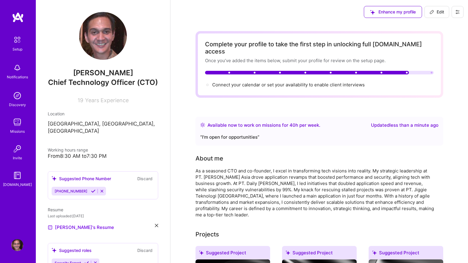
click at [438, 10] on span "Edit" at bounding box center [437, 12] width 15 height 6
select select "US"
select select "Right Now"
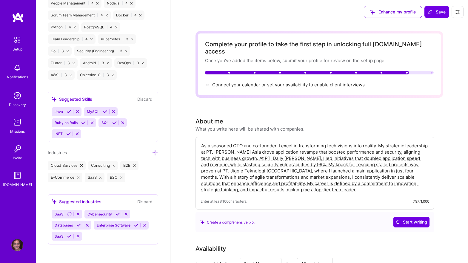
scroll to position [479, 0]
click at [156, 151] on icon at bounding box center [155, 153] width 6 height 6
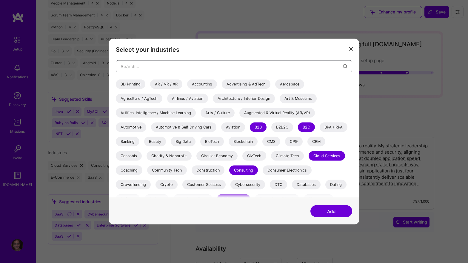
click at [155, 67] on input "modal" at bounding box center [232, 66] width 223 height 15
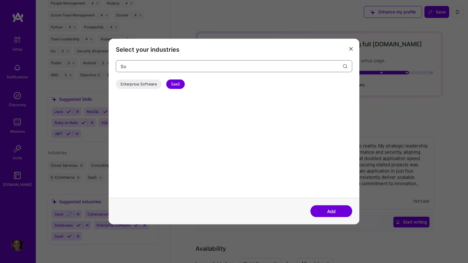
type input "S"
type input "C"
type input "Soft"
click at [139, 82] on div "Enterprise Software" at bounding box center [139, 84] width 46 height 10
click at [333, 209] on button "Add" at bounding box center [332, 211] width 42 height 12
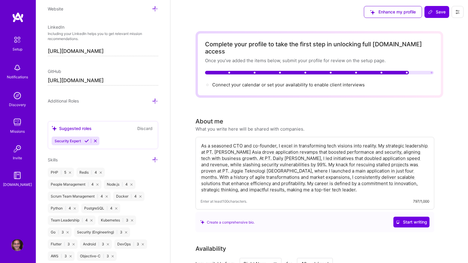
scroll to position [300, 0]
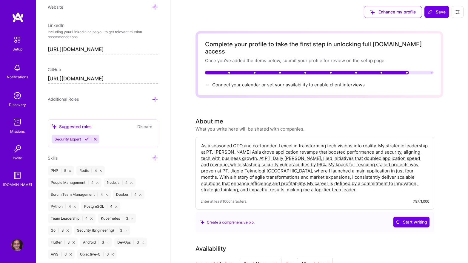
click at [154, 99] on icon at bounding box center [155, 99] width 6 height 6
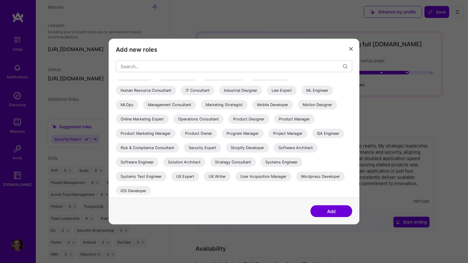
scroll to position [109, 0]
click at [147, 160] on div "Software Engineer" at bounding box center [137, 162] width 43 height 10
click at [188, 161] on div "Solution Architect" at bounding box center [184, 162] width 42 height 10
click at [295, 147] on div "Software Architect" at bounding box center [296, 148] width 44 height 10
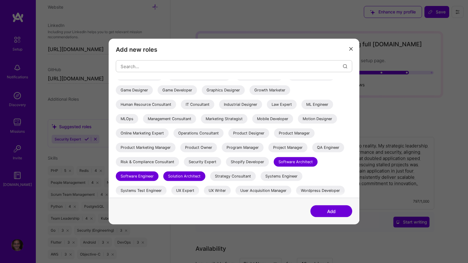
scroll to position [95, 0]
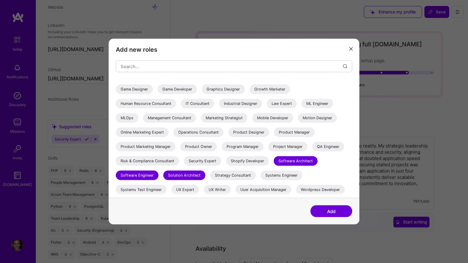
click at [278, 145] on div "Project Manager" at bounding box center [288, 147] width 39 height 10
click at [284, 135] on div "Product Manager" at bounding box center [294, 133] width 41 height 10
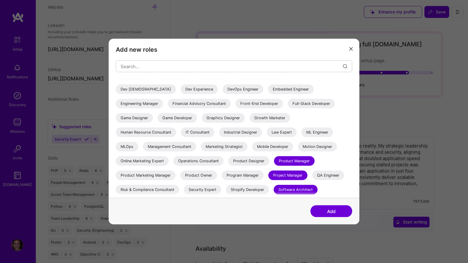
scroll to position [65, 0]
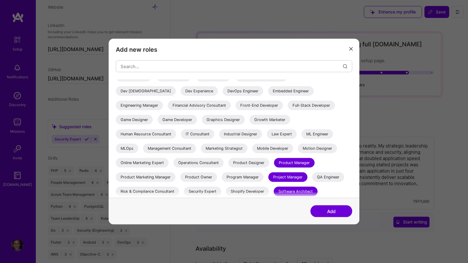
click at [192, 137] on div "IT Consultant" at bounding box center [197, 134] width 33 height 10
click at [309, 132] on div "ML Engineer" at bounding box center [318, 134] width 32 height 10
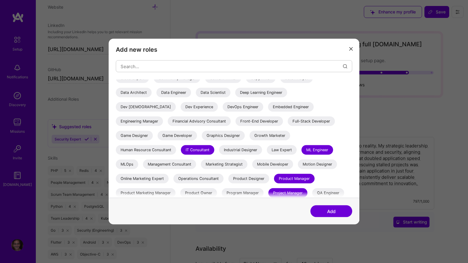
scroll to position [48, 0]
click at [263, 105] on div "DevOps Engineer" at bounding box center [243, 108] width 41 height 10
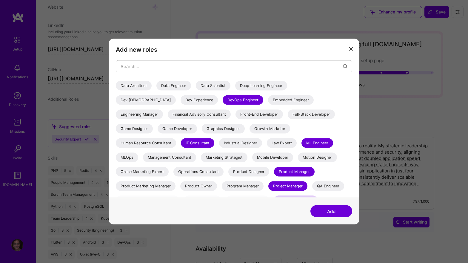
scroll to position [55, 0]
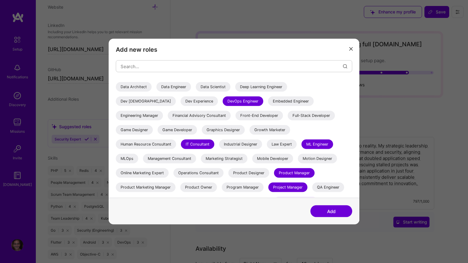
click at [288, 120] on div "Full-Stack Developer" at bounding box center [311, 116] width 47 height 10
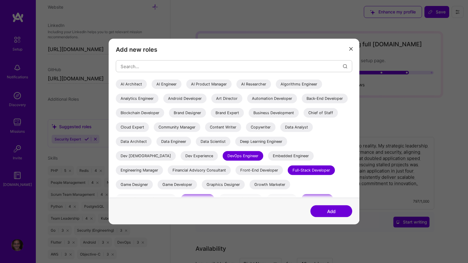
scroll to position [0, 0]
click at [338, 212] on button "Add" at bounding box center [332, 211] width 42 height 12
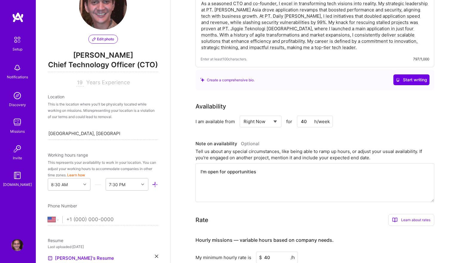
scroll to position [25, 0]
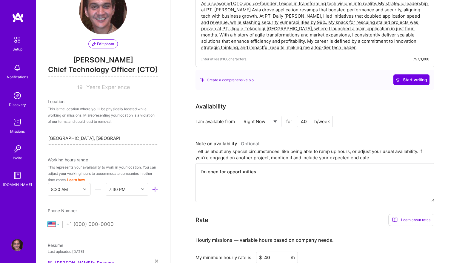
click at [58, 223] on select "[GEOGRAPHIC_DATA] [GEOGRAPHIC_DATA] [GEOGRAPHIC_DATA] [GEOGRAPHIC_DATA] [US_STA…" at bounding box center [55, 224] width 15 height 7
select select "ID"
click at [48, 221] on select "[GEOGRAPHIC_DATA] [GEOGRAPHIC_DATA] [GEOGRAPHIC_DATA] [GEOGRAPHIC_DATA] [US_STA…" at bounding box center [55, 224] width 15 height 7
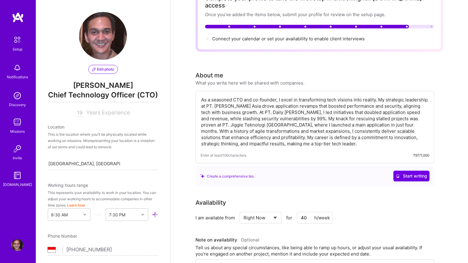
scroll to position [0, 0]
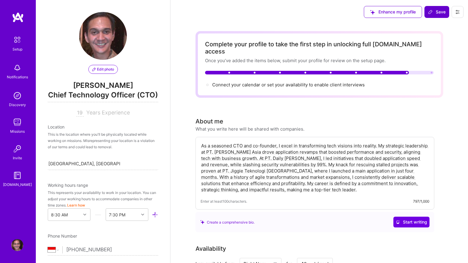
type input "[PHONE_NUMBER]"
click at [433, 13] on span "Save" at bounding box center [437, 12] width 18 height 6
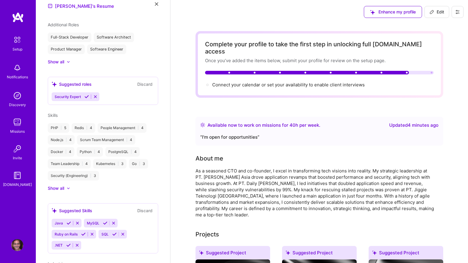
scroll to position [222, 0]
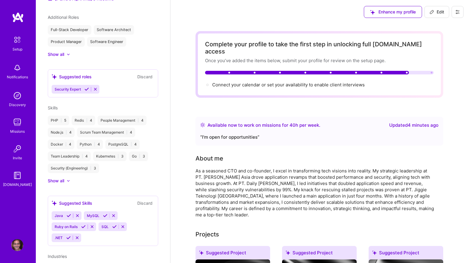
click at [458, 13] on icon at bounding box center [458, 12] width 5 height 5
click at [440, 26] on button "Settings" at bounding box center [441, 25] width 45 height 15
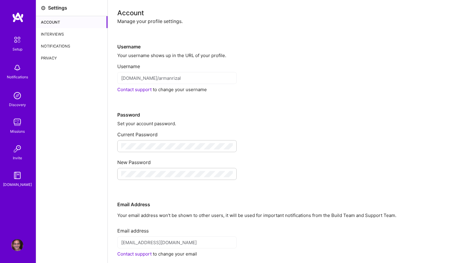
click at [59, 35] on div "Interviews" at bounding box center [71, 34] width 71 height 12
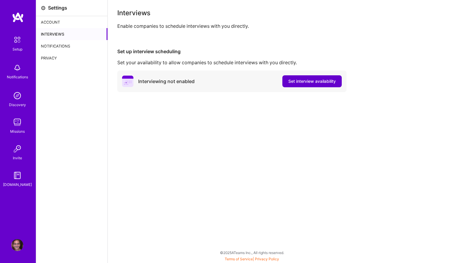
click at [301, 82] on span "Set interview availability" at bounding box center [312, 81] width 47 height 6
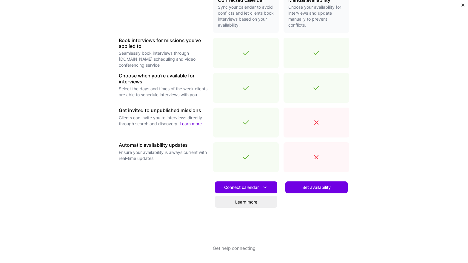
scroll to position [156, 0]
click at [266, 186] on icon at bounding box center [265, 187] width 6 height 6
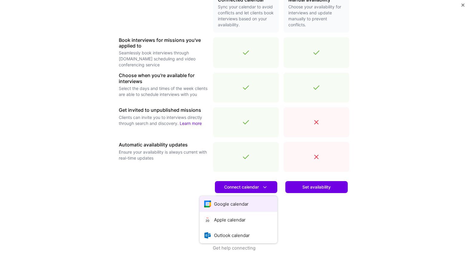
click at [248, 206] on button "Google calendar" at bounding box center [239, 204] width 78 height 16
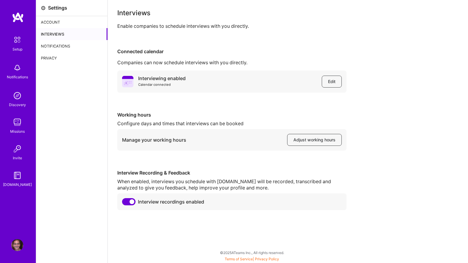
click at [62, 22] on div "Account" at bounding box center [71, 22] width 71 height 12
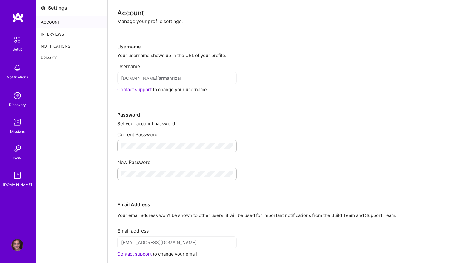
click at [21, 42] on img at bounding box center [17, 39] width 13 height 13
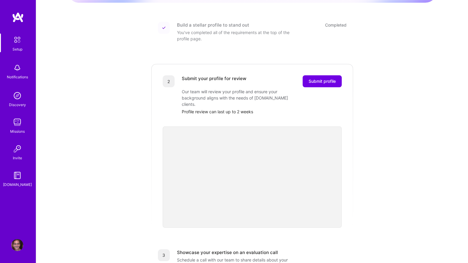
scroll to position [76, 0]
click at [142, 177] on div "Getting started as an [DOMAIN_NAME] Builder Complete the steps below to request…" at bounding box center [252, 151] width 370 height 444
click at [320, 77] on span "Submit profile" at bounding box center [322, 80] width 27 height 6
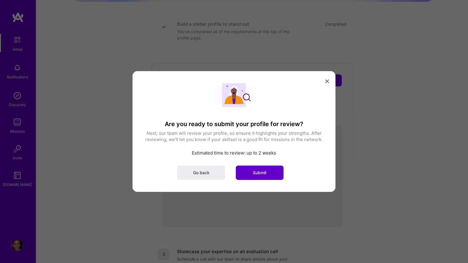
click at [264, 174] on span "Submit" at bounding box center [260, 173] width 14 height 6
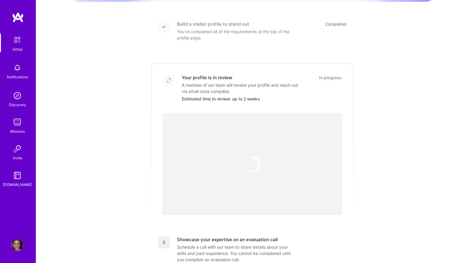
scroll to position [100, 0]
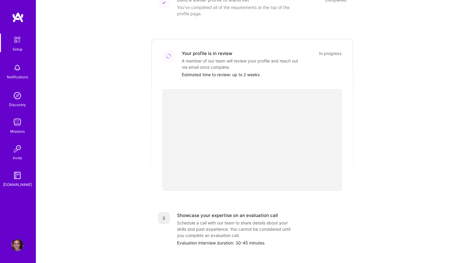
click at [134, 162] on div "Getting started as an A.Team Builder Complete the steps below to request to joi…" at bounding box center [252, 121] width 370 height 432
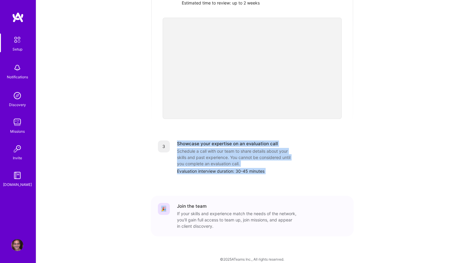
drag, startPoint x: 134, startPoint y: 162, endPoint x: 133, endPoint y: 224, distance: 62.4
click at [133, 224] on div "Getting started as an A.Team Builder Complete the steps below to request to joi…" at bounding box center [252, 49] width 370 height 432
drag, startPoint x: 148, startPoint y: 232, endPoint x: 146, endPoint y: 123, distance: 108.5
click at [146, 123] on div "Getting started as an A.Team Builder Complete the steps below to request to joi…" at bounding box center [252, 49] width 370 height 432
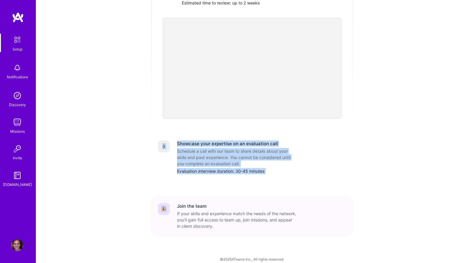
click at [146, 123] on div "Getting started as an A.Team Builder Complete the steps below to request to joi…" at bounding box center [252, 49] width 370 height 432
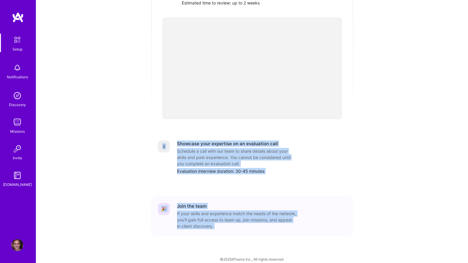
drag, startPoint x: 146, startPoint y: 123, endPoint x: 293, endPoint y: 255, distance: 197.4
click at [293, 255] on div "Getting started as an A.Team Builder Complete the steps below to request to joi…" at bounding box center [252, 49] width 370 height 432
click at [296, 174] on div "3 Showcase your expertise on an evaluation call Schedule a call with our team t…" at bounding box center [252, 157] width 203 height 48
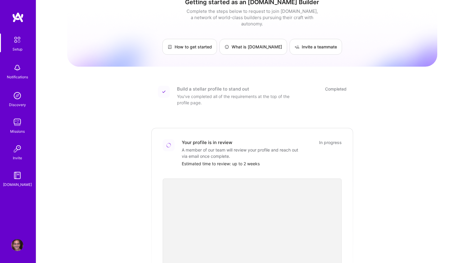
scroll to position [0, 0]
